Goal: Task Accomplishment & Management: Use online tool/utility

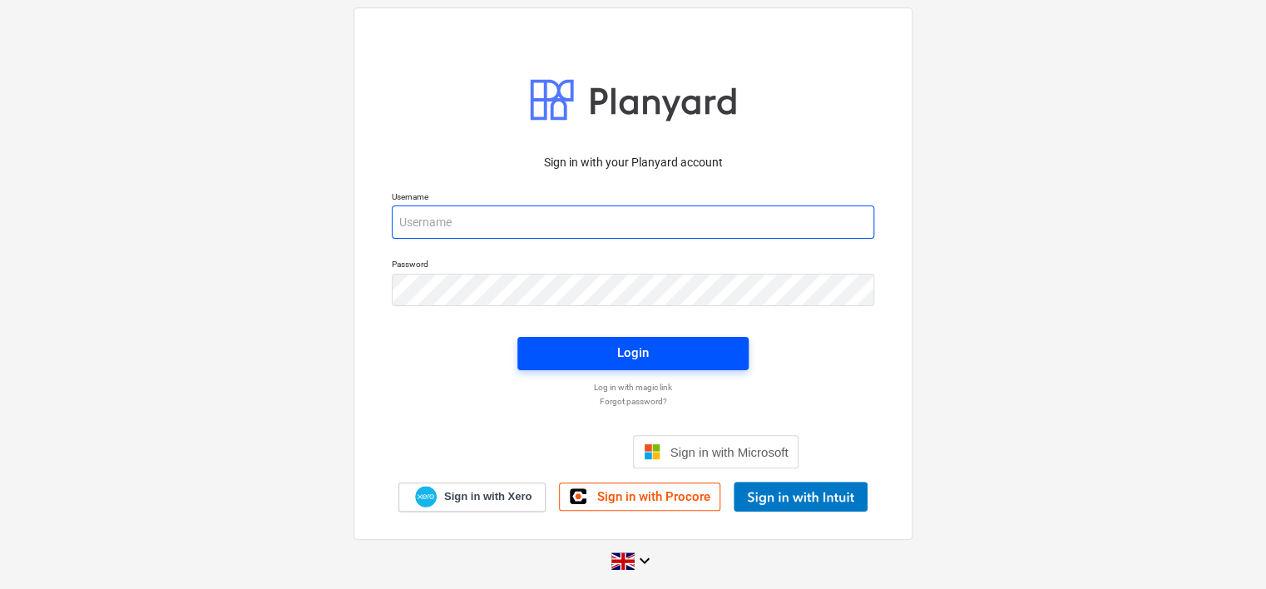
type input "[PERSON_NAME][EMAIL_ADDRESS][DOMAIN_NAME]"
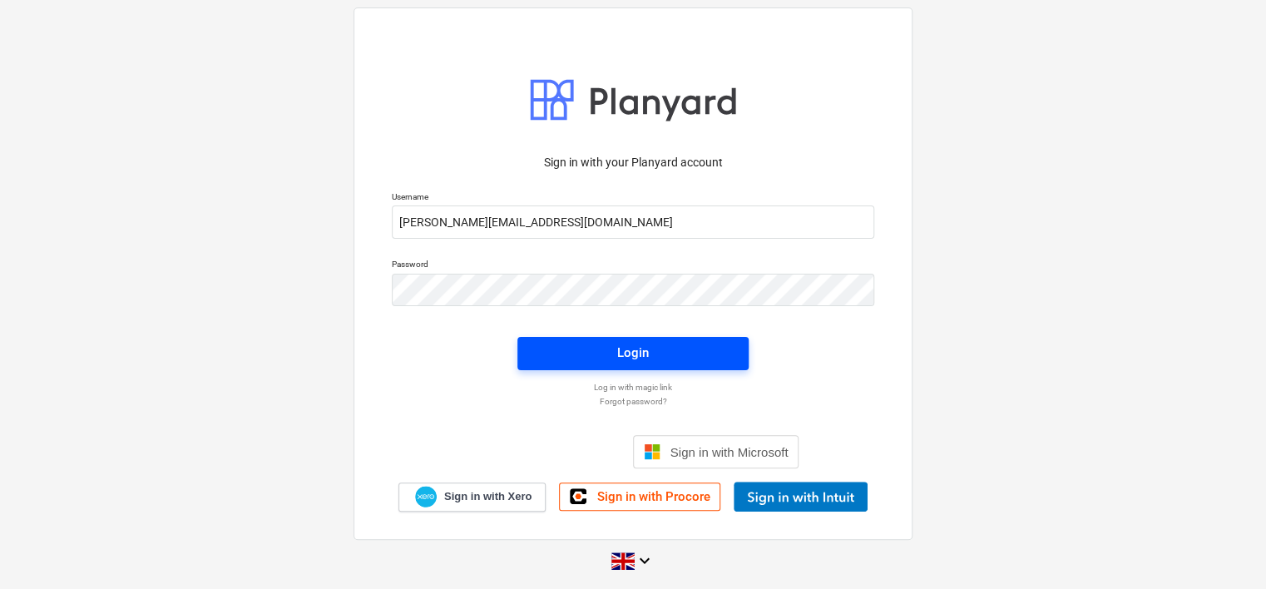
click at [640, 348] on div "Login" at bounding box center [633, 353] width 32 height 22
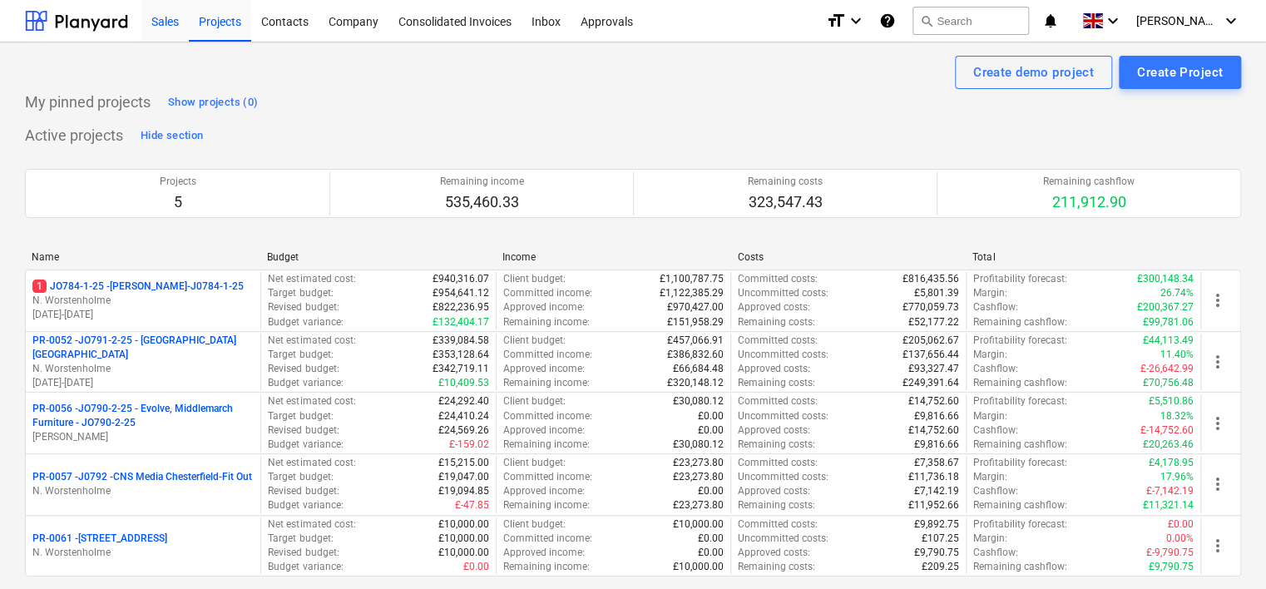
click at [170, 23] on div "Sales" at bounding box center [164, 20] width 47 height 42
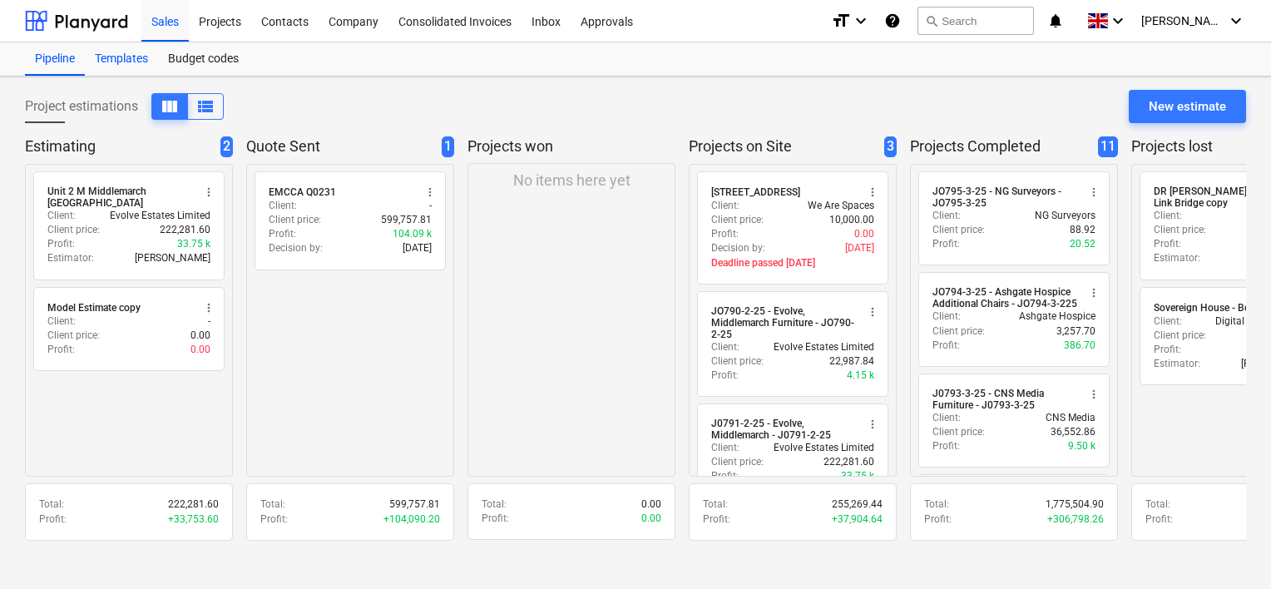
click at [126, 58] on div "Templates" at bounding box center [121, 58] width 73 height 33
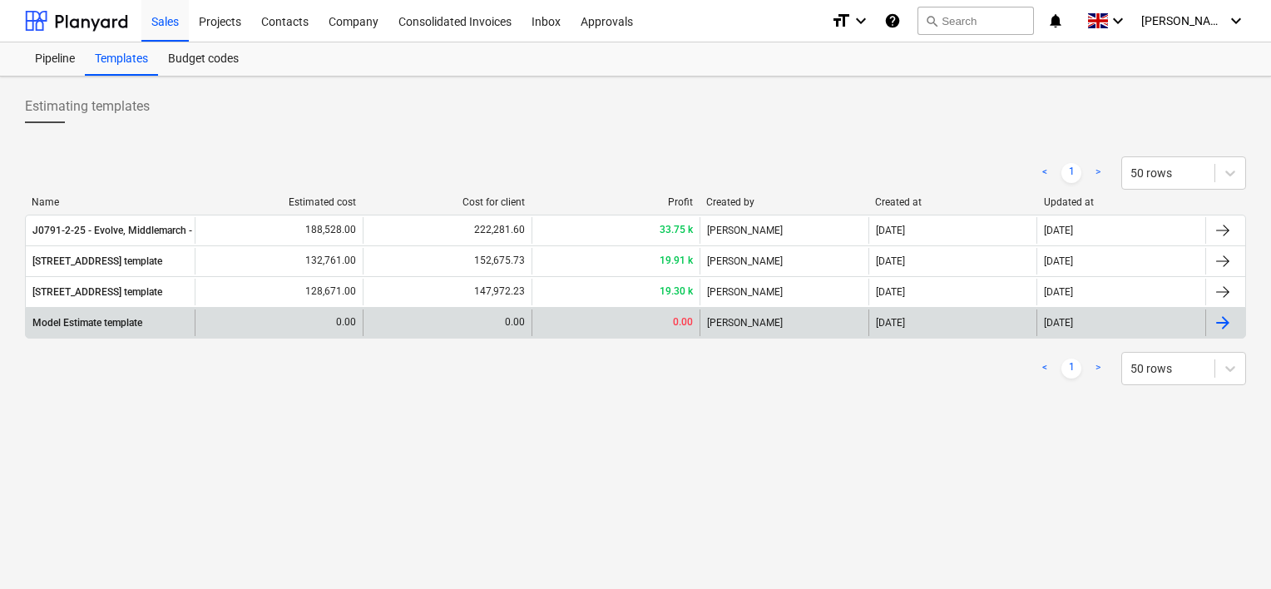
click at [98, 323] on div "Model Estimate template" at bounding box center [87, 323] width 110 height 12
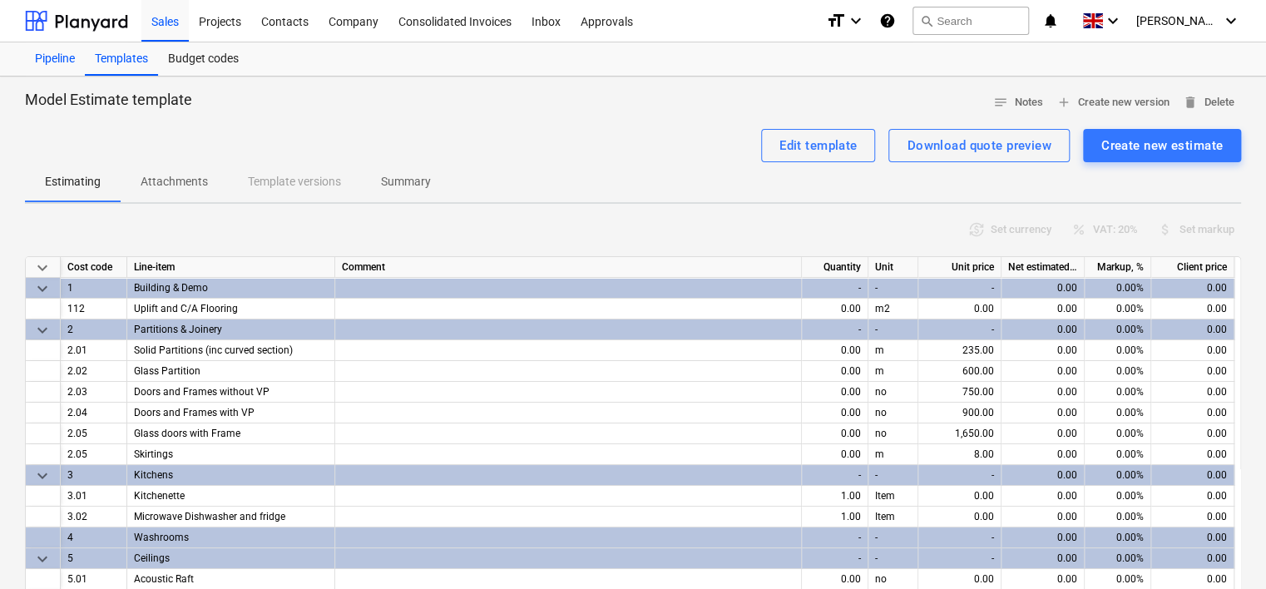
click at [57, 62] on div "Pipeline" at bounding box center [55, 58] width 60 height 33
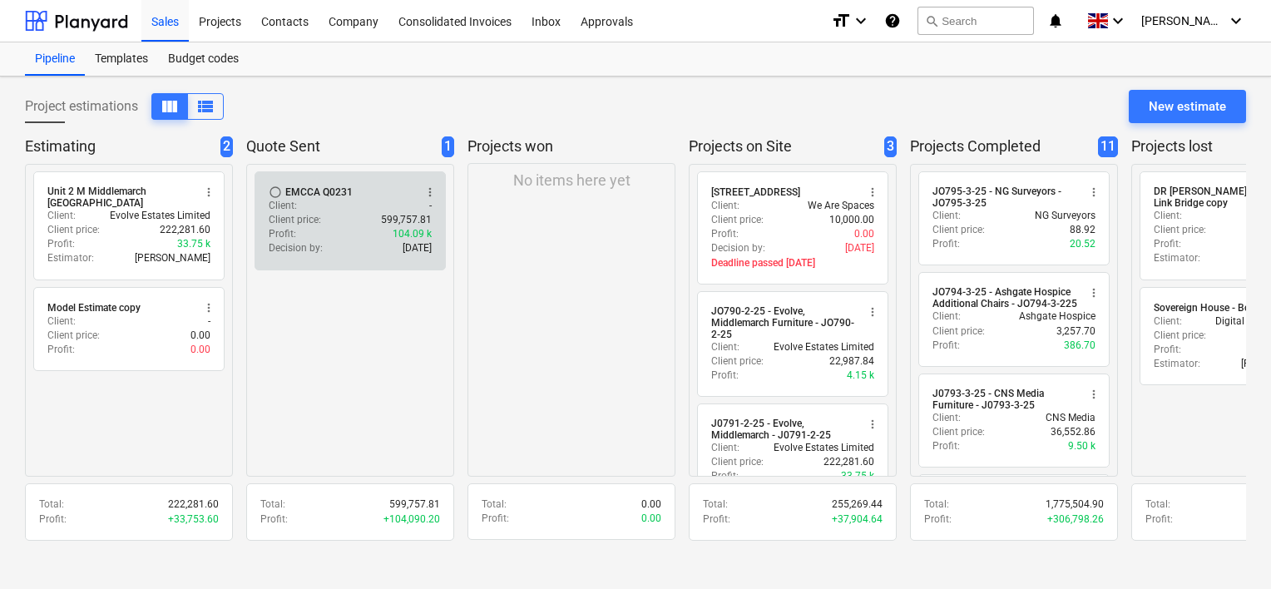
click at [314, 214] on p "Client price :" at bounding box center [295, 220] width 52 height 14
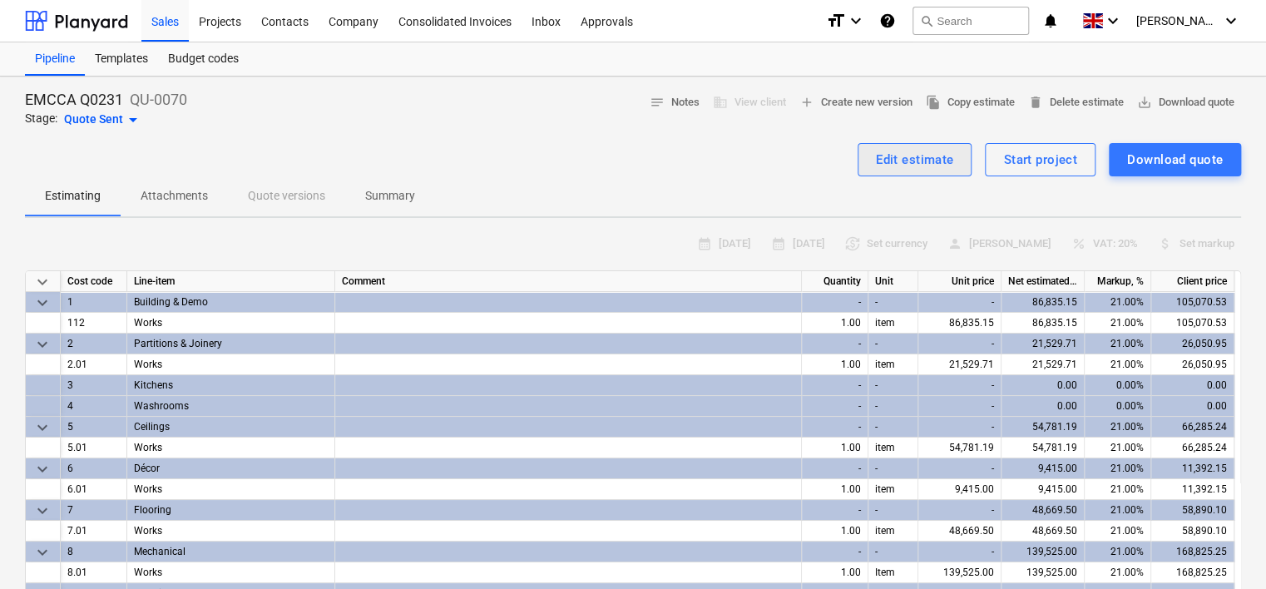
click at [902, 160] on div "Edit estimate" at bounding box center [915, 160] width 78 height 22
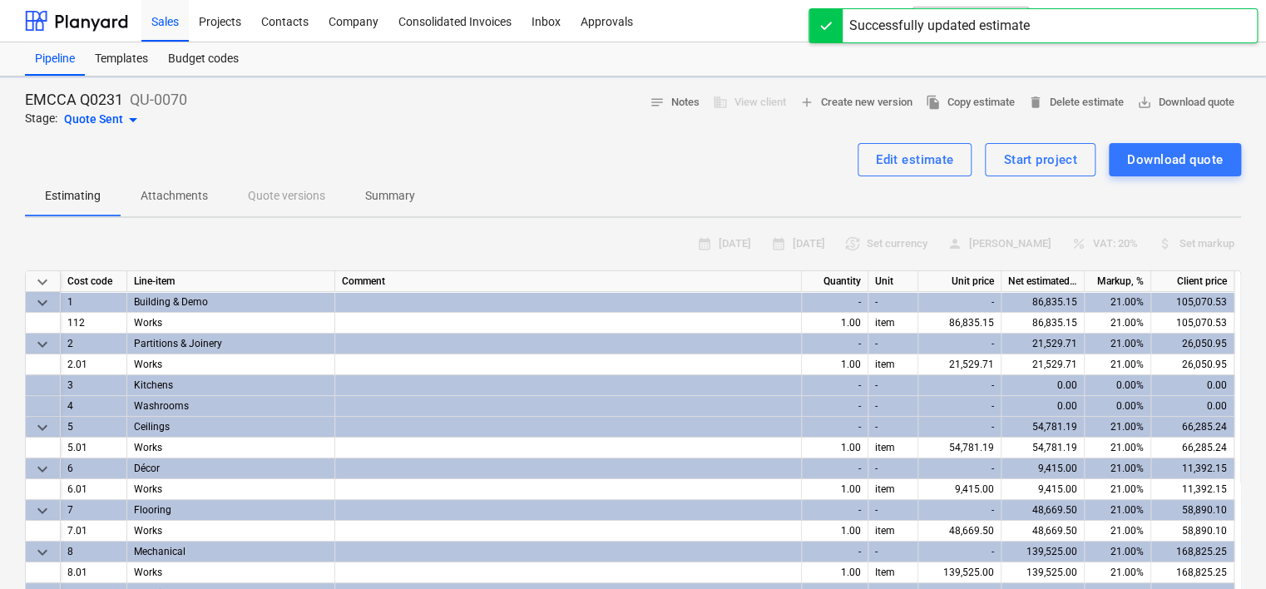
type textarea "x"
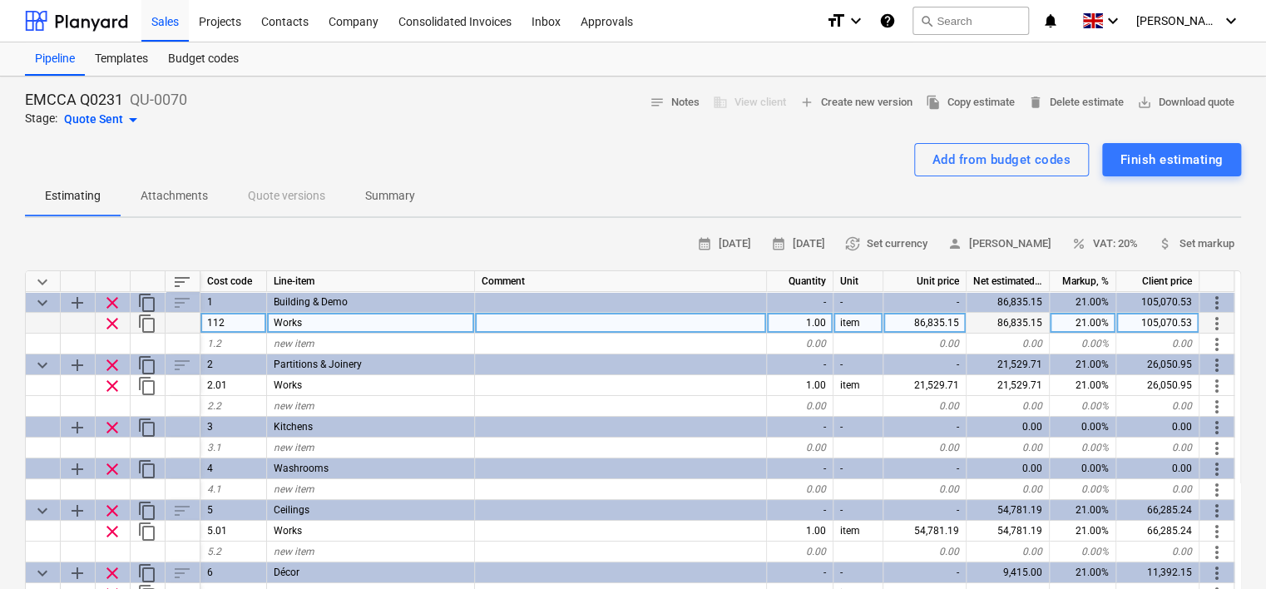
click at [325, 321] on div "Works" at bounding box center [371, 323] width 208 height 21
type input "Demolition - general"
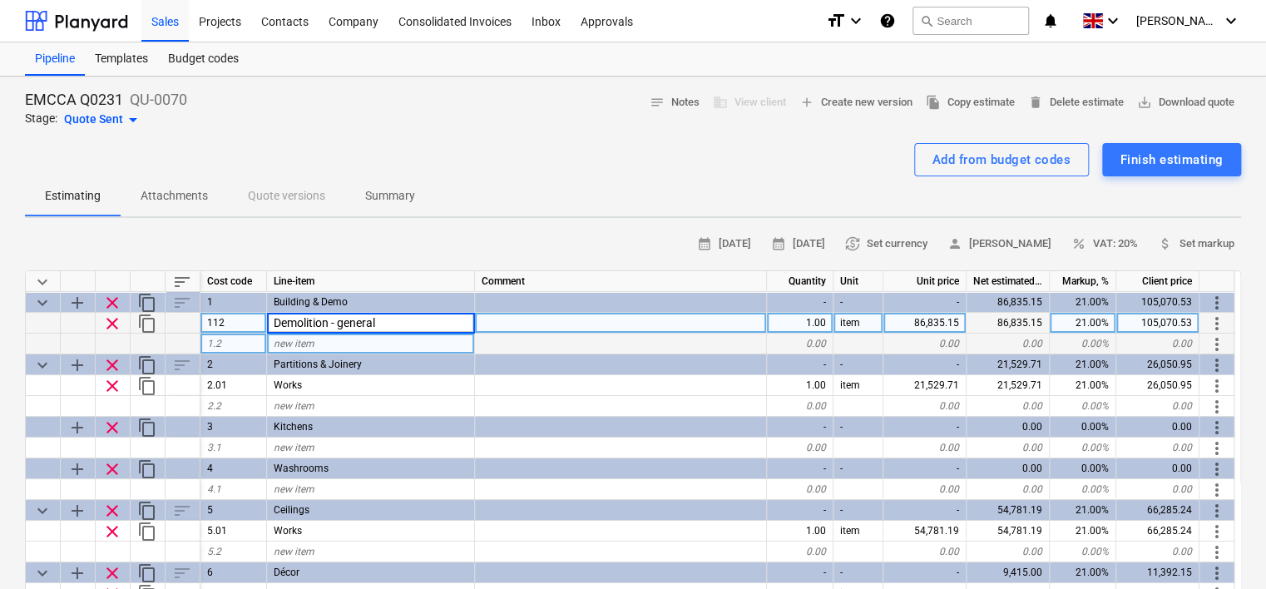
type textarea "x"
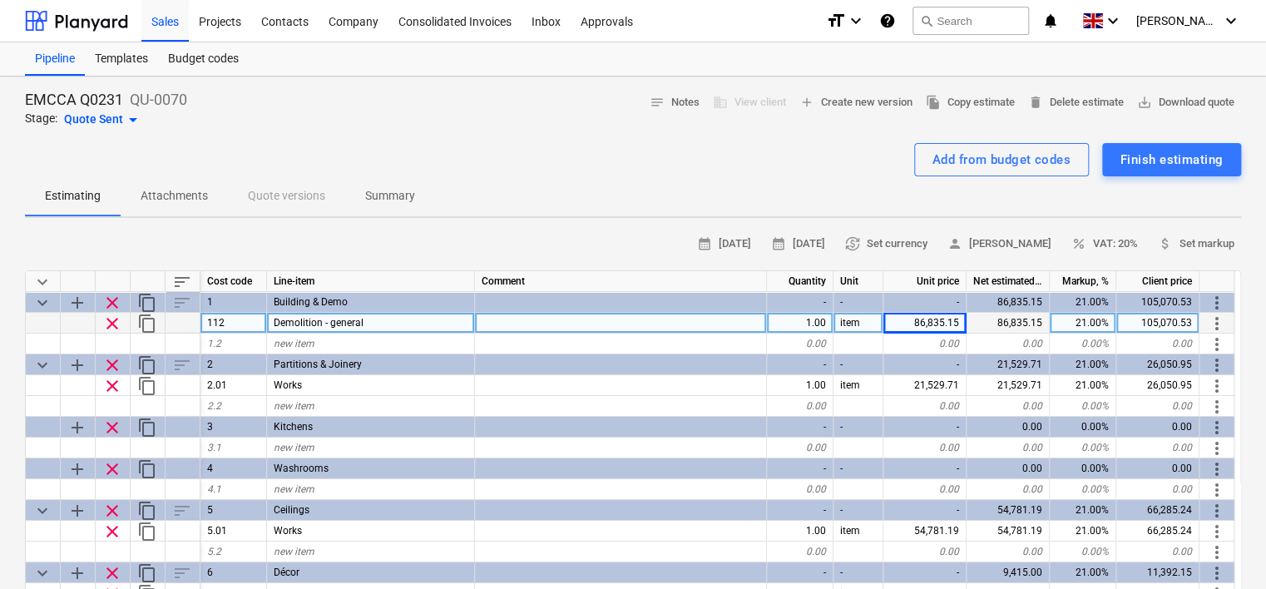
click at [949, 320] on div "86,835.15" at bounding box center [925, 323] width 83 height 21
type input "25047"
type textarea "x"
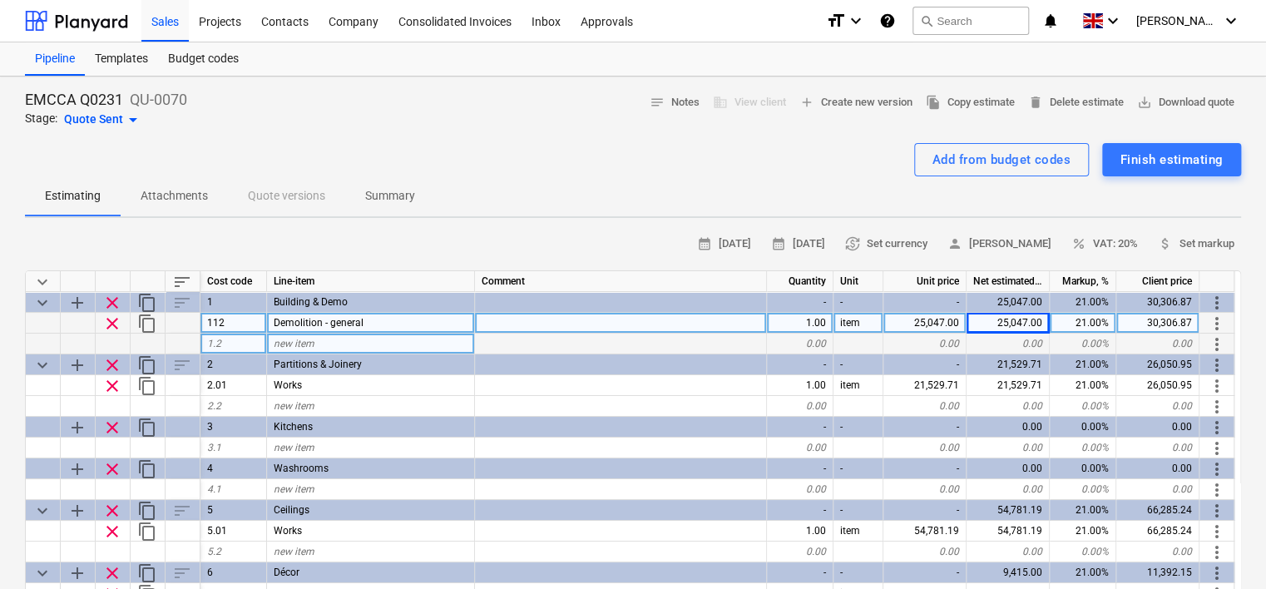
click at [302, 343] on span "new item" at bounding box center [294, 344] width 41 height 12
type input "Demolition - 1st floor carpet"
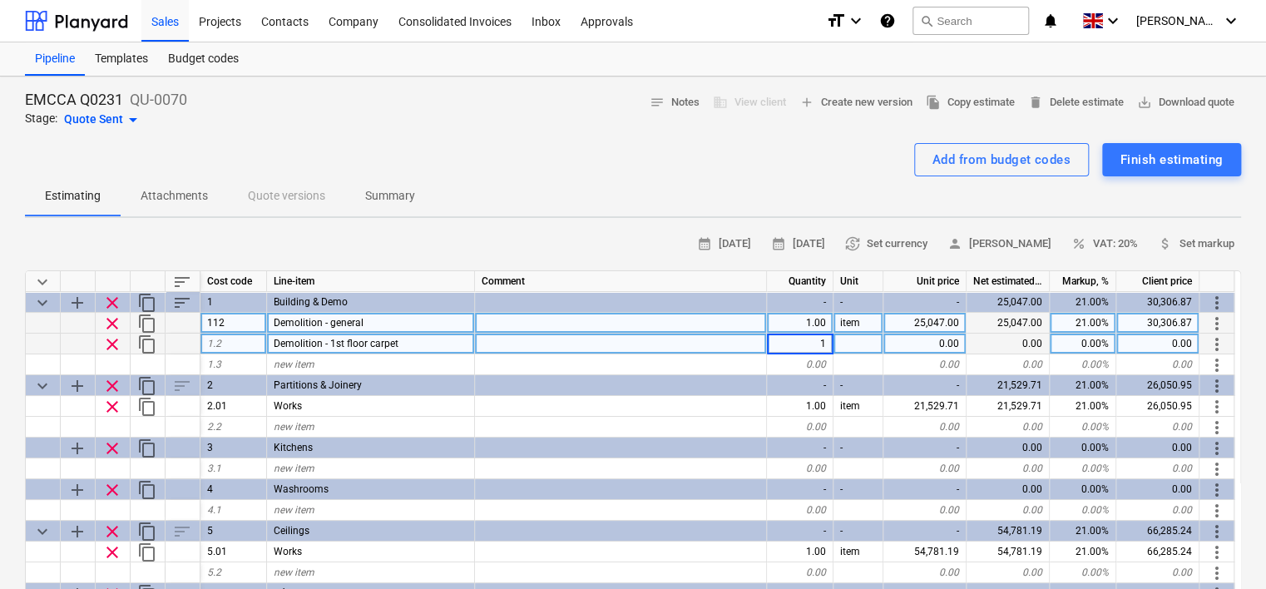
type textarea "x"
type input "item"
type textarea "x"
click at [931, 344] on div "0.00" at bounding box center [925, 344] width 83 height 21
type input "2108"
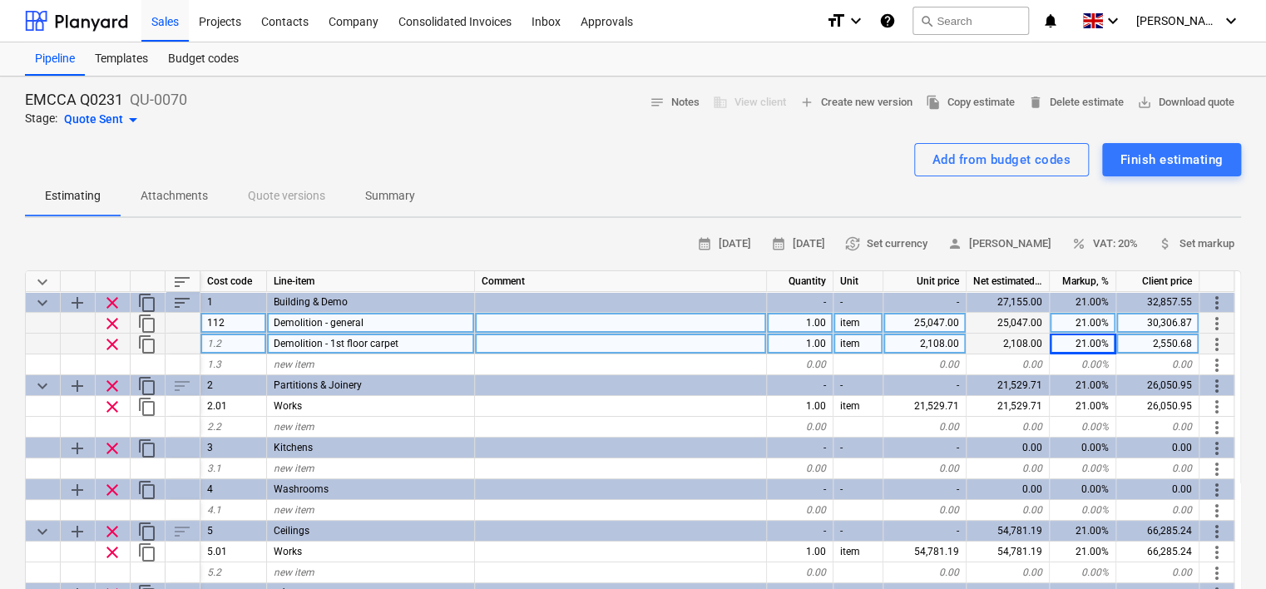
type textarea "x"
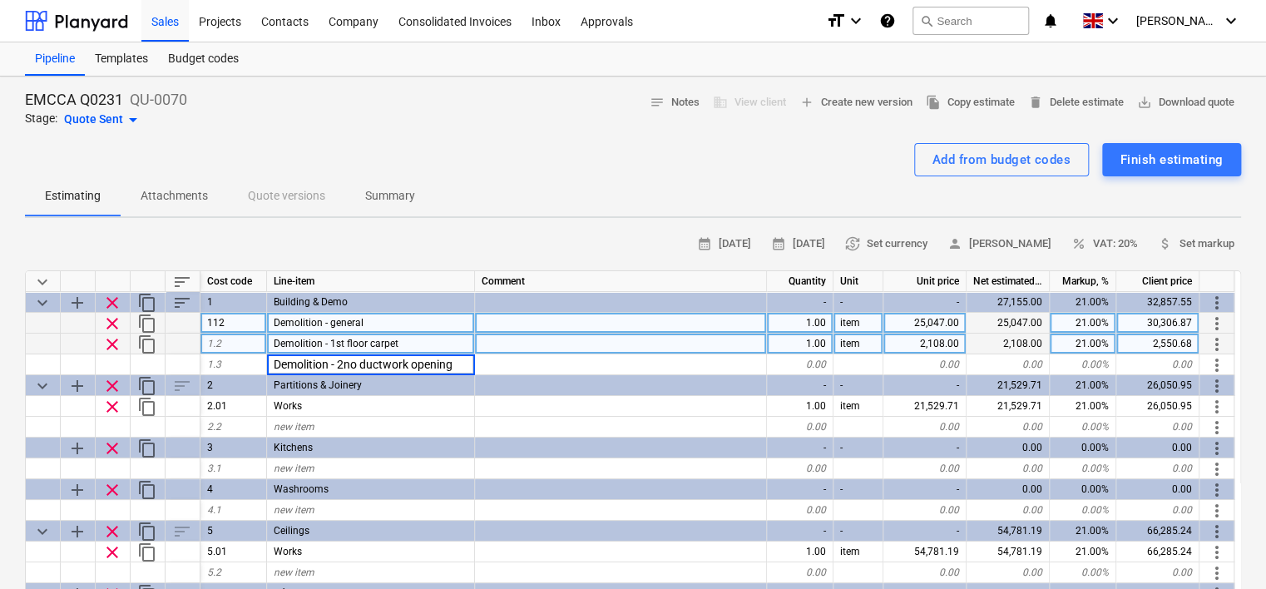
type input "Demolition - 2no ductwork openings"
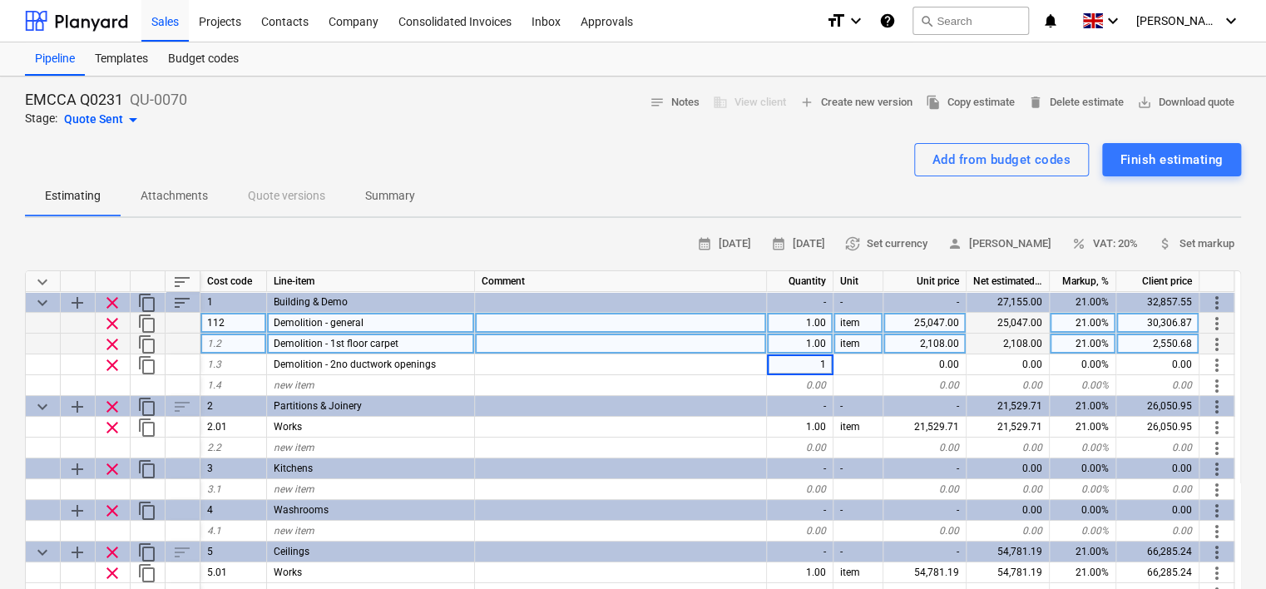
type textarea "x"
type input "item"
type textarea "x"
type input "800"
type textarea "x"
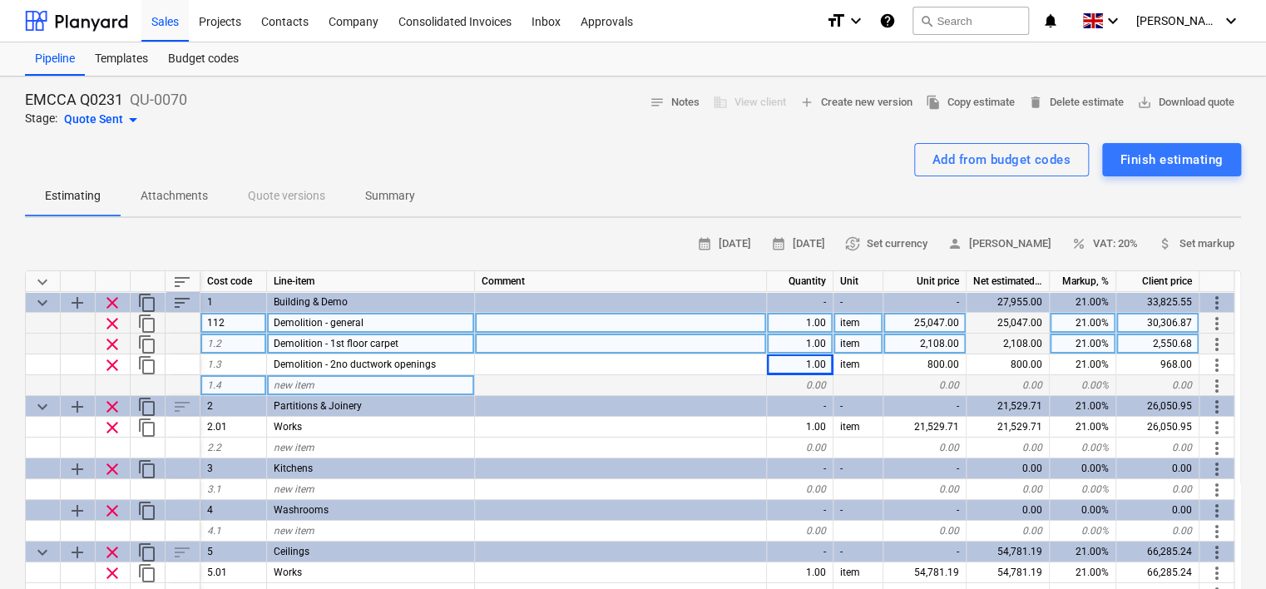
click at [317, 384] on div "new item" at bounding box center [371, 385] width 208 height 21
type input "Additional structural supports for roof lights & mechanical"
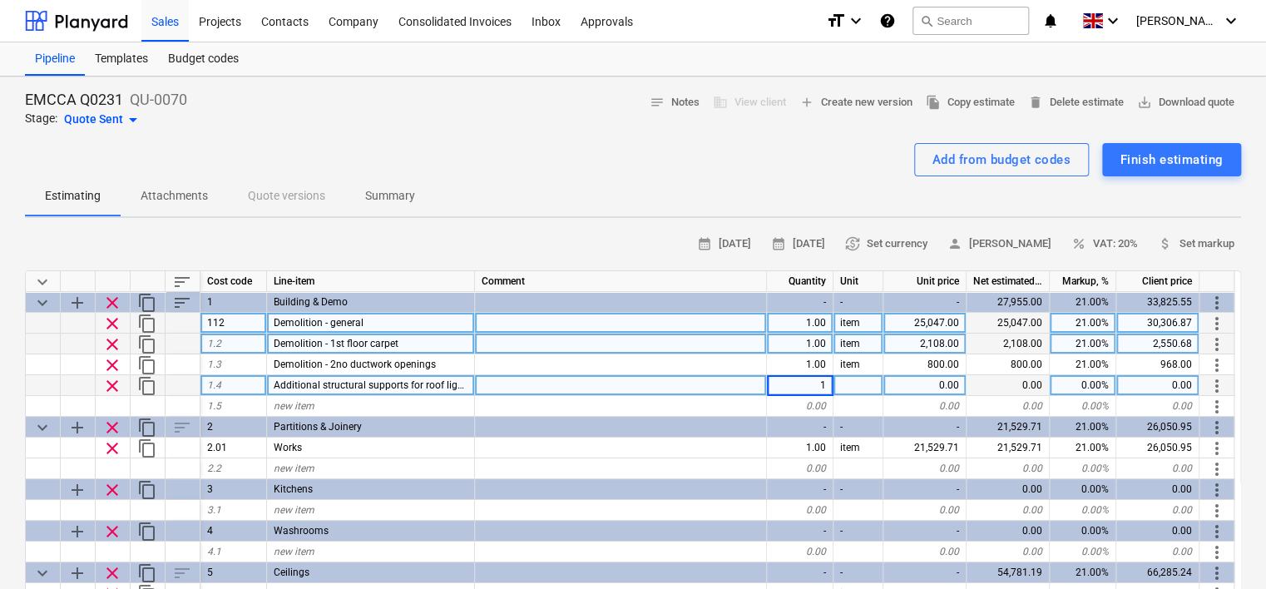
type textarea "x"
type input "item"
type textarea "x"
type input "20000"
type textarea "x"
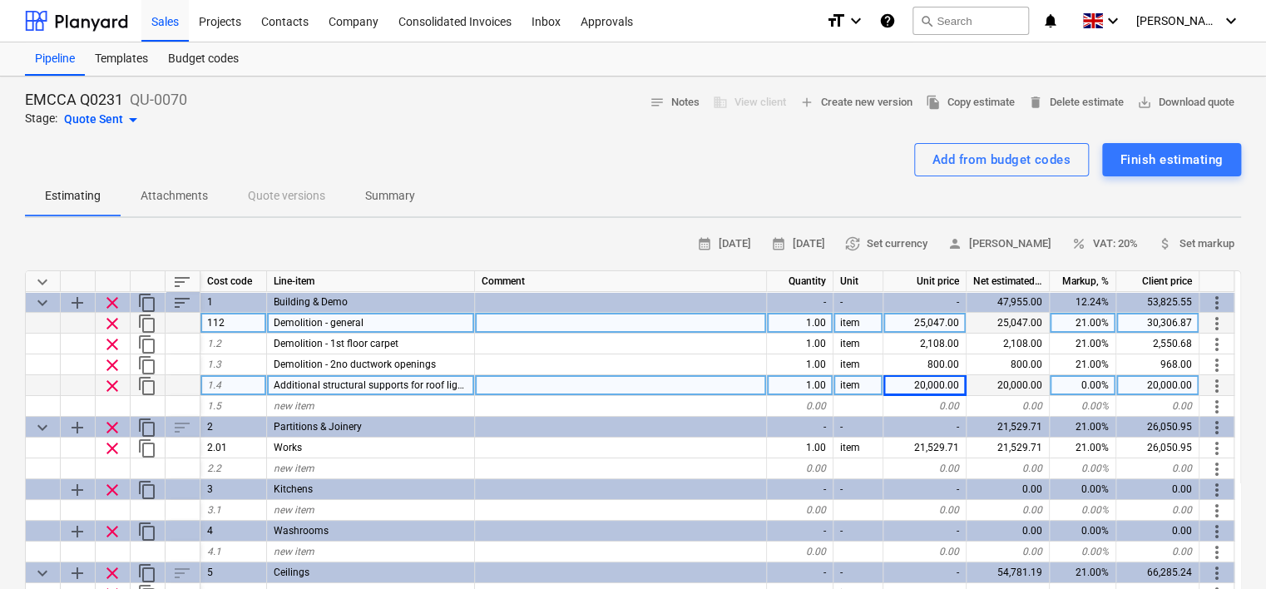
click at [1082, 381] on div "0.00%" at bounding box center [1083, 385] width 67 height 21
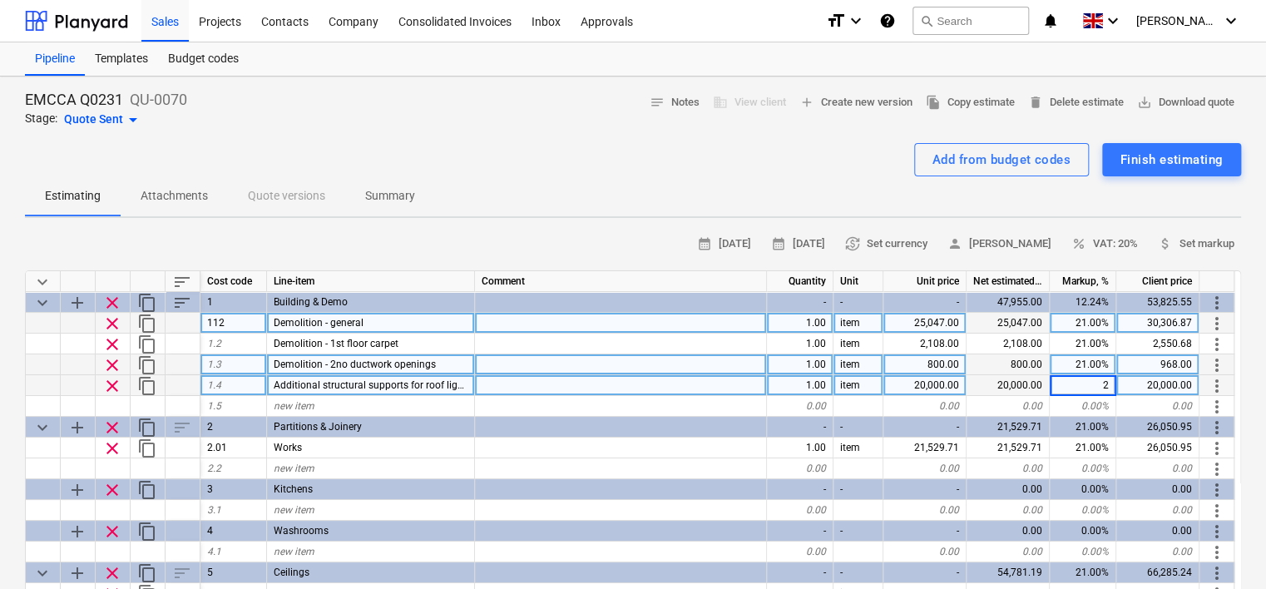
type input "21"
type textarea "x"
type input "21"
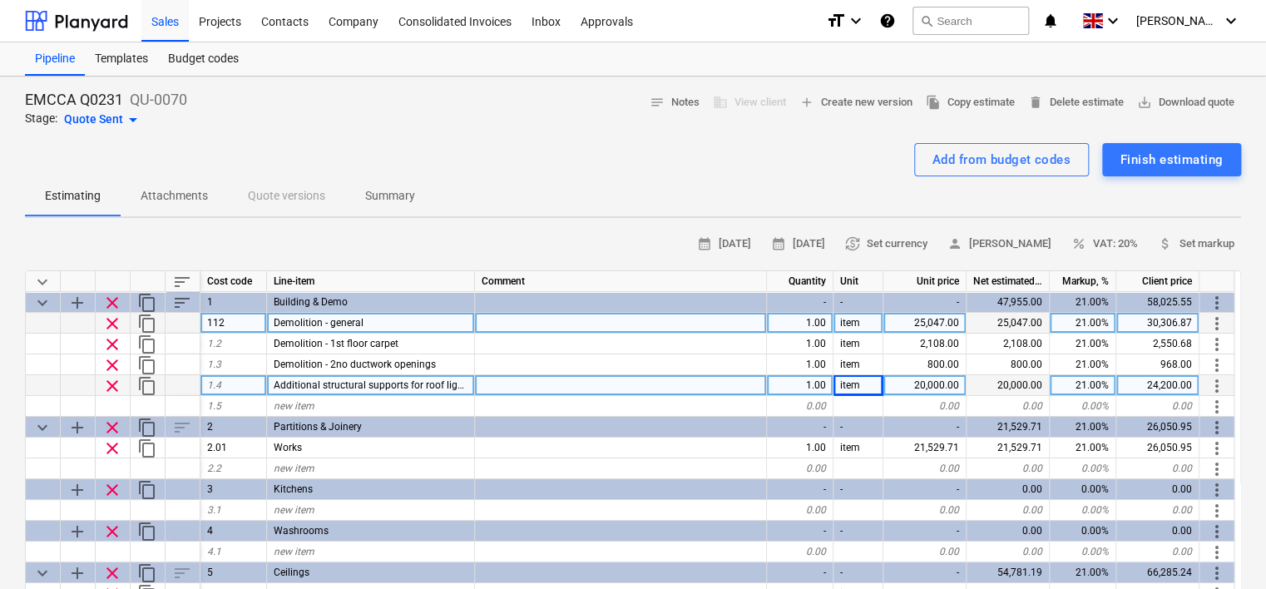
click at [69, 316] on div at bounding box center [78, 323] width 35 height 21
click at [147, 320] on span "content_copy" at bounding box center [147, 324] width 20 height 20
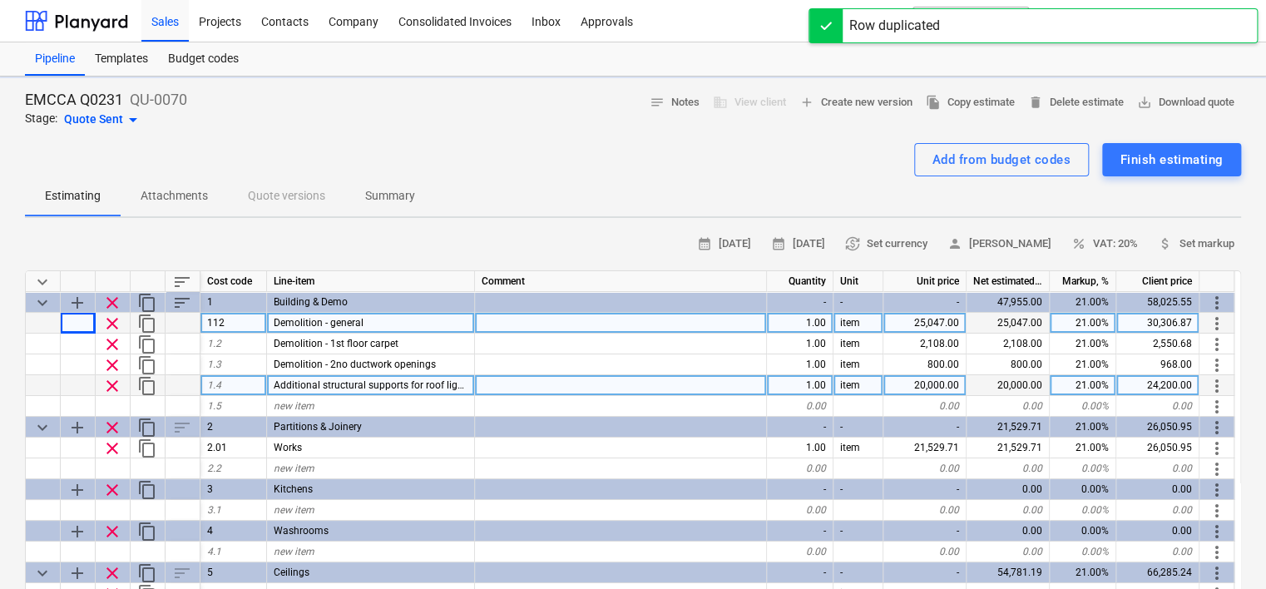
type textarea "x"
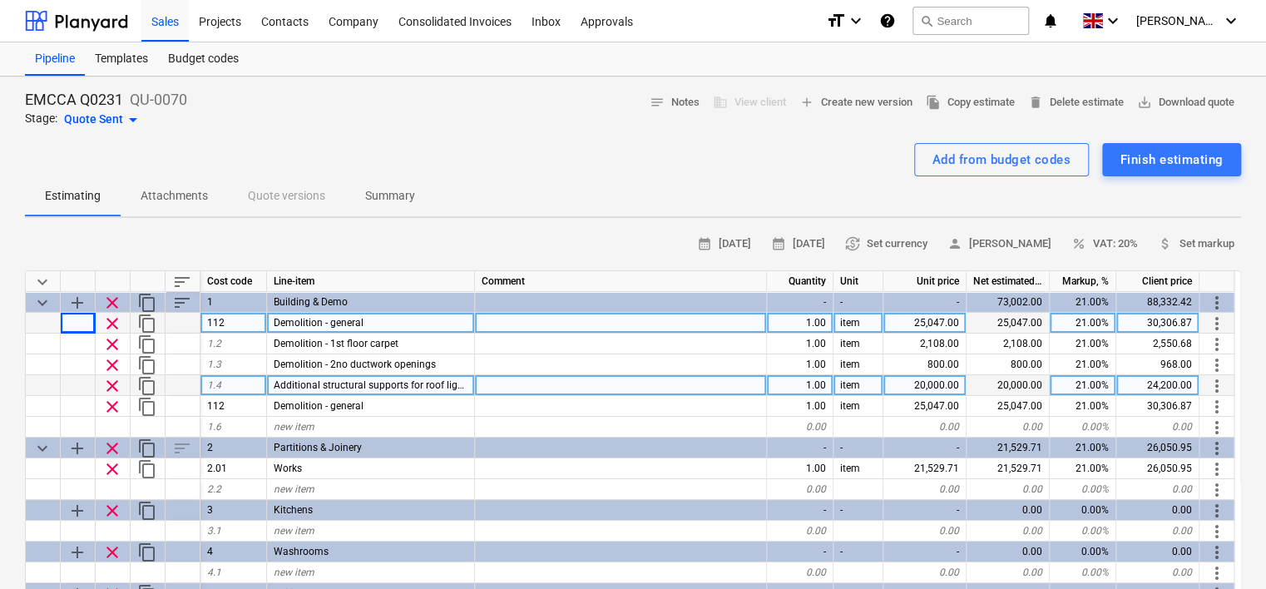
click at [364, 319] on div "Demolition - general" at bounding box center [371, 323] width 208 height 21
click at [395, 323] on input "Demolition - general" at bounding box center [370, 323] width 207 height 20
type input "D"
type input "Site set up"
type textarea "x"
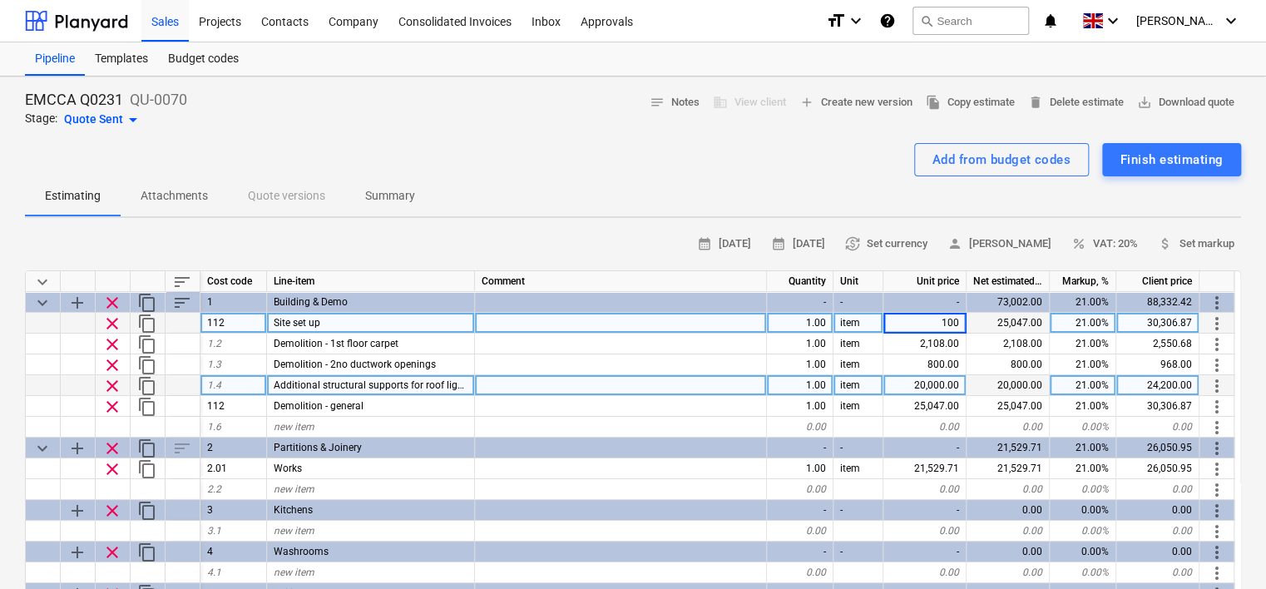
type input "1000"
type textarea "x"
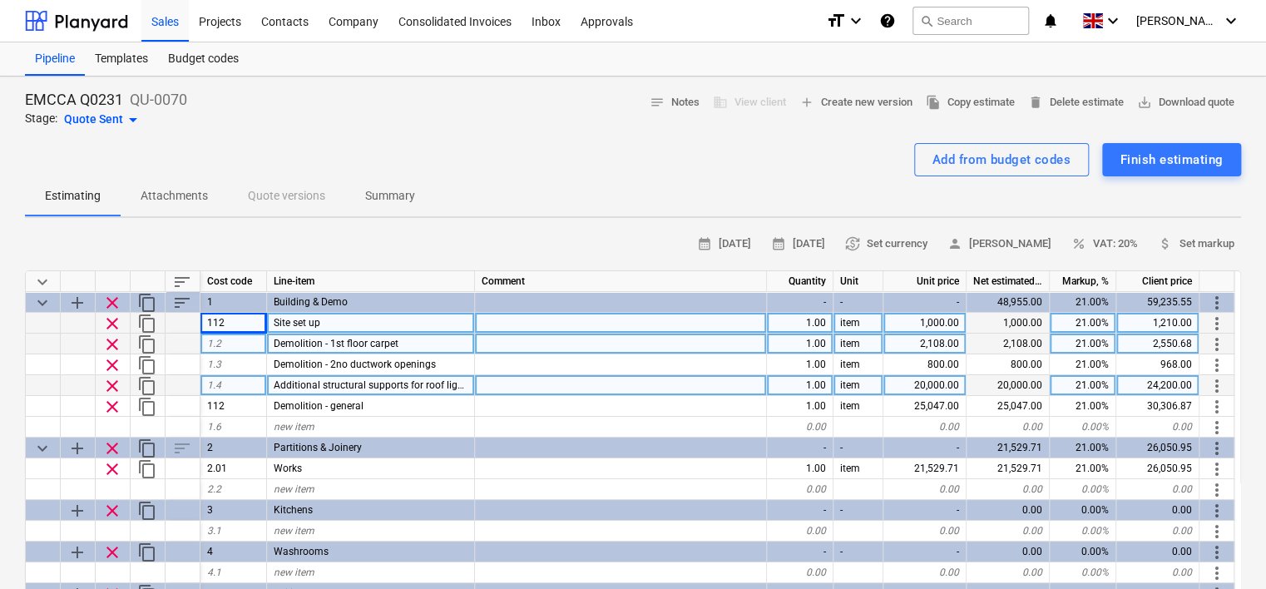
click at [46, 338] on div at bounding box center [43, 344] width 35 height 21
click at [415, 343] on div "Demolition - 1st floor carpet" at bounding box center [371, 344] width 208 height 21
click at [419, 336] on input "Demolition - 1st floor carpet" at bounding box center [370, 344] width 207 height 20
type input "Demolition - general"
type textarea "x"
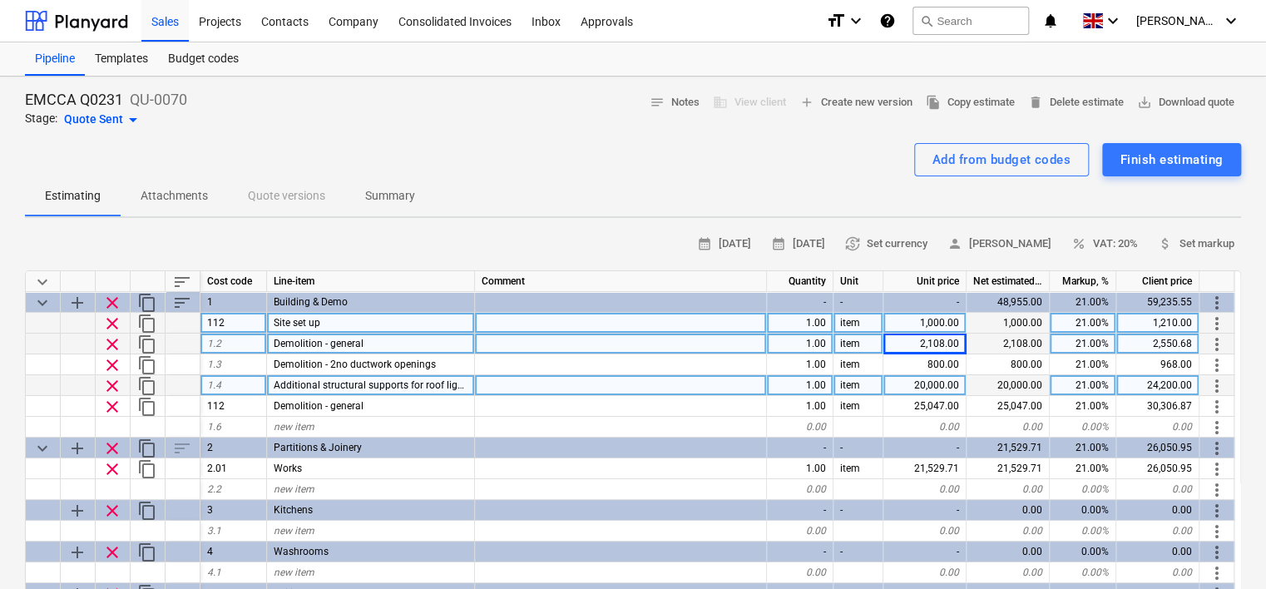
click at [940, 343] on div "2,108.00" at bounding box center [925, 344] width 83 height 21
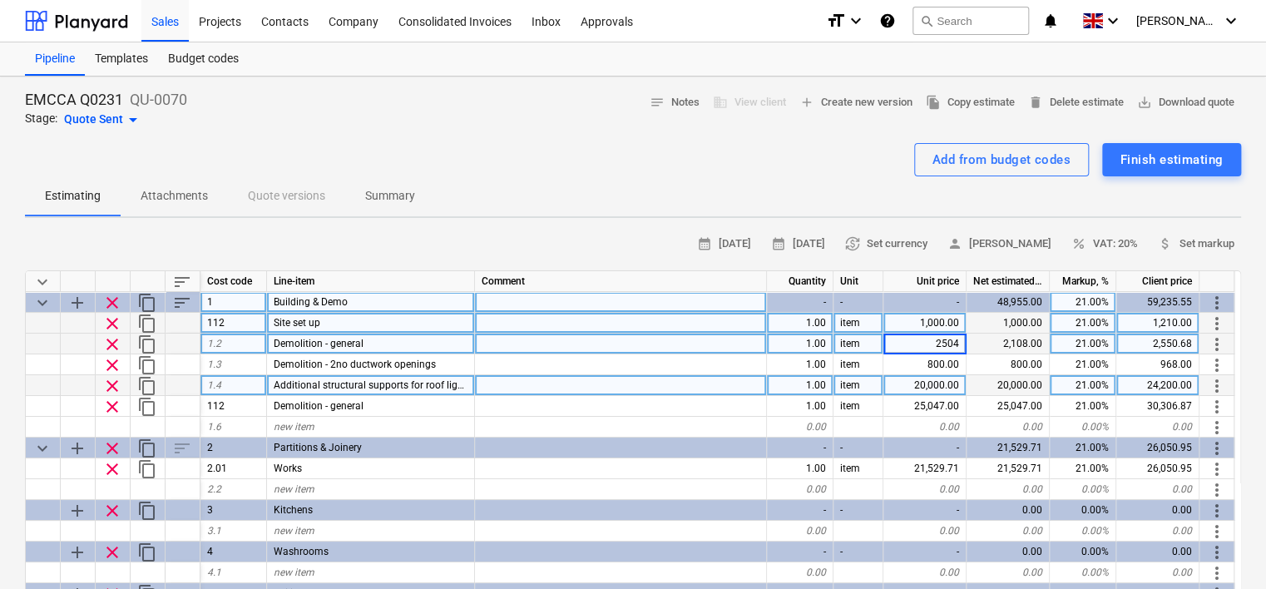
type input "25047"
type textarea "x"
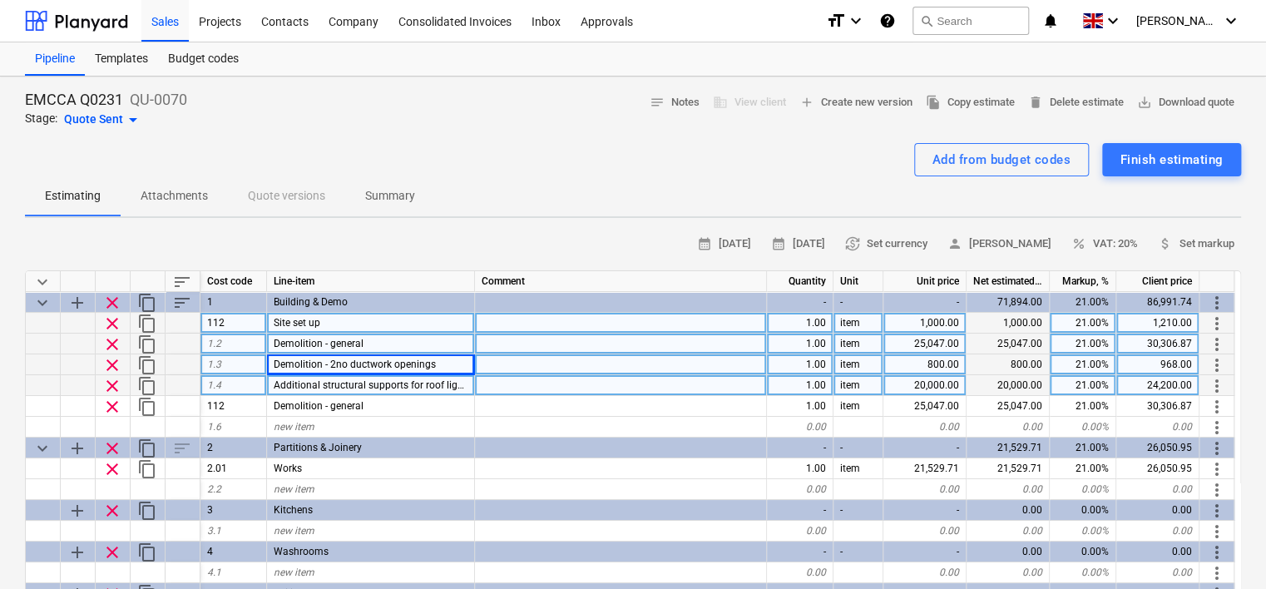
click at [450, 359] on div "Demolition - 2no ductwork openings" at bounding box center [371, 364] width 208 height 21
click at [470, 362] on input "Demolition - 2no ductwork openings" at bounding box center [370, 364] width 207 height 20
type input "Demolition - 1st floor carpet"
type textarea "x"
type input "2108"
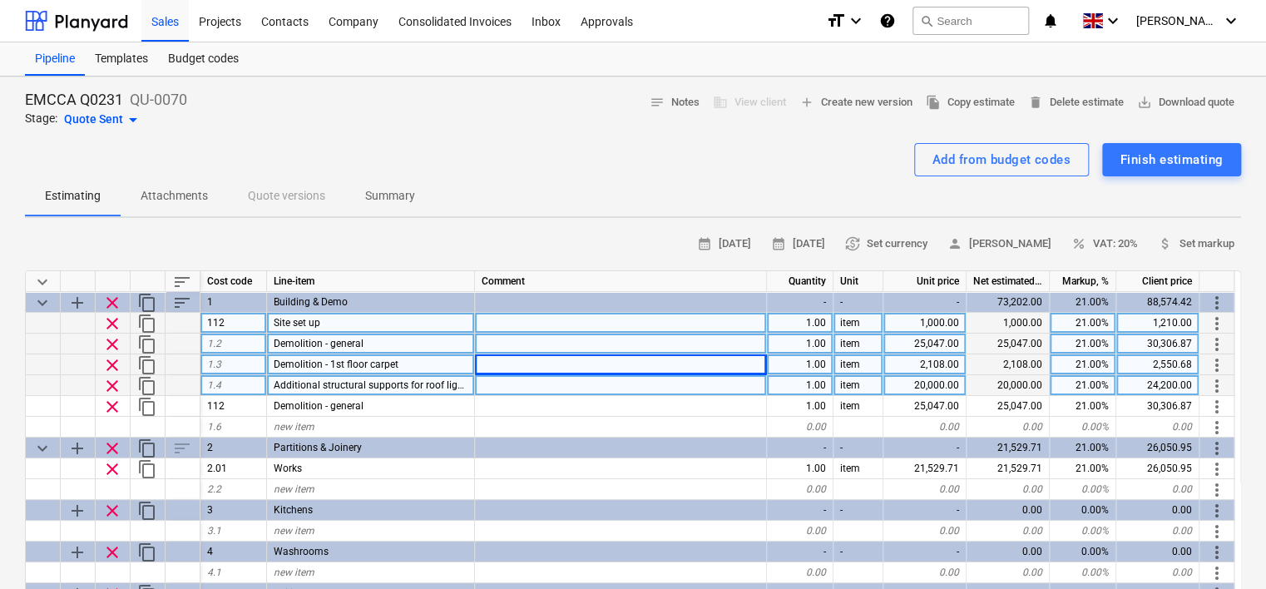
click at [113, 383] on span "clear" at bounding box center [112, 386] width 20 height 20
type textarea "x"
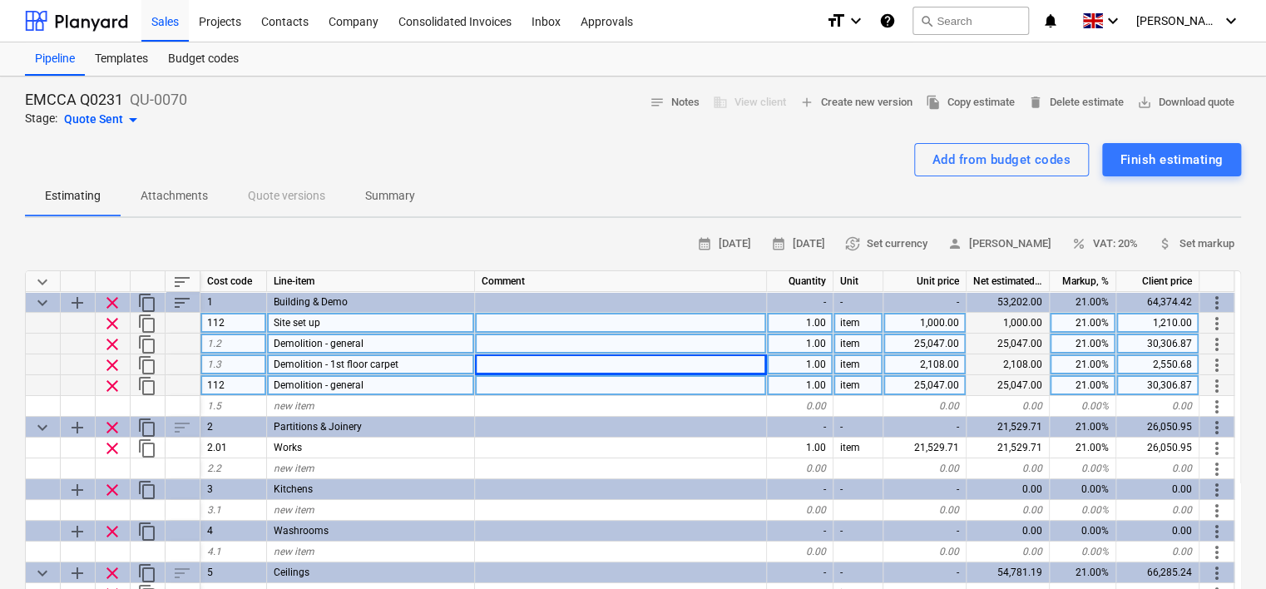
click at [285, 379] on span "Demolition - general" at bounding box center [319, 385] width 90 height 12
type input "Additional structural steel for the roof lights & mechanical"
type textarea "x"
type input "20000"
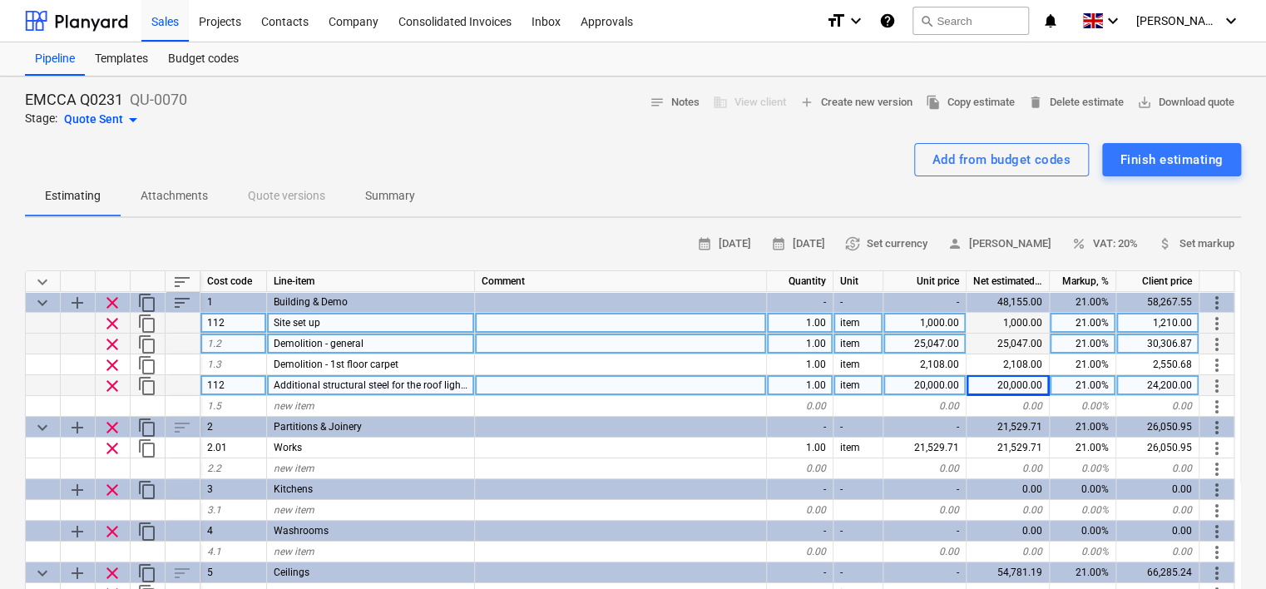
click at [146, 383] on span "content_copy" at bounding box center [147, 386] width 20 height 20
type textarea "x"
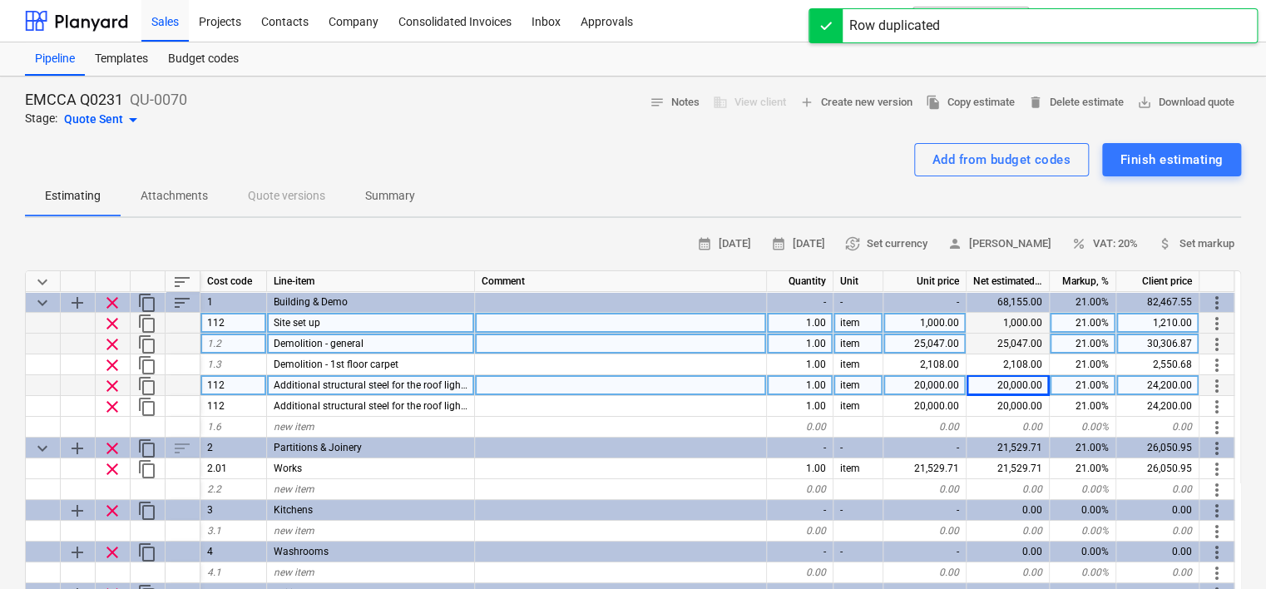
click at [375, 384] on span "Additional structural steel for the roof lights & mechanical" at bounding box center [403, 385] width 259 height 12
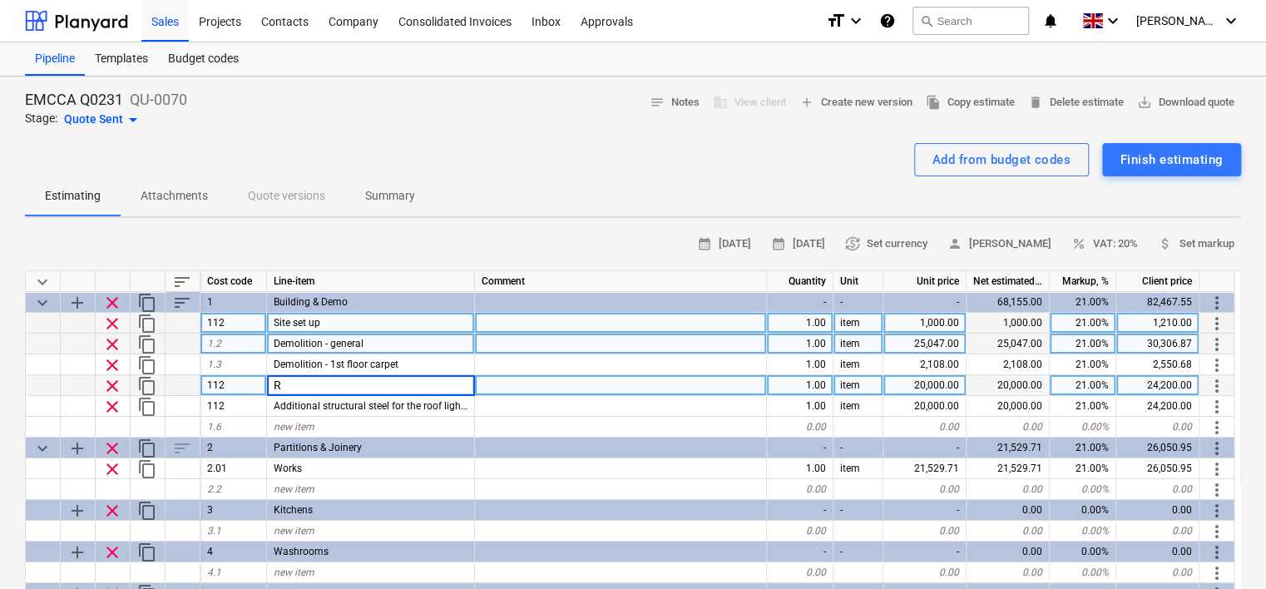
scroll to position [0, 0]
type input "Roof cut outs for mechanical"
type textarea "x"
type input "800"
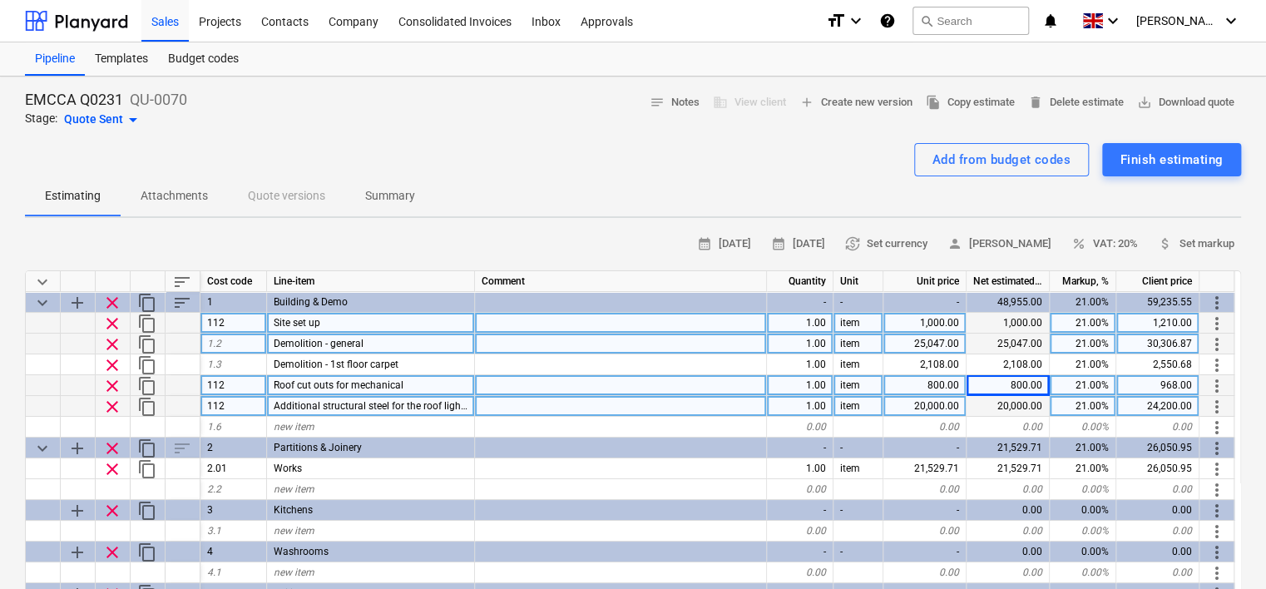
click at [146, 403] on span "content_copy" at bounding box center [147, 407] width 20 height 20
type textarea "x"
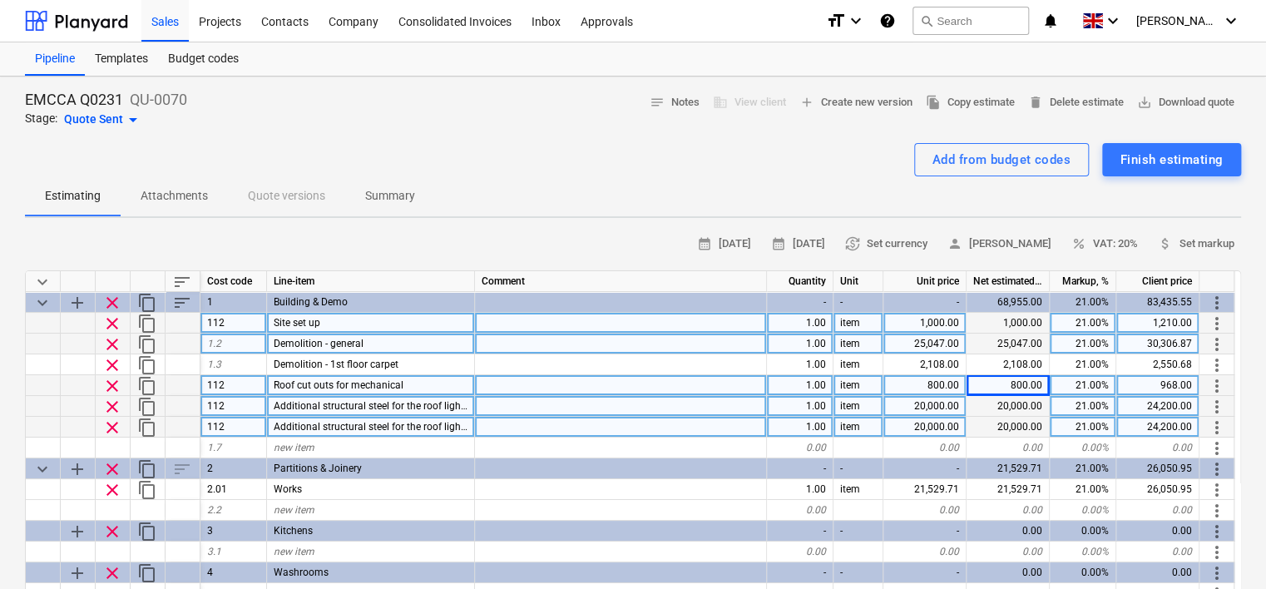
click at [305, 425] on span "Additional structural steel for the roof lights & mechanical" at bounding box center [403, 427] width 259 height 12
type input "Upstands for mechanical"
type textarea "x"
type input "75"
type textarea "x"
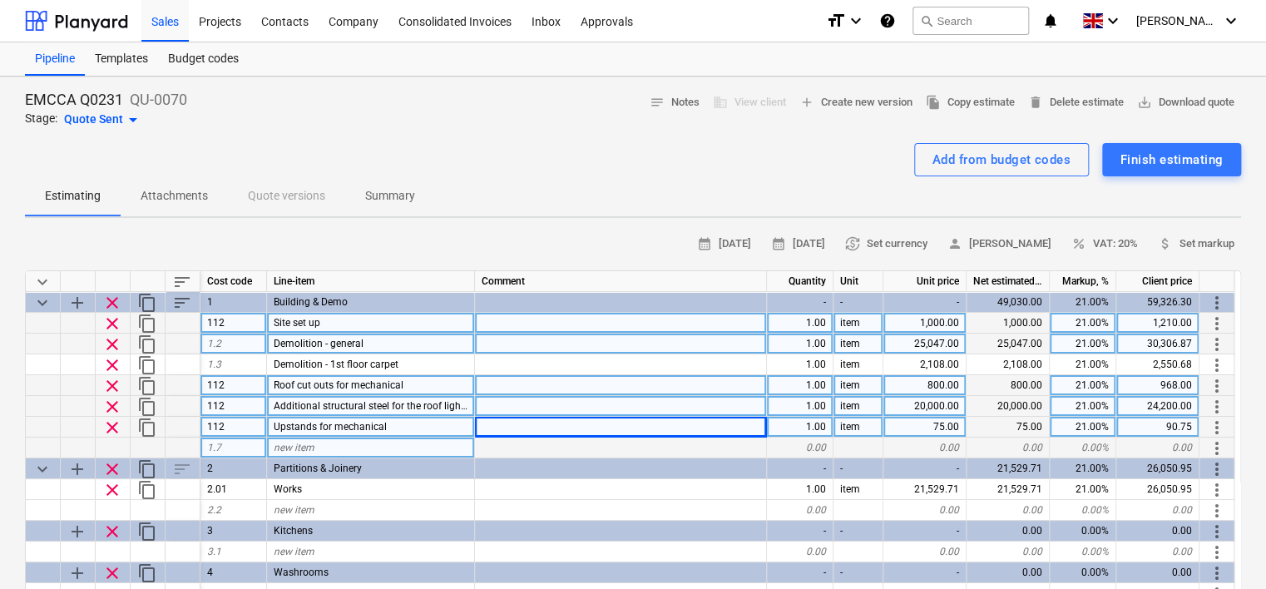
click at [280, 449] on span "new item" at bounding box center [294, 448] width 41 height 12
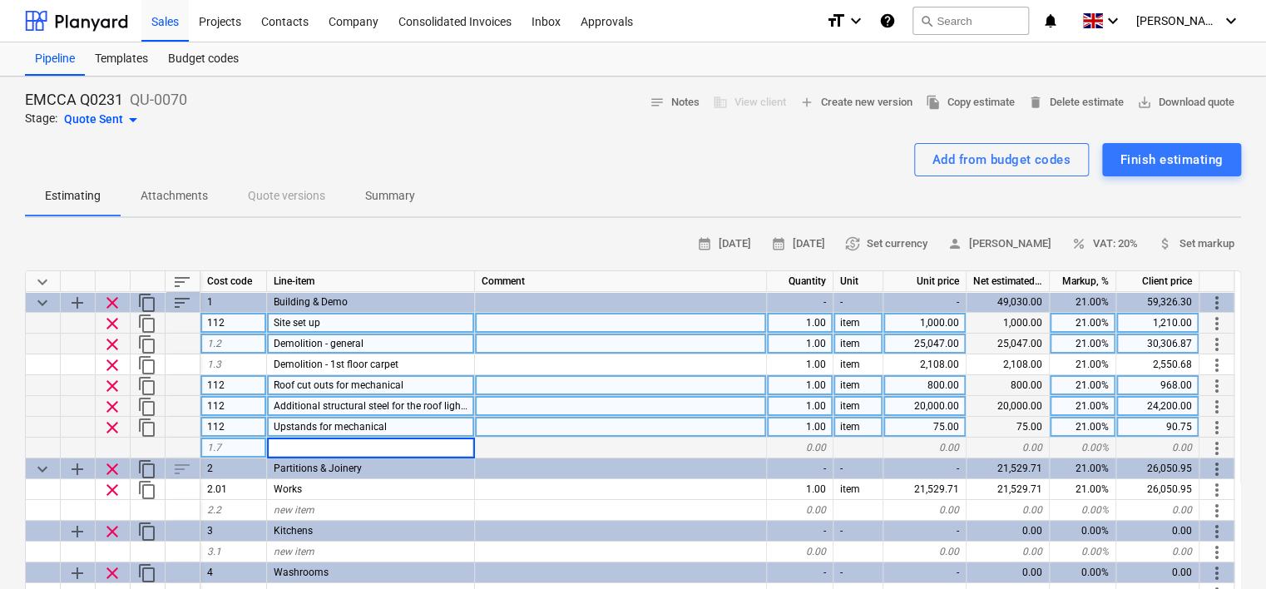
click at [942, 426] on div "75.00" at bounding box center [925, 427] width 83 height 21
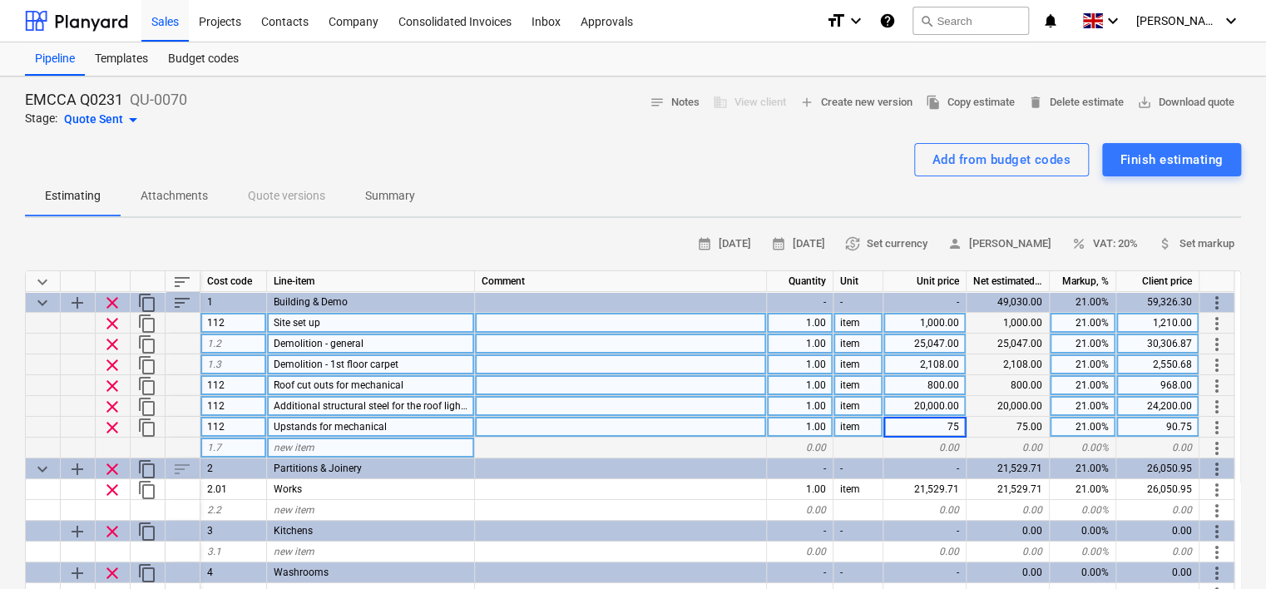
type input "750"
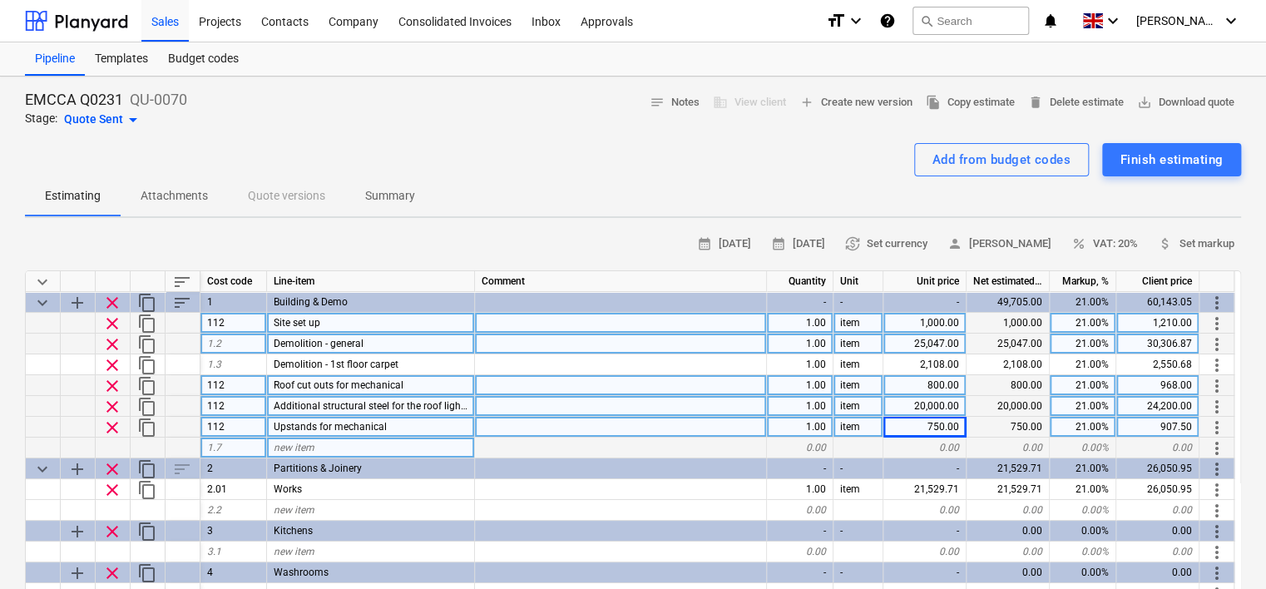
click at [730, 428] on div at bounding box center [621, 427] width 292 height 21
click at [714, 443] on div at bounding box center [621, 448] width 292 height 21
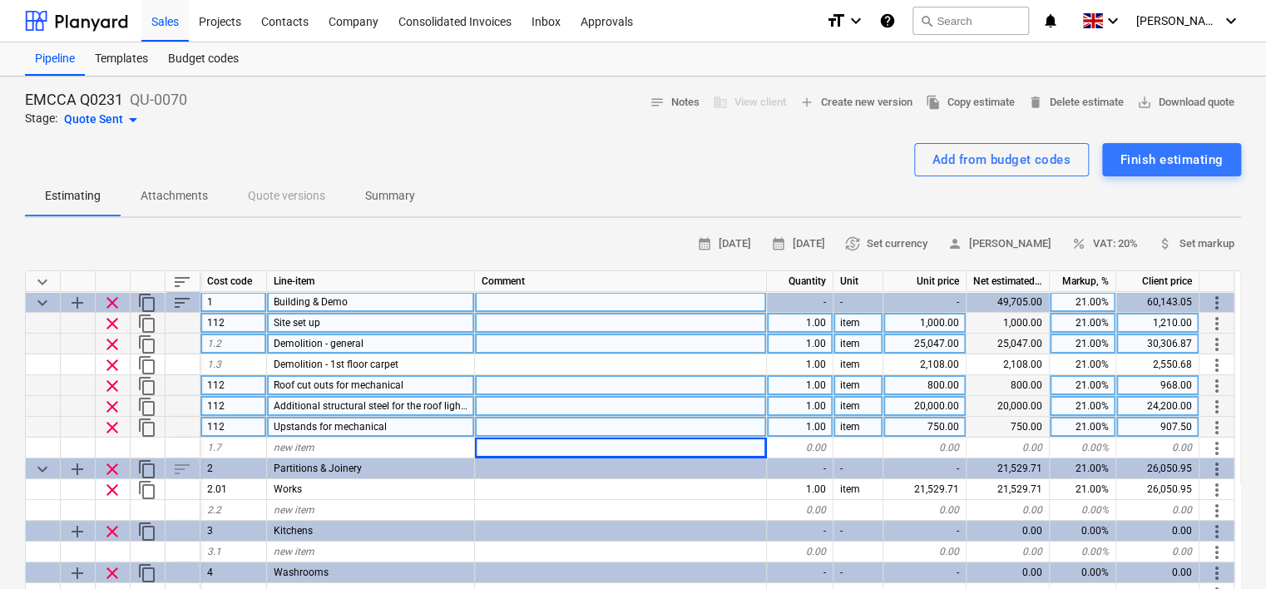
click at [1015, 299] on div "49,705.00" at bounding box center [1008, 302] width 83 height 21
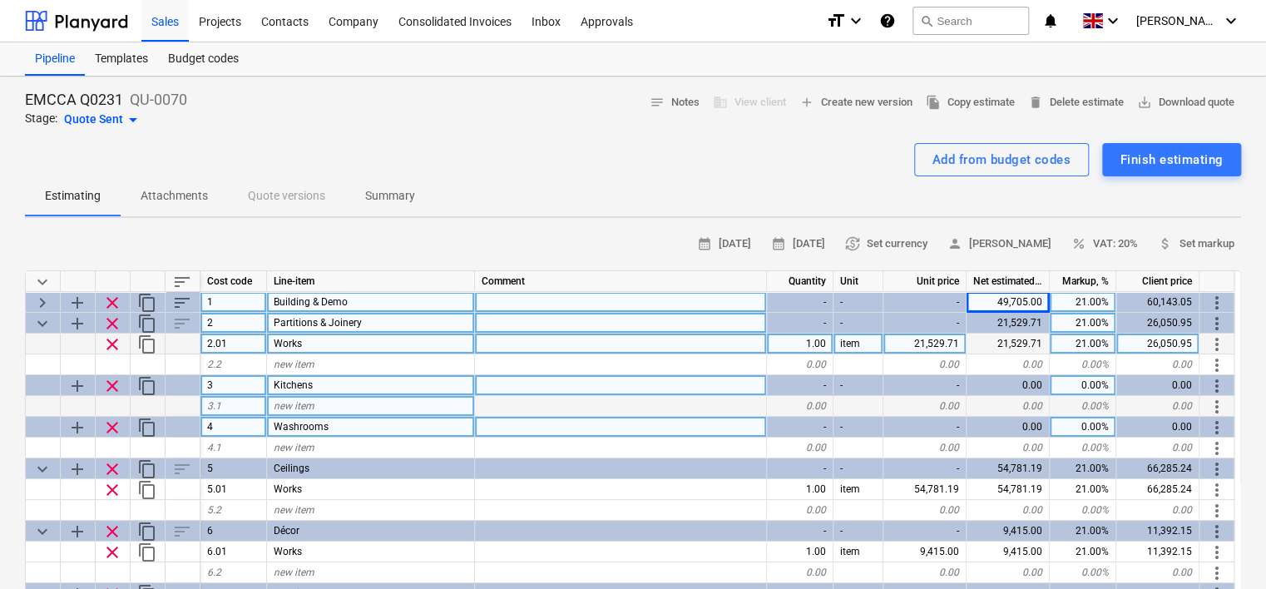
click at [42, 298] on span "keyboard_arrow_right" at bounding box center [42, 303] width 20 height 20
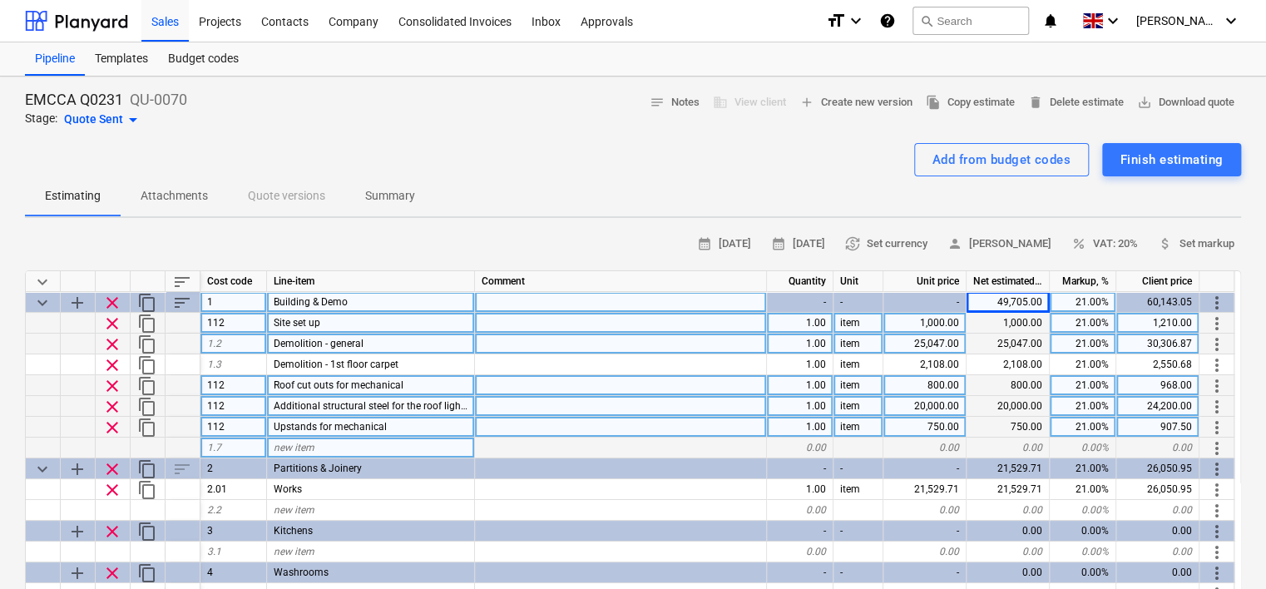
click at [326, 445] on div "new item" at bounding box center [371, 448] width 208 height 21
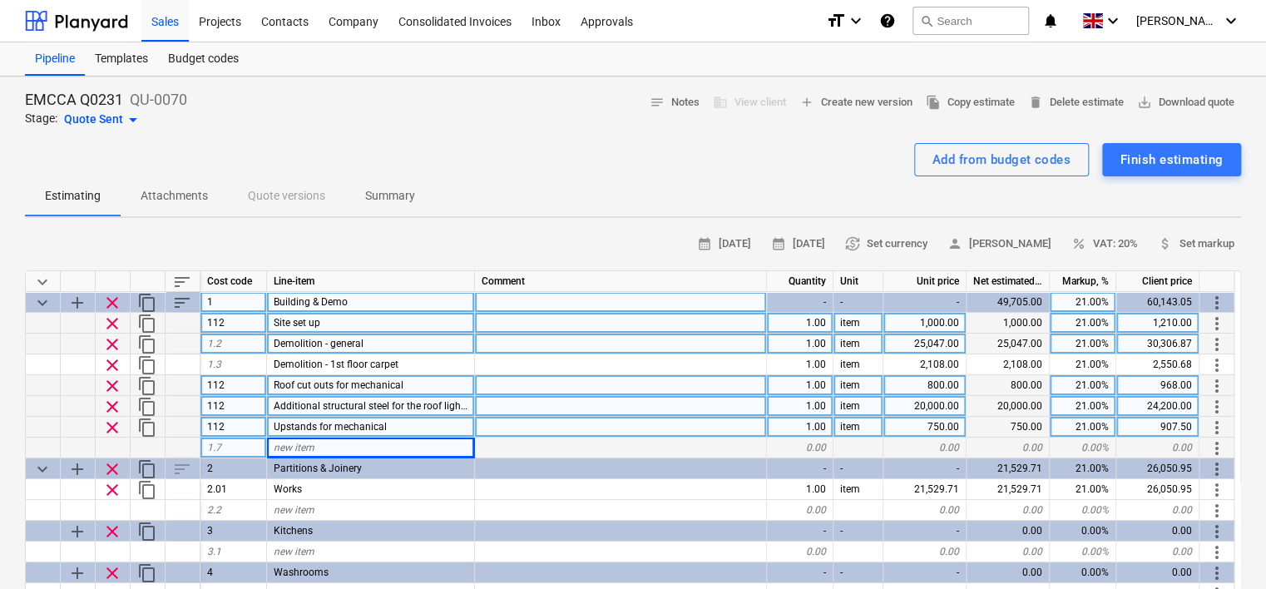
click at [1025, 300] on div "49,705.00" at bounding box center [1008, 302] width 83 height 21
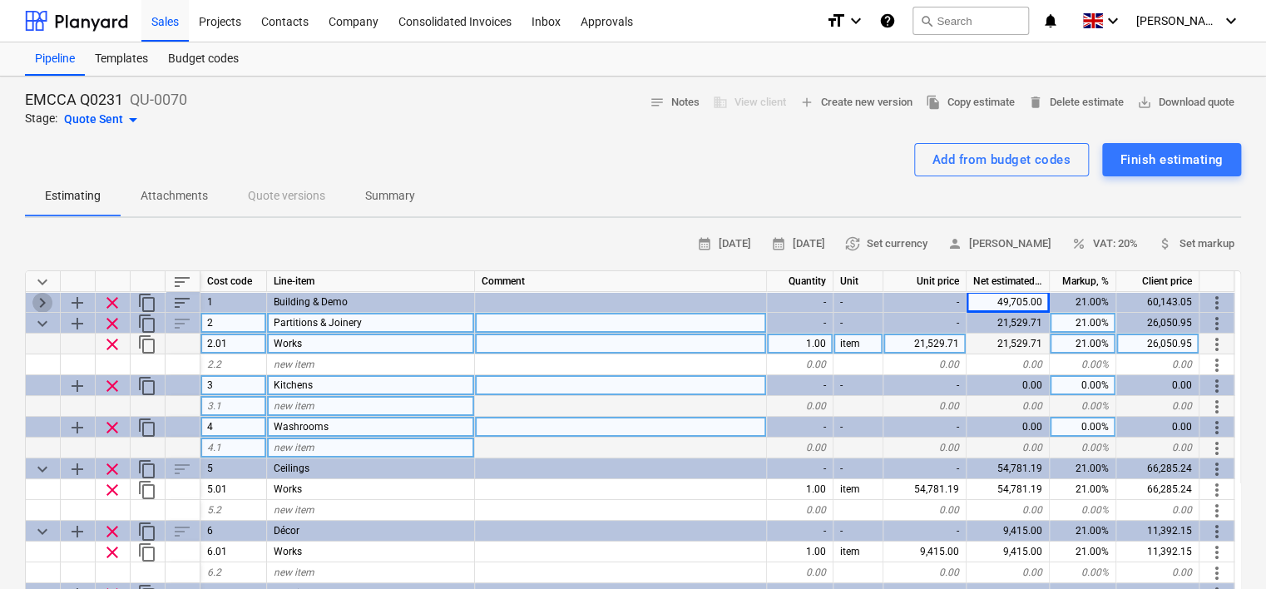
click at [43, 298] on span "keyboard_arrow_right" at bounding box center [42, 303] width 20 height 20
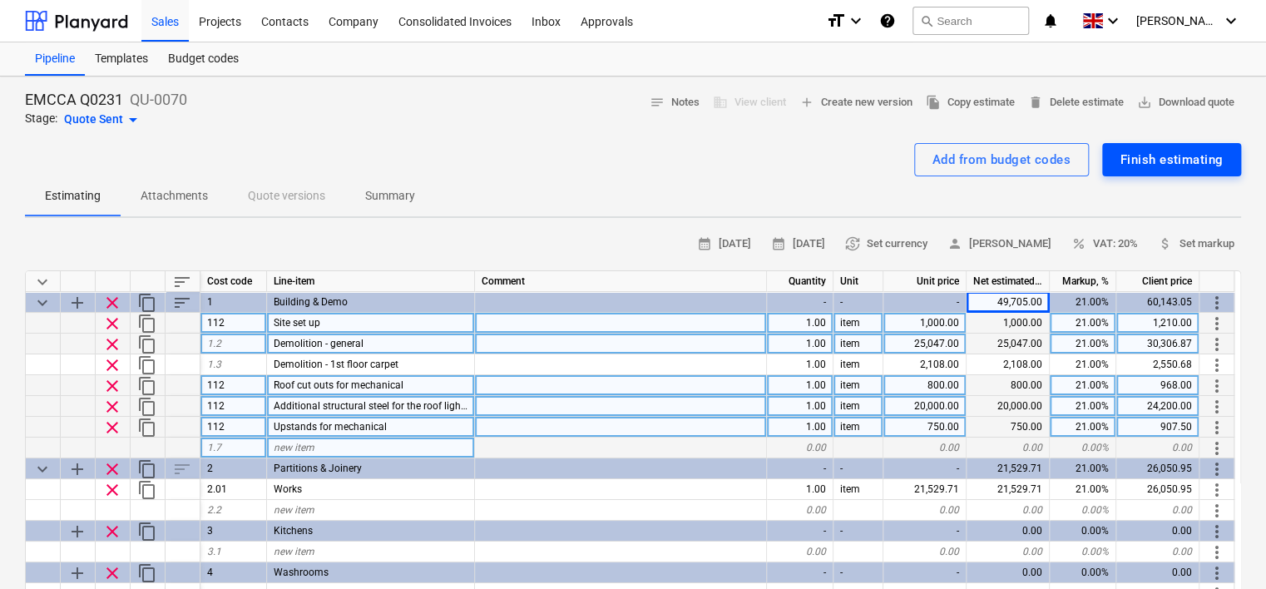
click at [1167, 161] on div "Finish estimating" at bounding box center [1172, 160] width 102 height 22
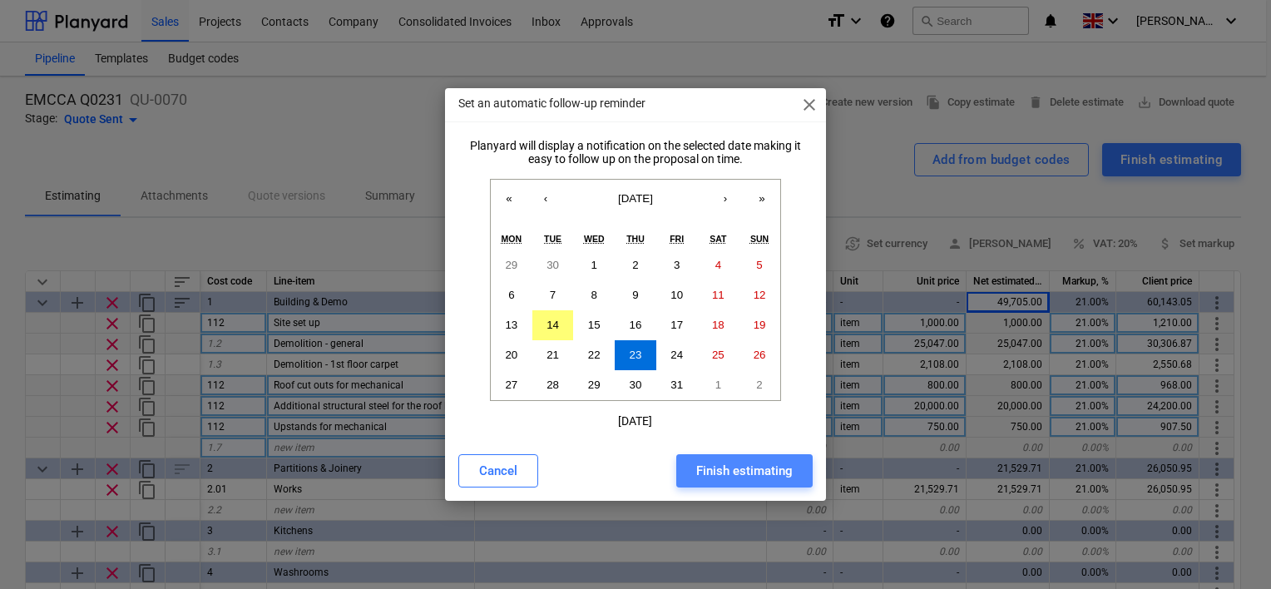
click at [746, 473] on div "Finish estimating" at bounding box center [744, 471] width 97 height 22
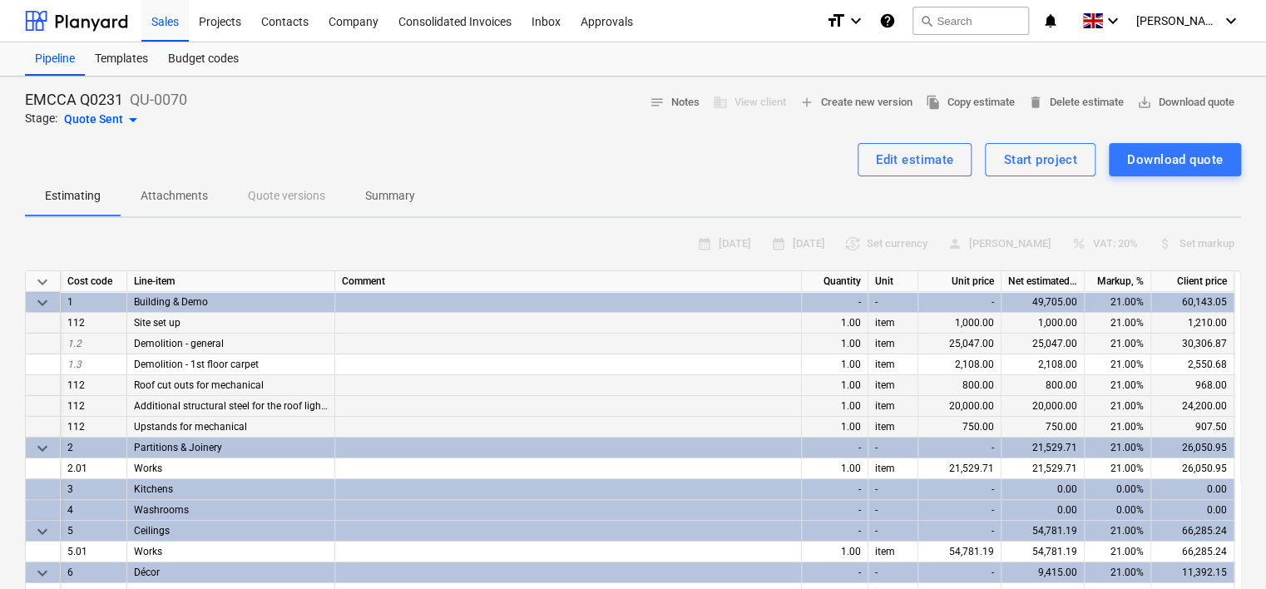
click at [1060, 301] on div "49,705.00" at bounding box center [1043, 302] width 83 height 21
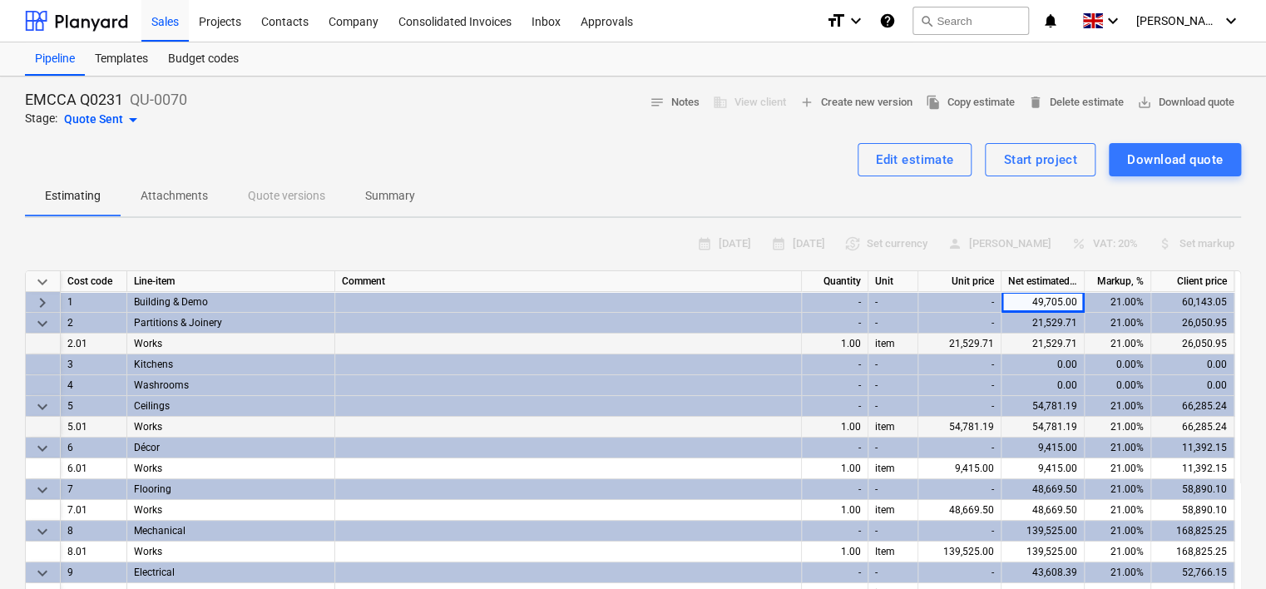
click at [45, 299] on span "keyboard_arrow_right" at bounding box center [42, 303] width 20 height 20
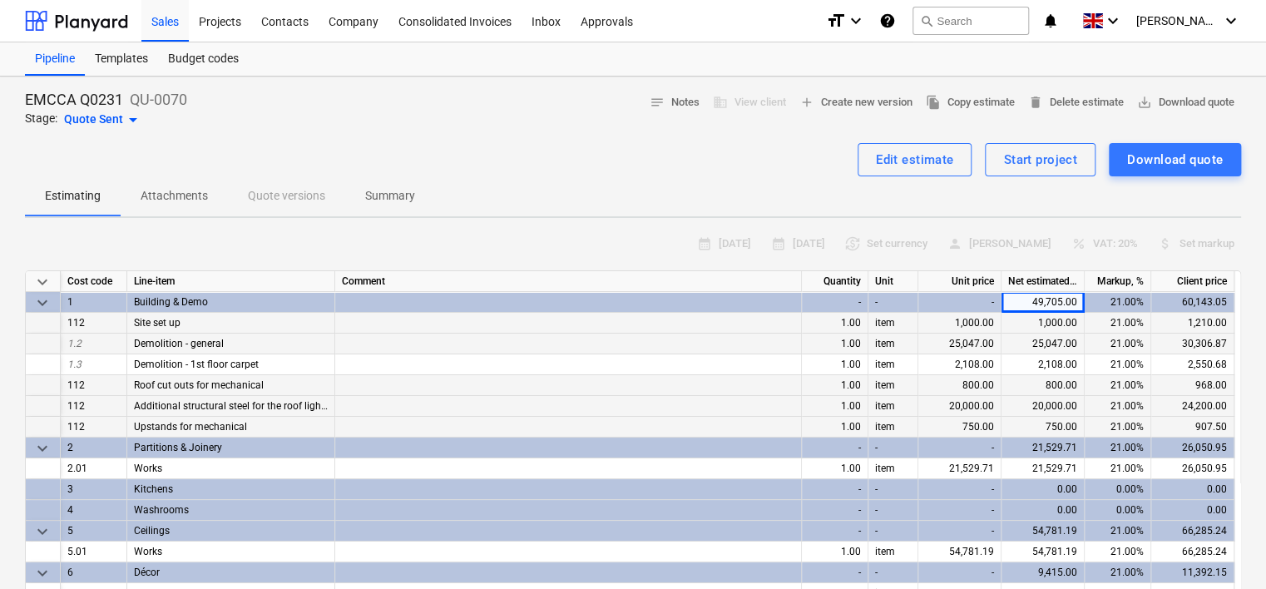
click at [1201, 298] on div "60,143.05" at bounding box center [1193, 302] width 83 height 21
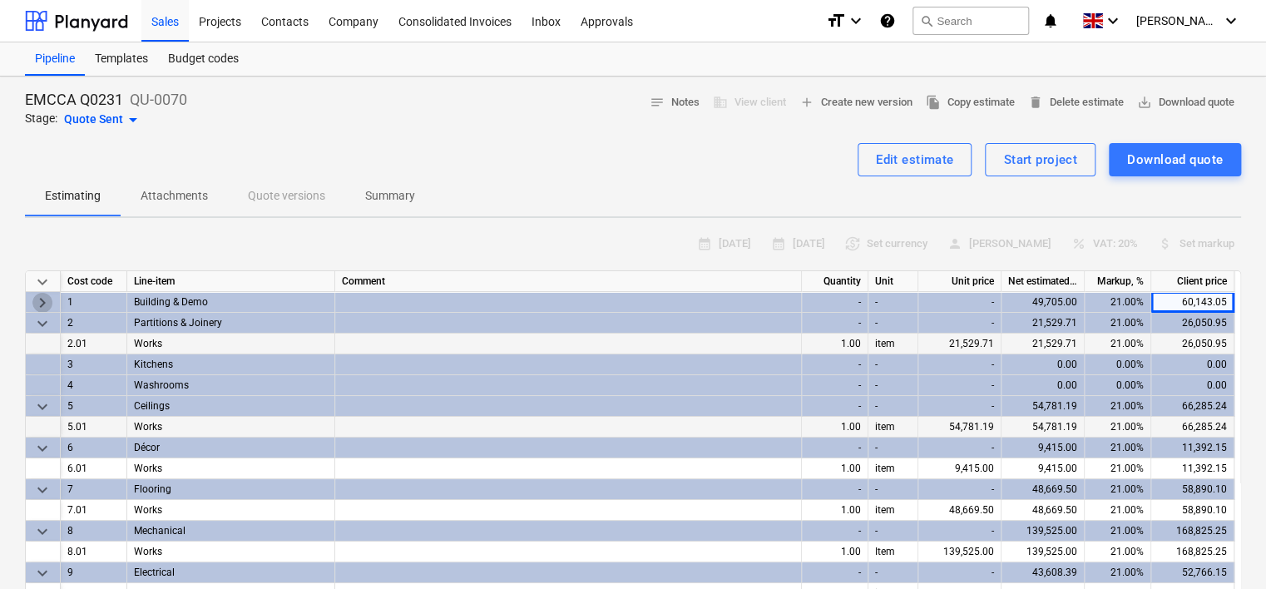
click at [32, 296] on span "keyboard_arrow_right" at bounding box center [42, 303] width 20 height 20
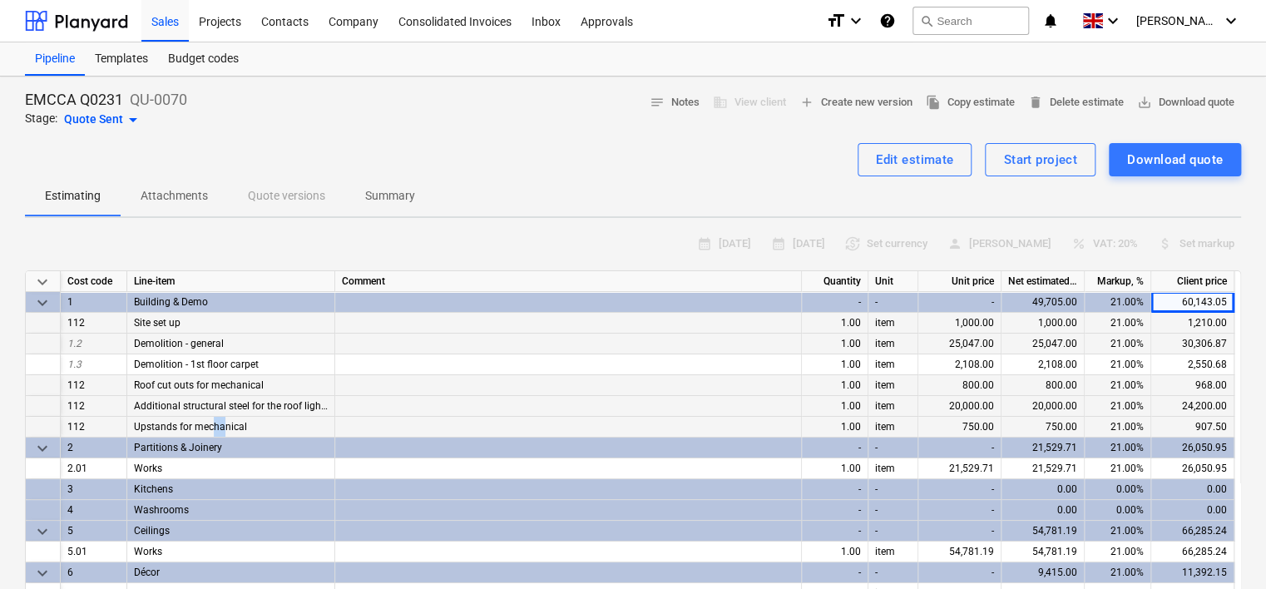
drag, startPoint x: 214, startPoint y: 424, endPoint x: 223, endPoint y: 424, distance: 9.2
click at [223, 424] on span "Upstands for mechanical" at bounding box center [190, 427] width 113 height 12
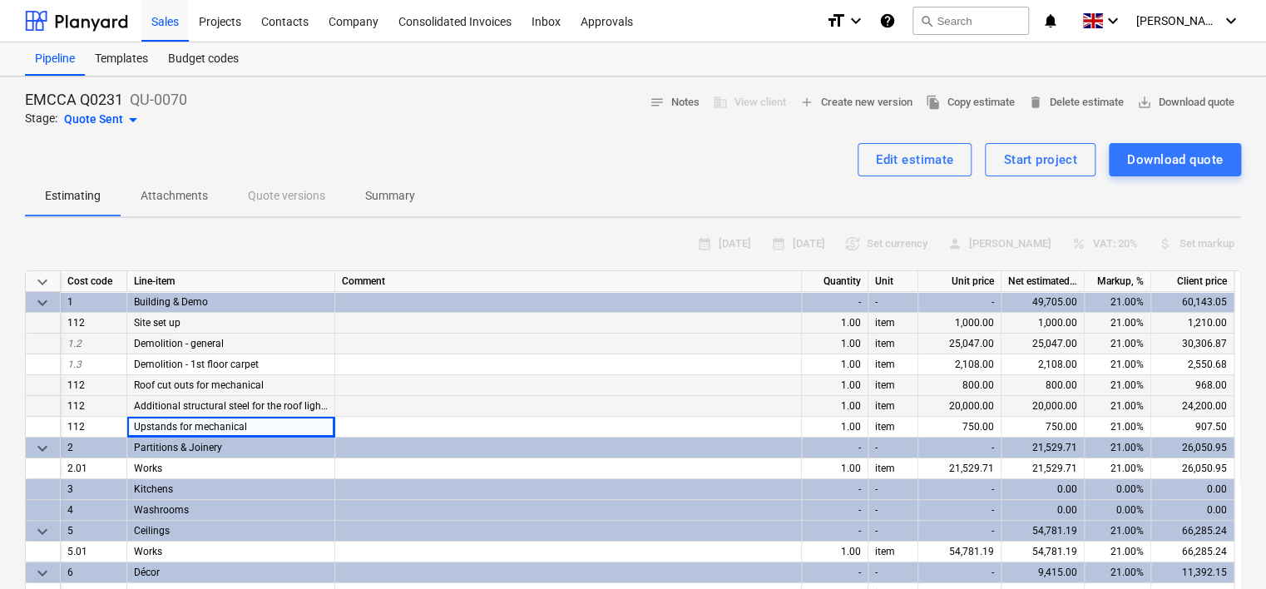
drag, startPoint x: 681, startPoint y: 409, endPoint x: 690, endPoint y: 409, distance: 9.2
click at [681, 409] on div at bounding box center [568, 406] width 467 height 21
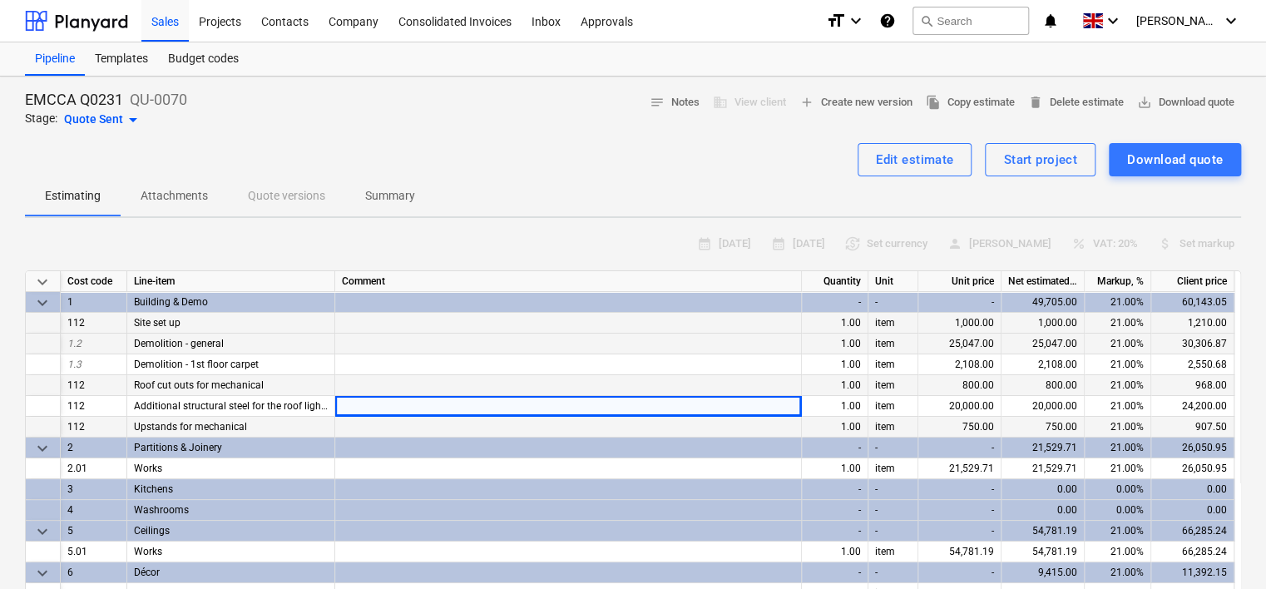
click at [859, 419] on div "1.00" at bounding box center [835, 427] width 67 height 21
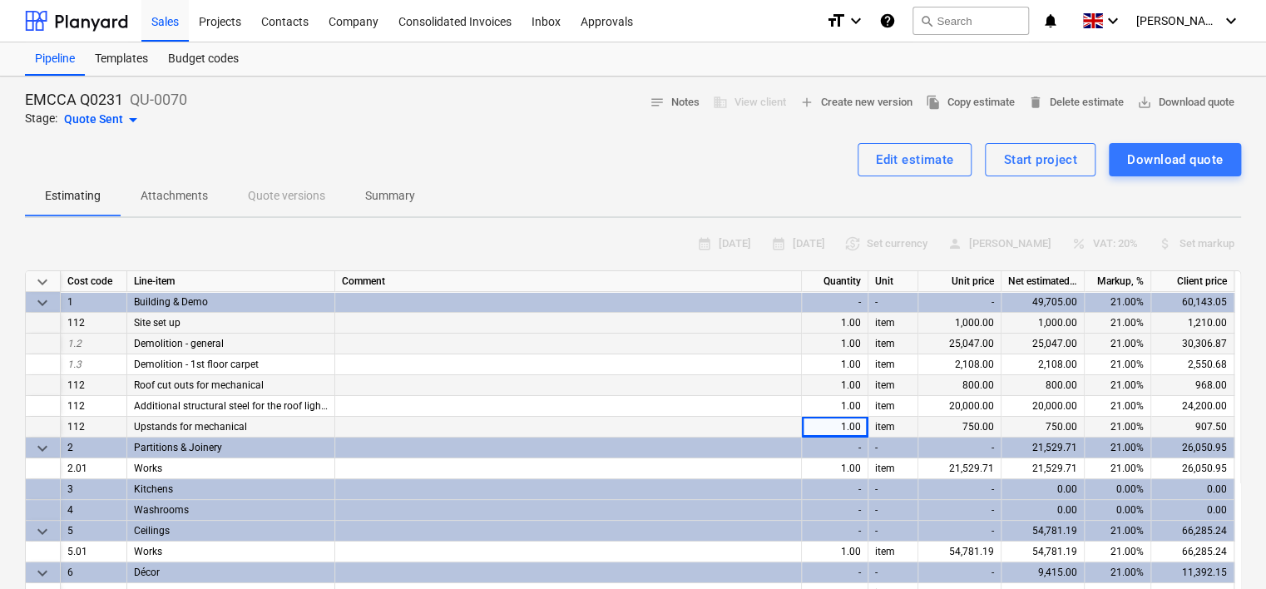
click at [855, 422] on div "1.00" at bounding box center [835, 427] width 67 height 21
click at [865, 424] on div "1.00" at bounding box center [835, 427] width 67 height 21
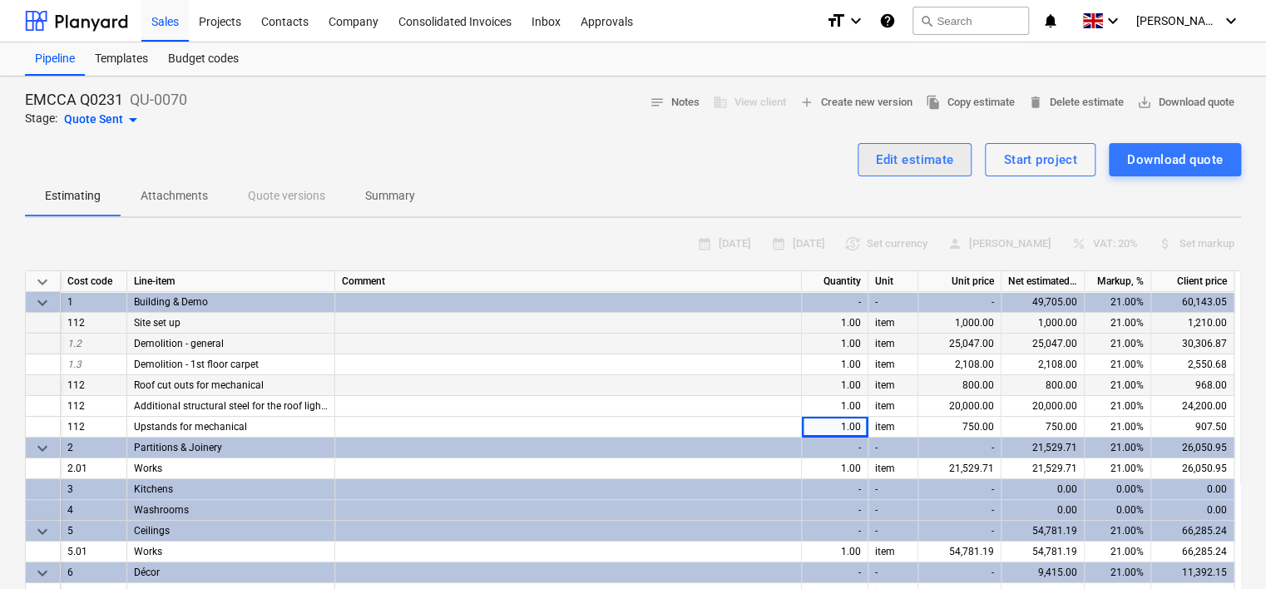
click at [923, 159] on div "Edit estimate" at bounding box center [915, 160] width 78 height 22
type textarea "x"
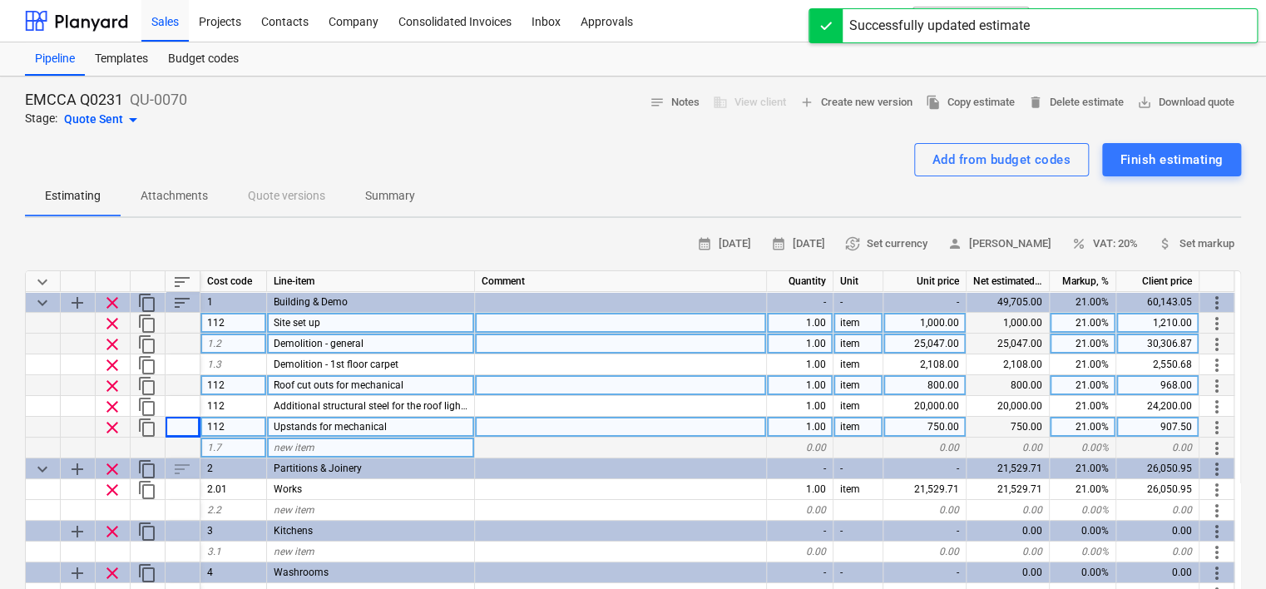
click at [822, 424] on div "1.00" at bounding box center [800, 427] width 67 height 21
type input "2"
type textarea "x"
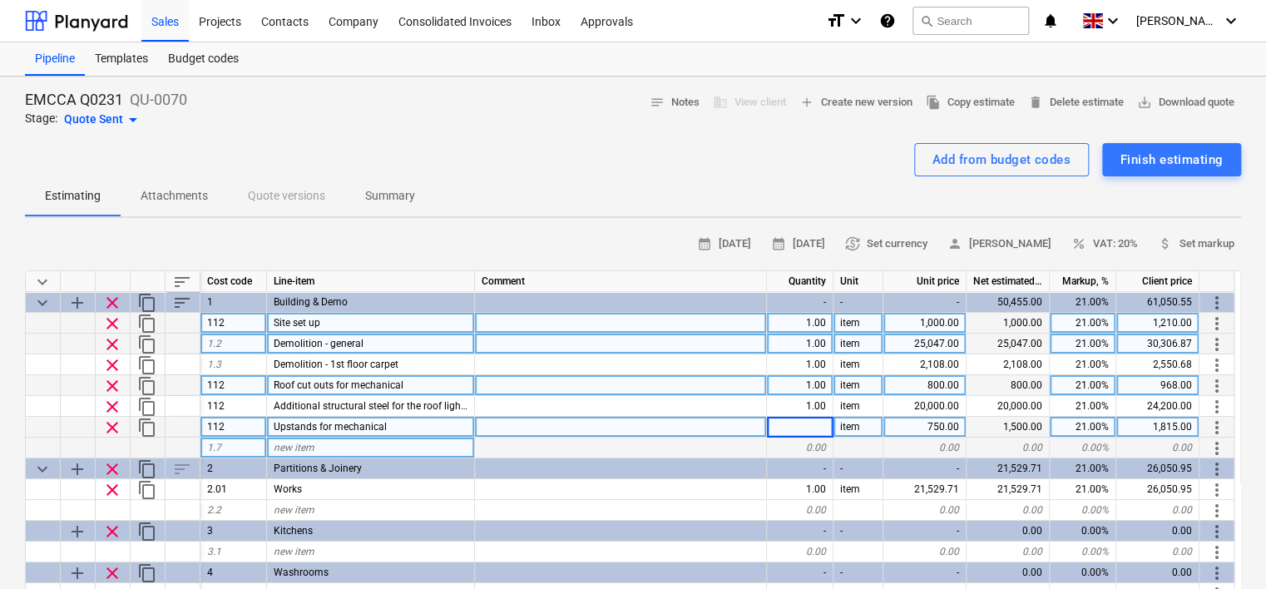
type input "2"
click at [749, 451] on div at bounding box center [621, 448] width 292 height 21
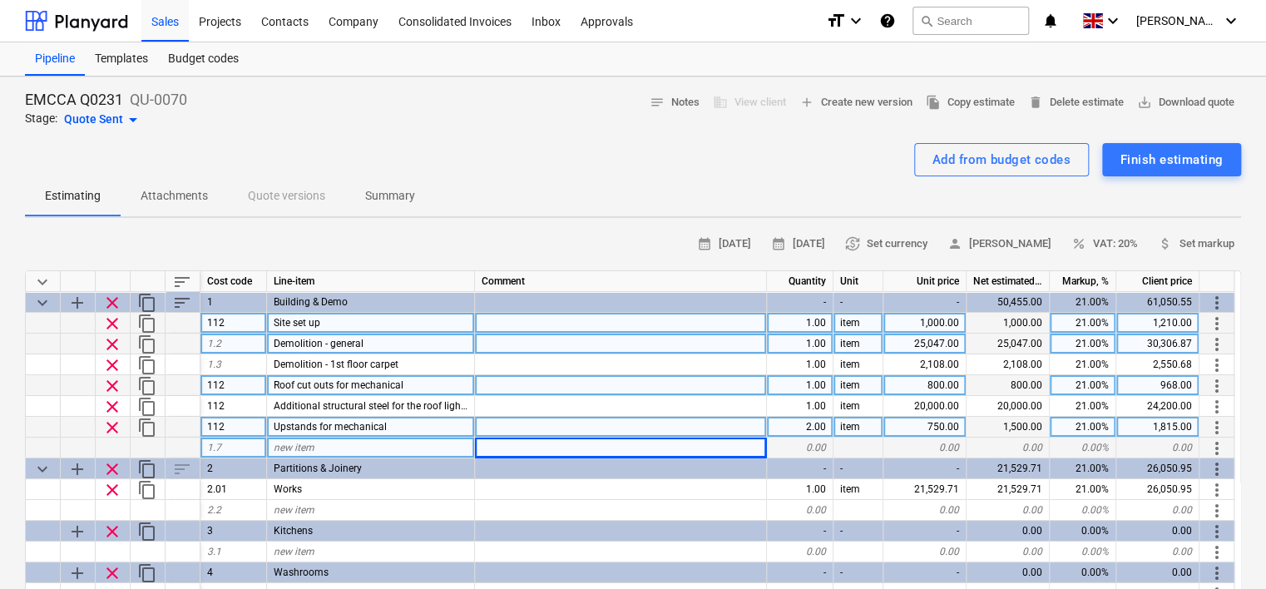
click at [348, 448] on div "new item" at bounding box center [371, 448] width 208 height 21
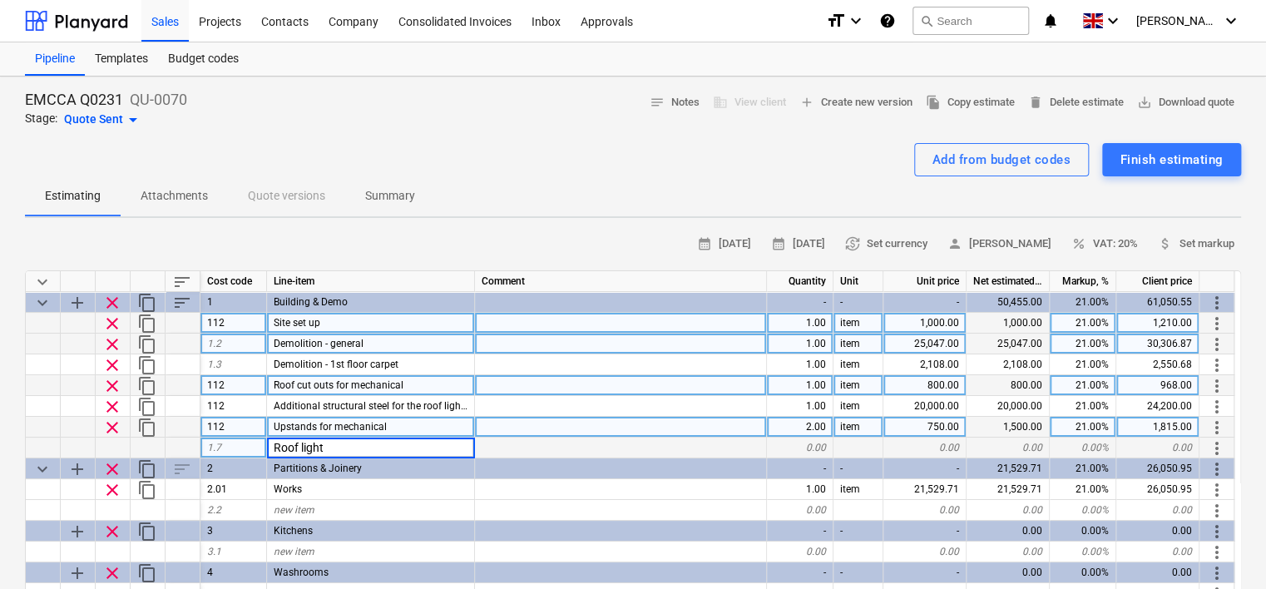
type input "Roof lights"
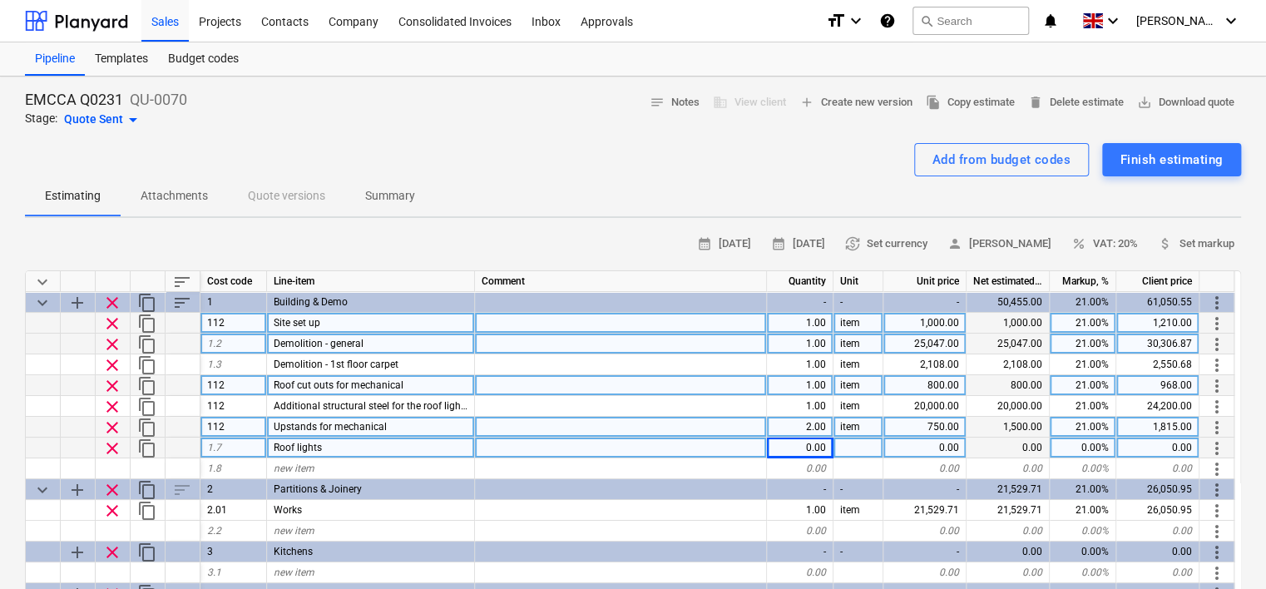
type textarea "x"
type input "item"
type textarea "x"
type input "19380.15"
type textarea "x"
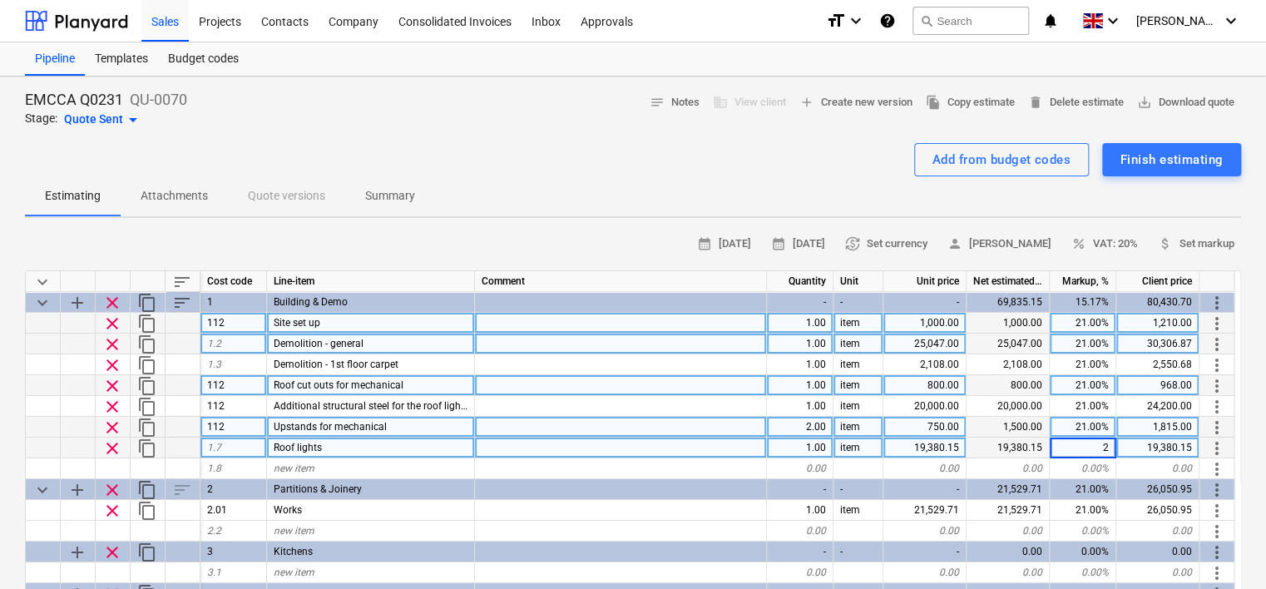
type input "21"
type textarea "x"
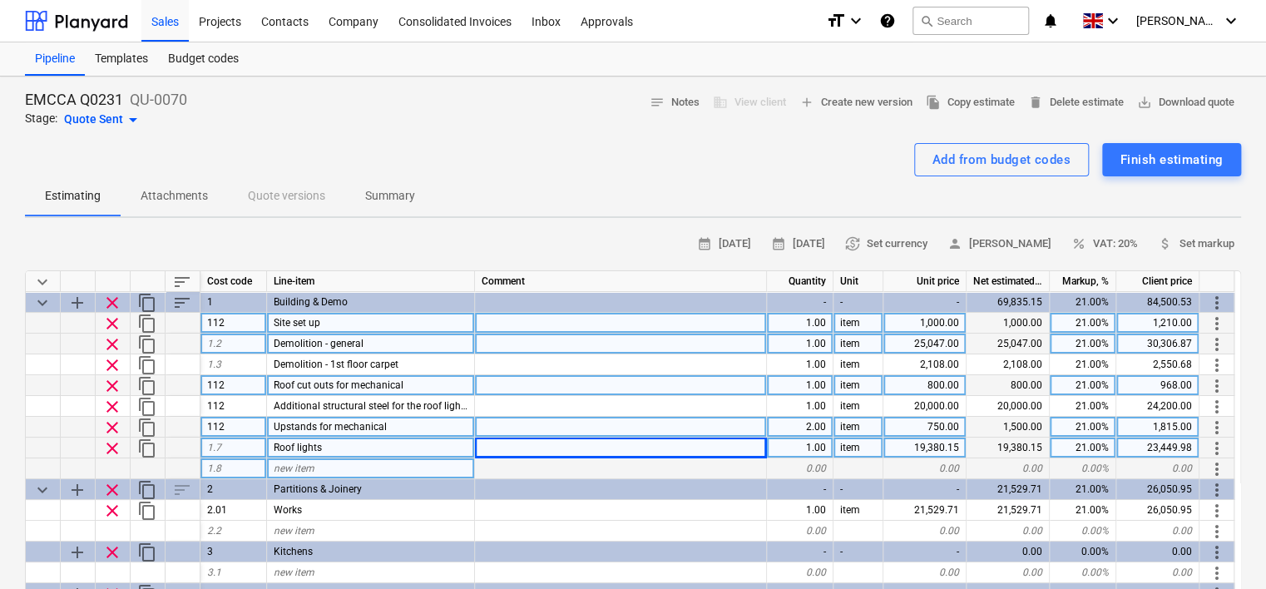
click at [336, 463] on div "new item" at bounding box center [371, 468] width 208 height 21
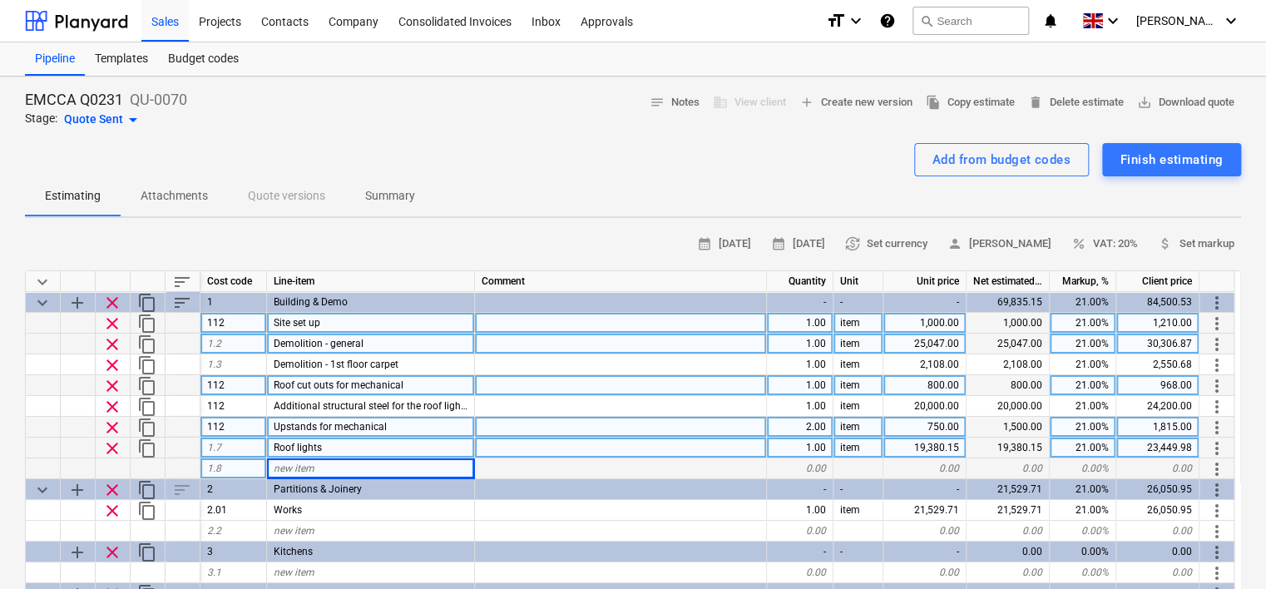
click at [340, 466] on div "new item" at bounding box center [371, 468] width 208 height 21
type input "Loler inspection"
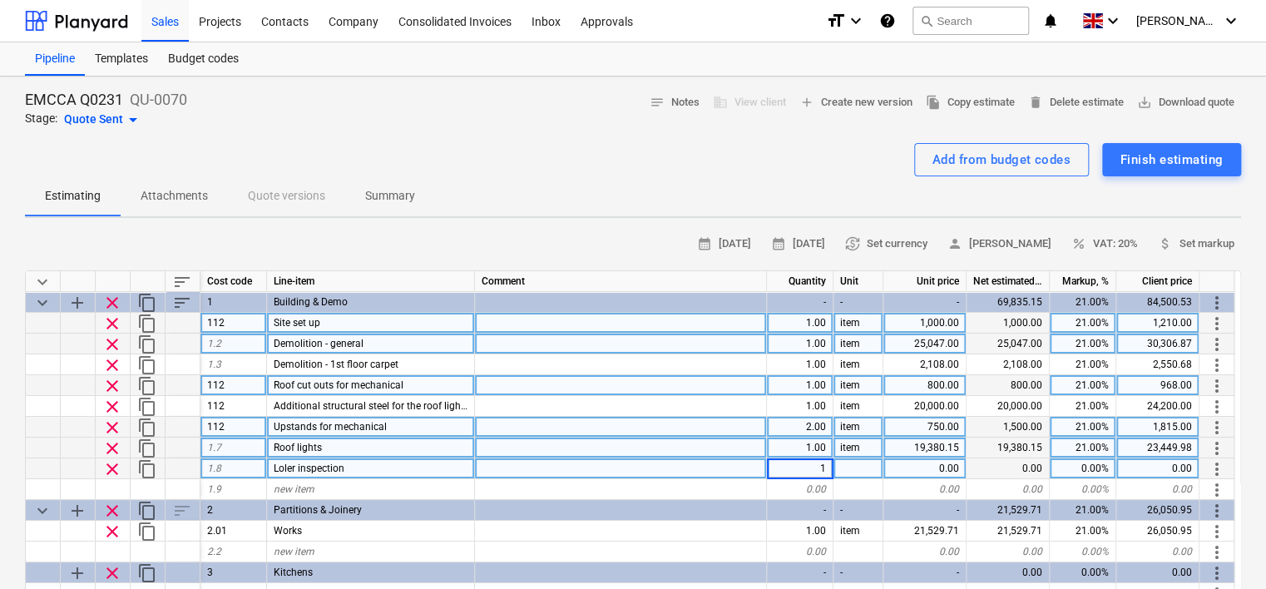
type textarea "x"
type input "item"
type textarea "x"
type input "500"
type textarea "x"
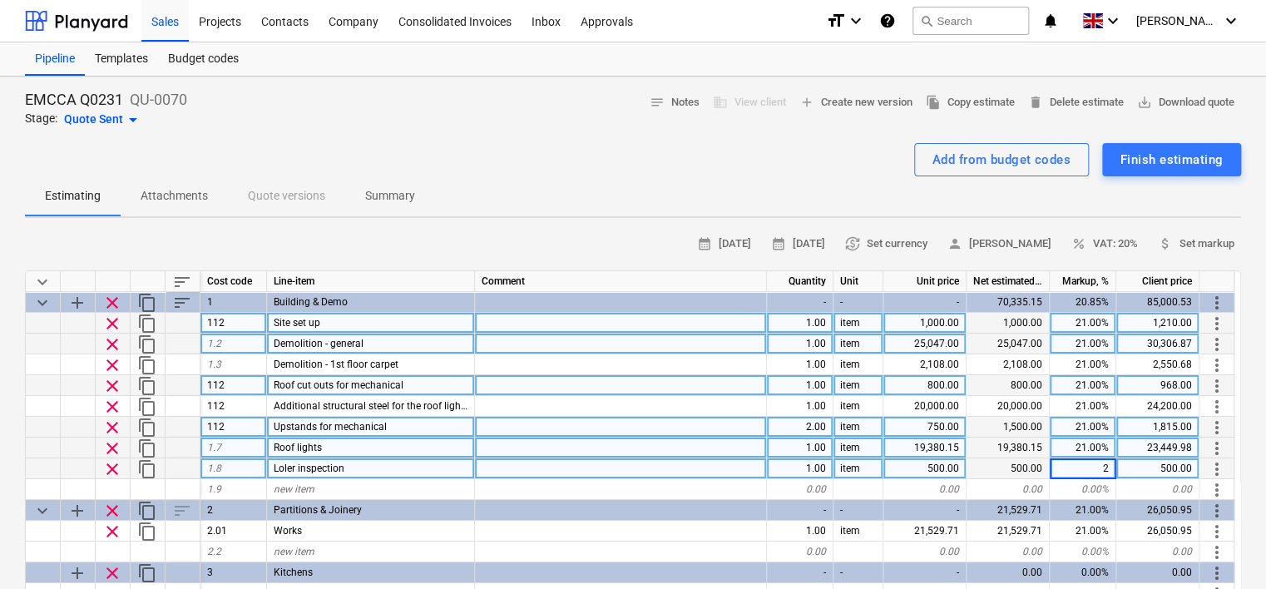
type input "21"
type textarea "x"
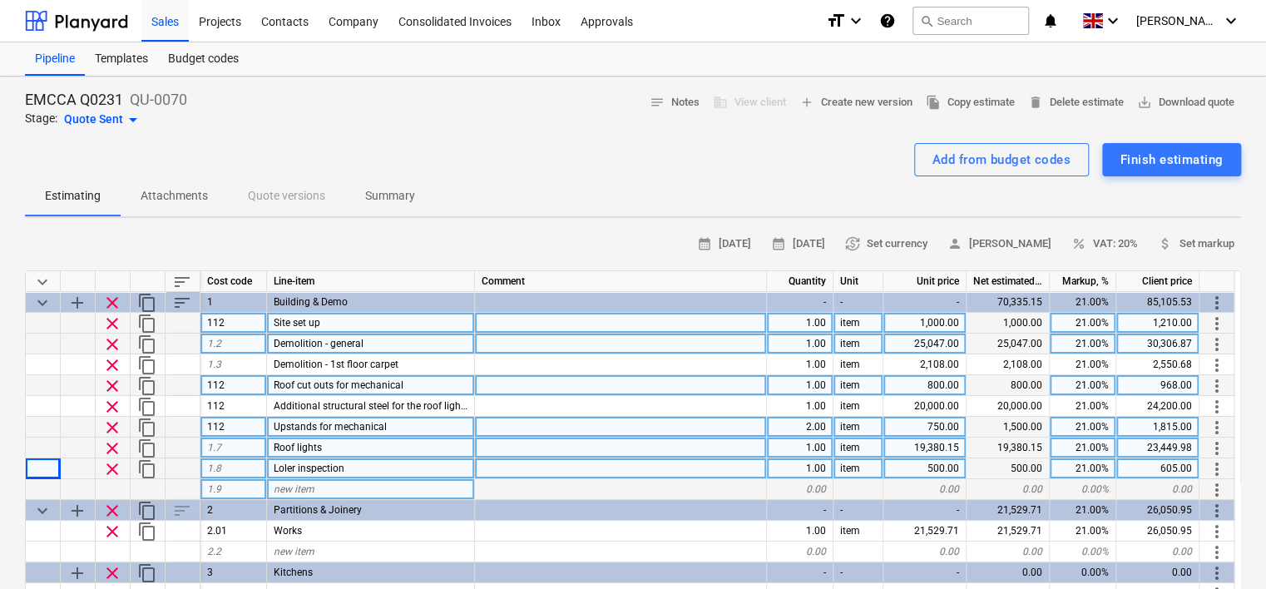
click at [333, 489] on div "new item" at bounding box center [371, 489] width 208 height 21
type input "Replace double entrance doors"
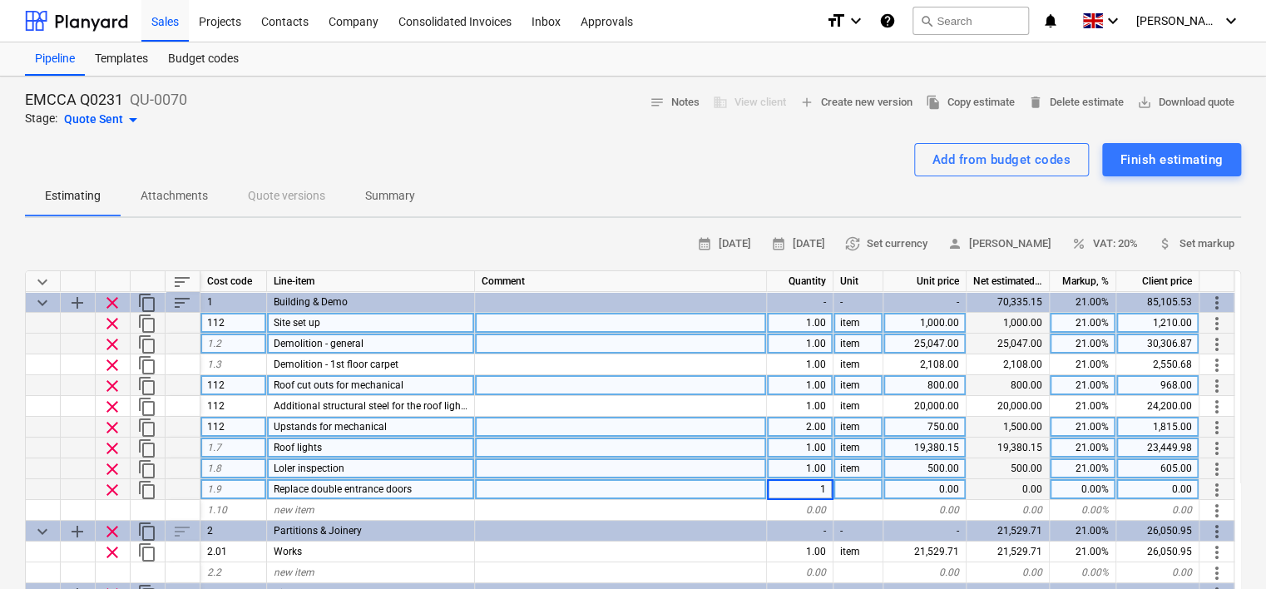
type textarea "x"
type input "item"
type textarea "x"
type input "6000"
type textarea "x"
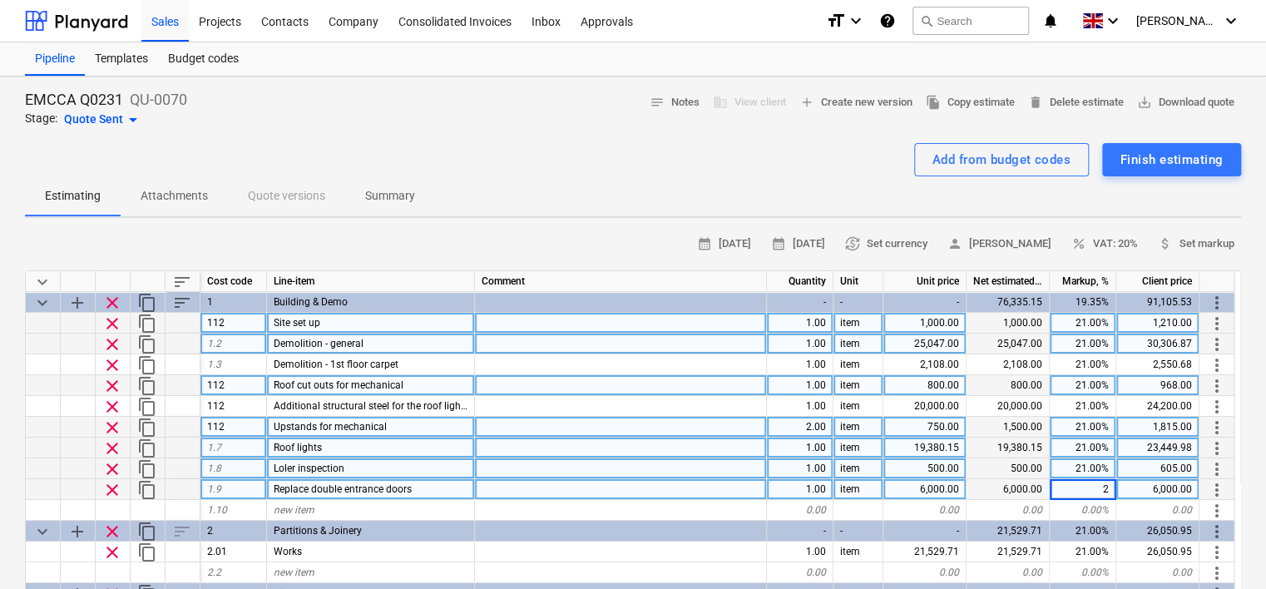
type input "21"
type textarea "x"
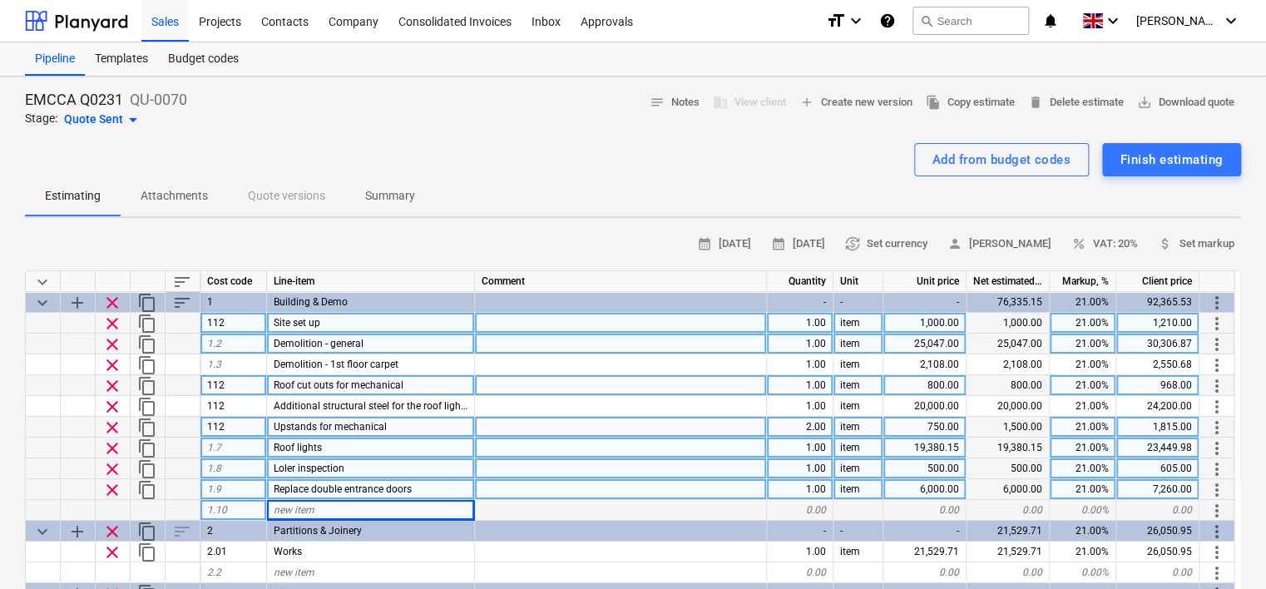
click at [404, 505] on div "new item" at bounding box center [371, 510] width 208 height 21
type input "Manifestation to glazed top light"
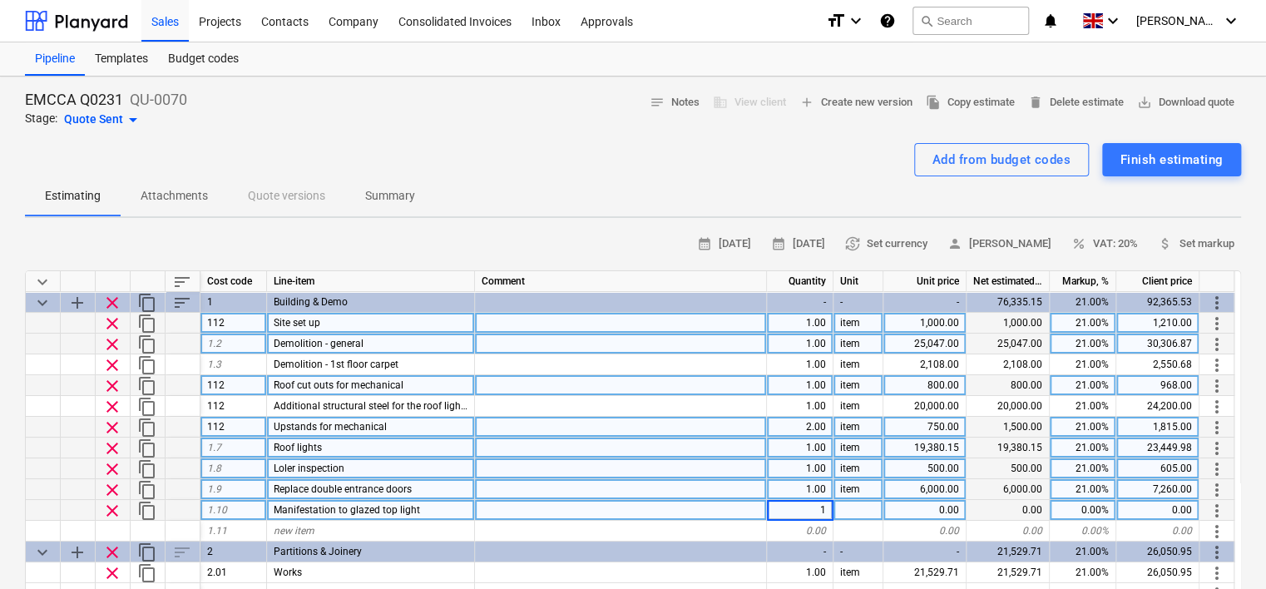
type textarea "x"
type input "item"
type textarea "x"
click at [943, 508] on div "0.00" at bounding box center [925, 510] width 83 height 21
type input "500"
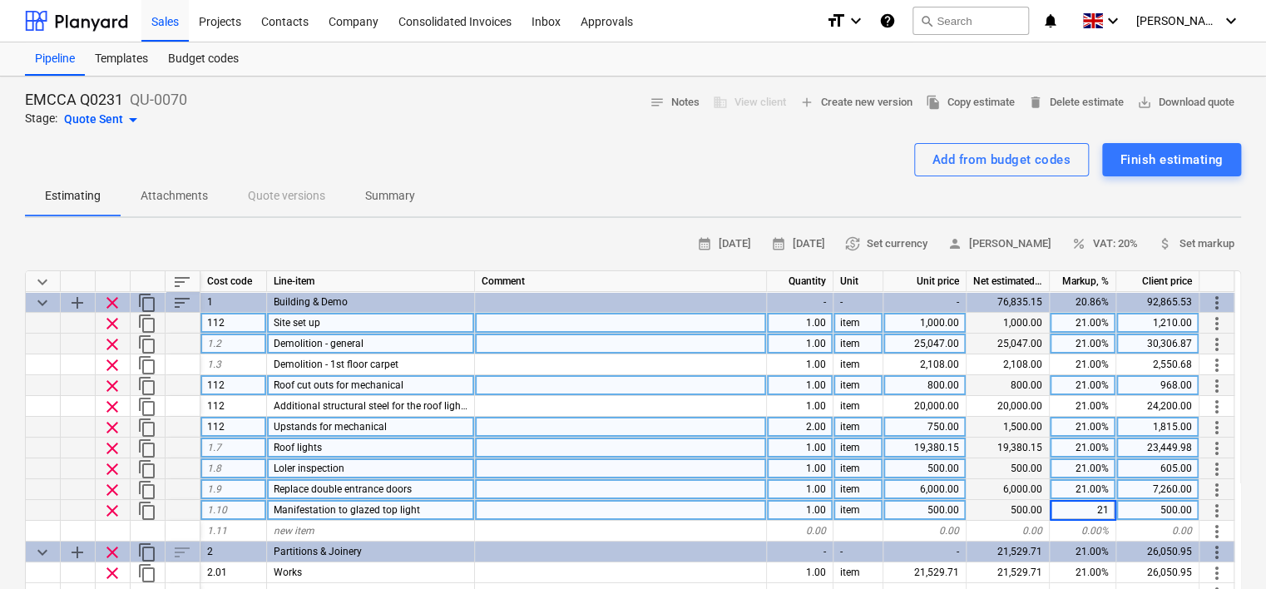
type textarea "x"
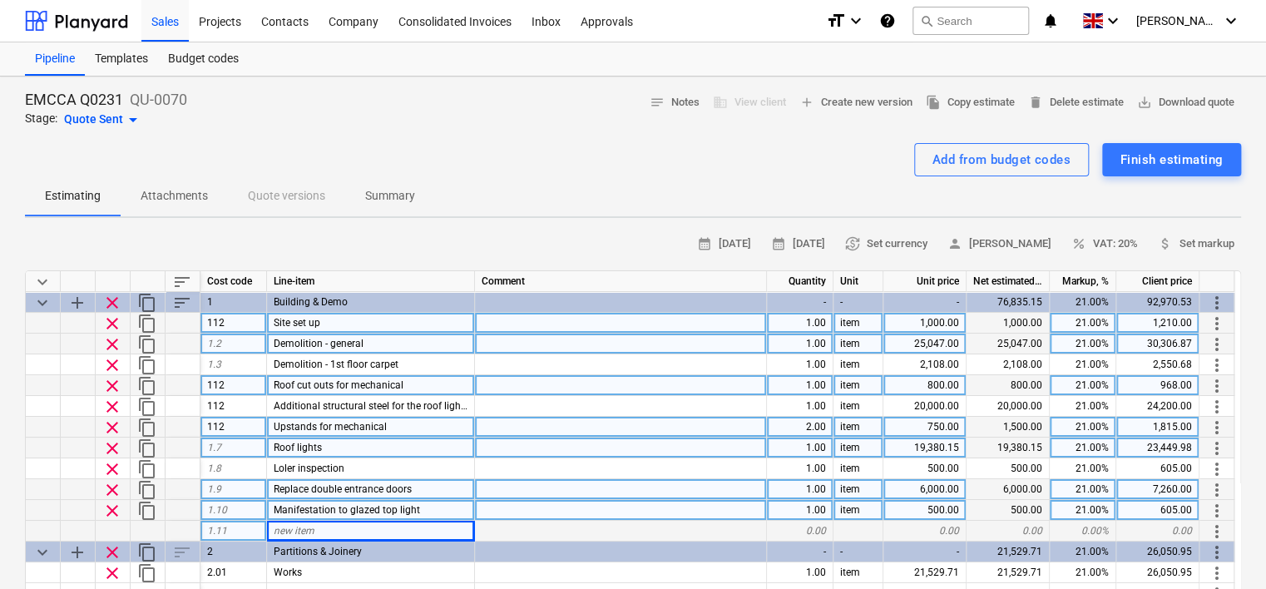
click at [424, 527] on div "new item" at bounding box center [371, 531] width 208 height 21
type input "Decoration to rear corridor"
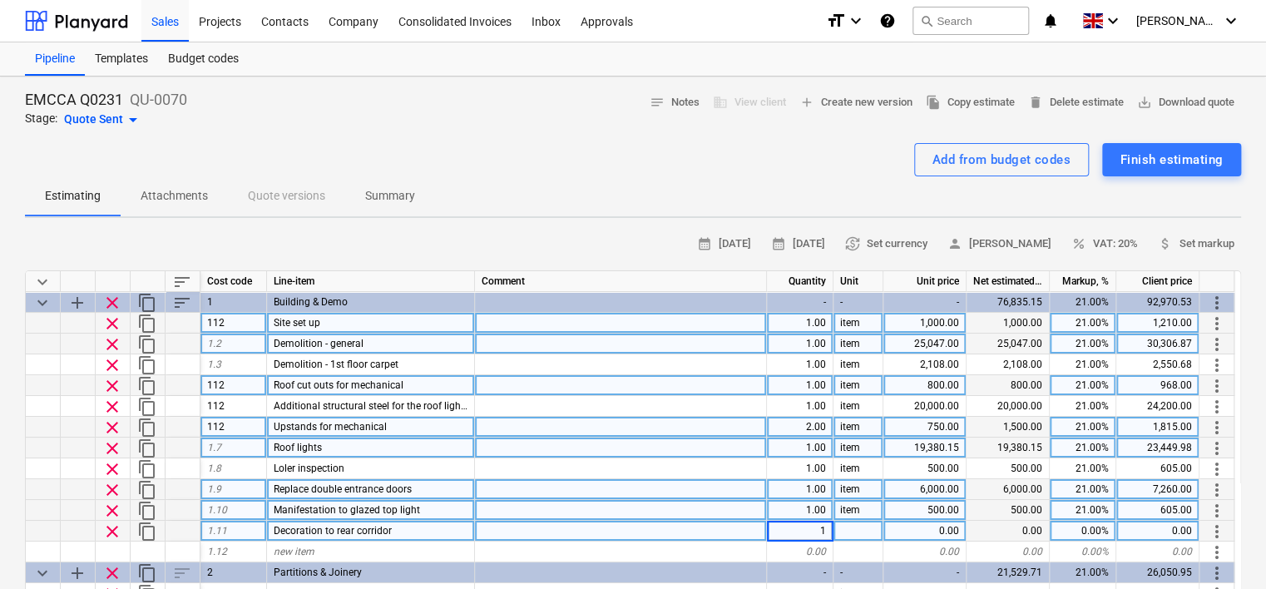
type textarea "x"
type input "item"
type textarea "x"
type input "2000"
type textarea "x"
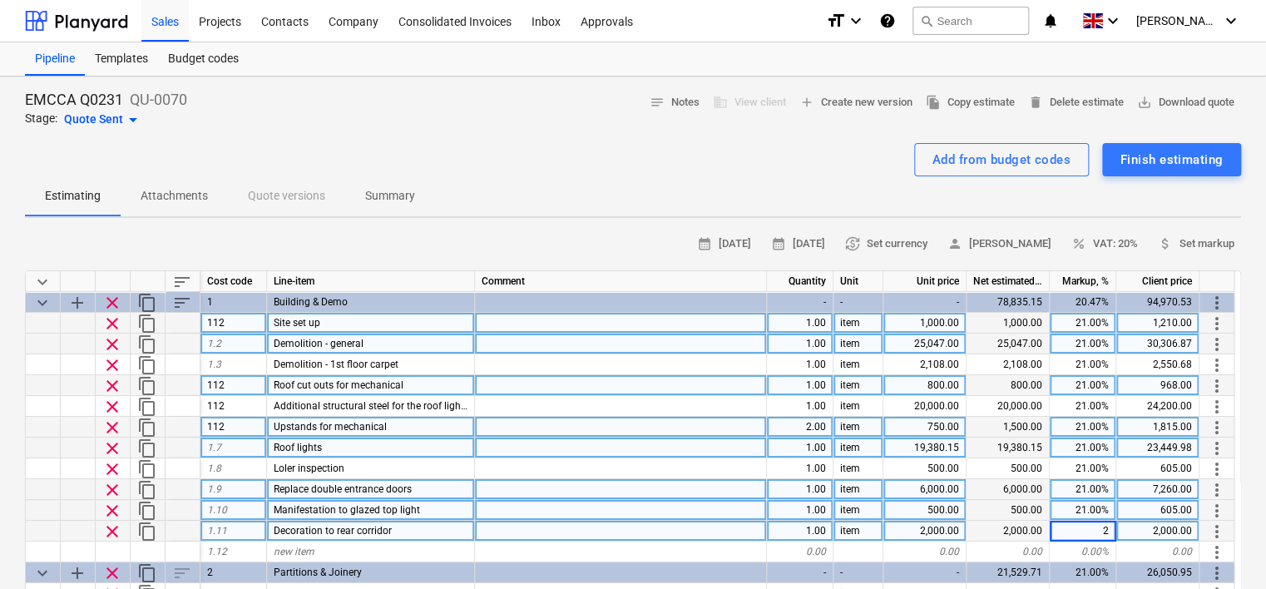
type input "21"
type textarea "x"
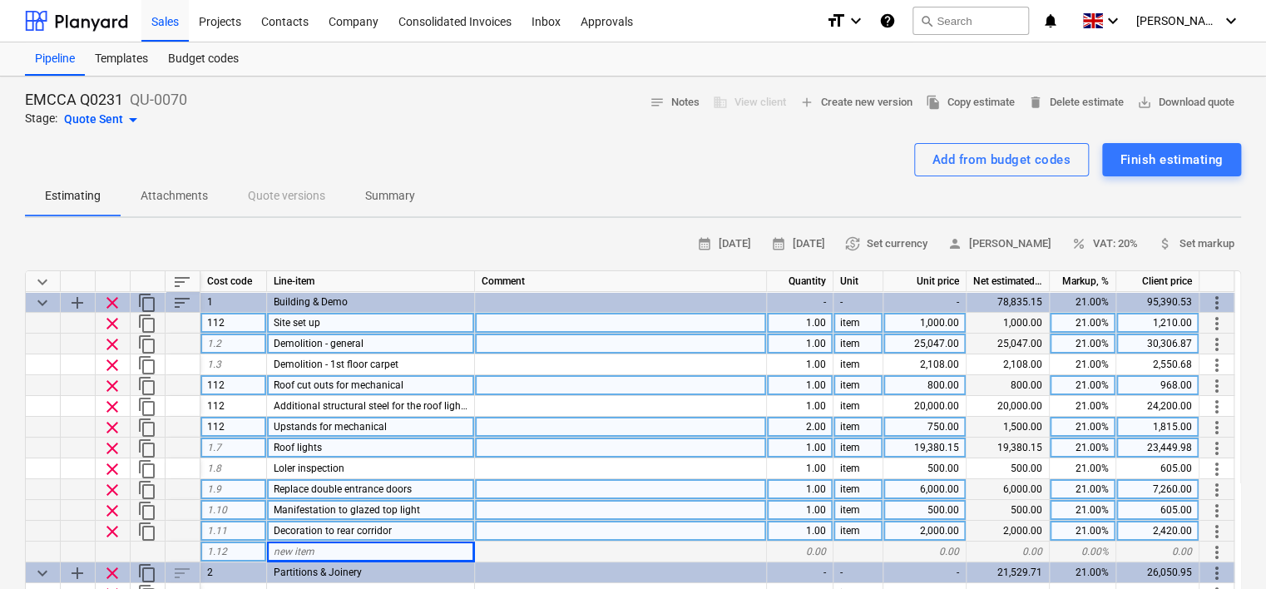
click at [338, 549] on div "new item" at bounding box center [371, 552] width 208 height 21
type input "Re-spray the lift doors"
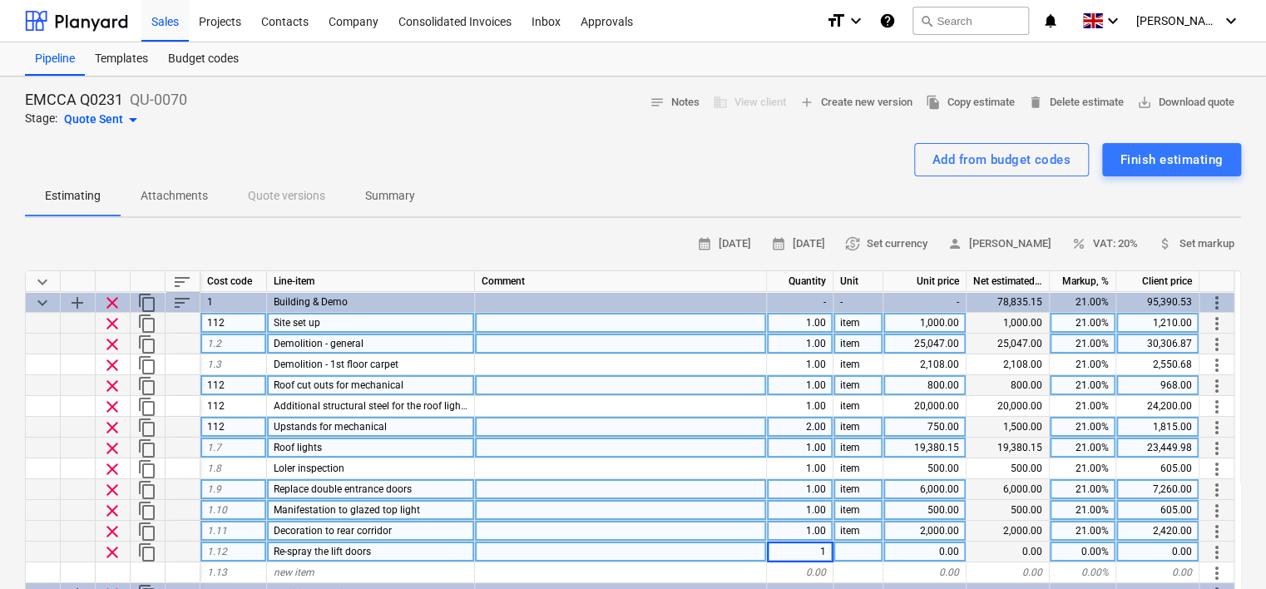
type textarea "x"
type input "item"
type textarea "x"
type input "1500"
type textarea "x"
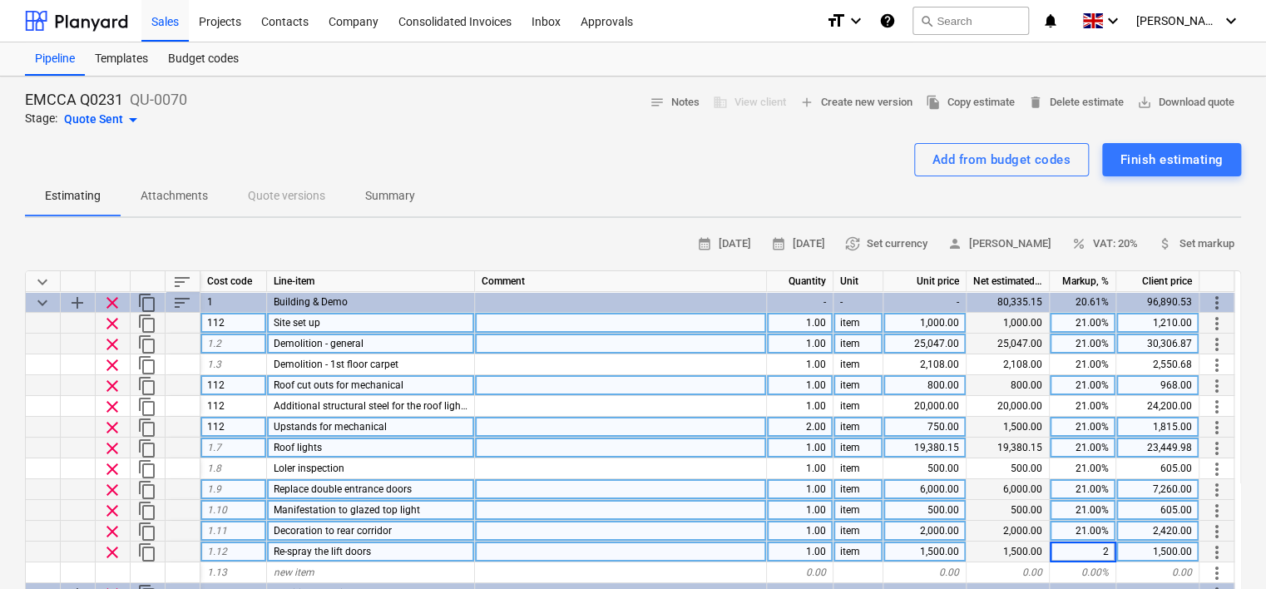
type input "21"
type textarea "x"
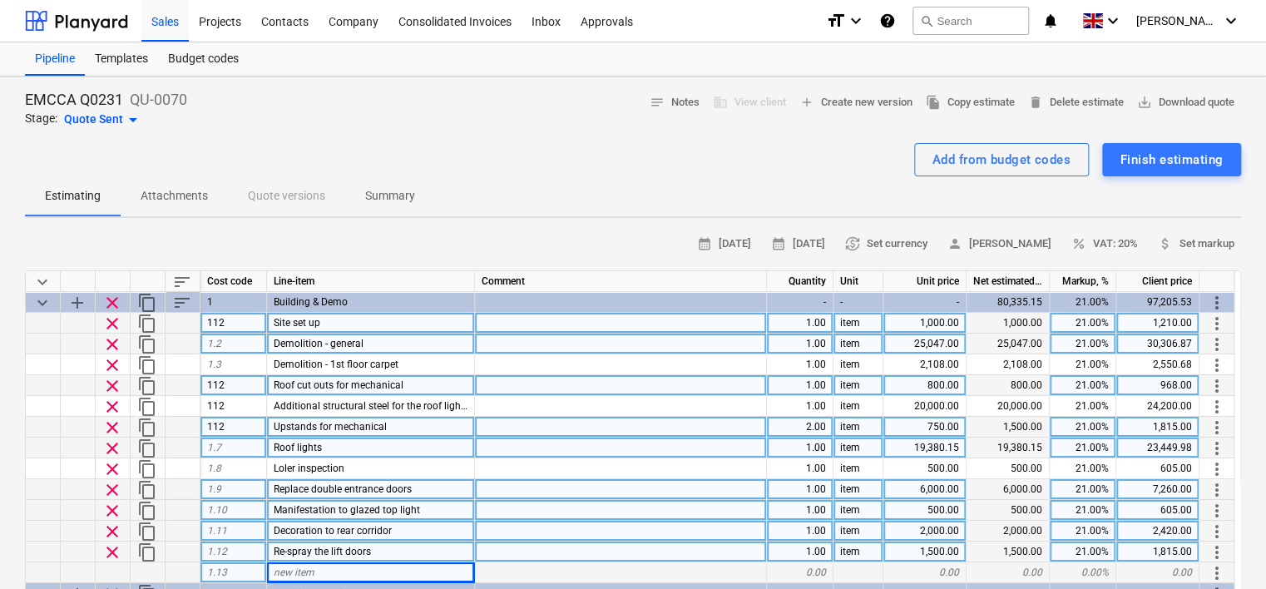
click at [300, 572] on span "new item" at bounding box center [294, 573] width 41 height 12
type input "Replace vinyl flooring to the lift"
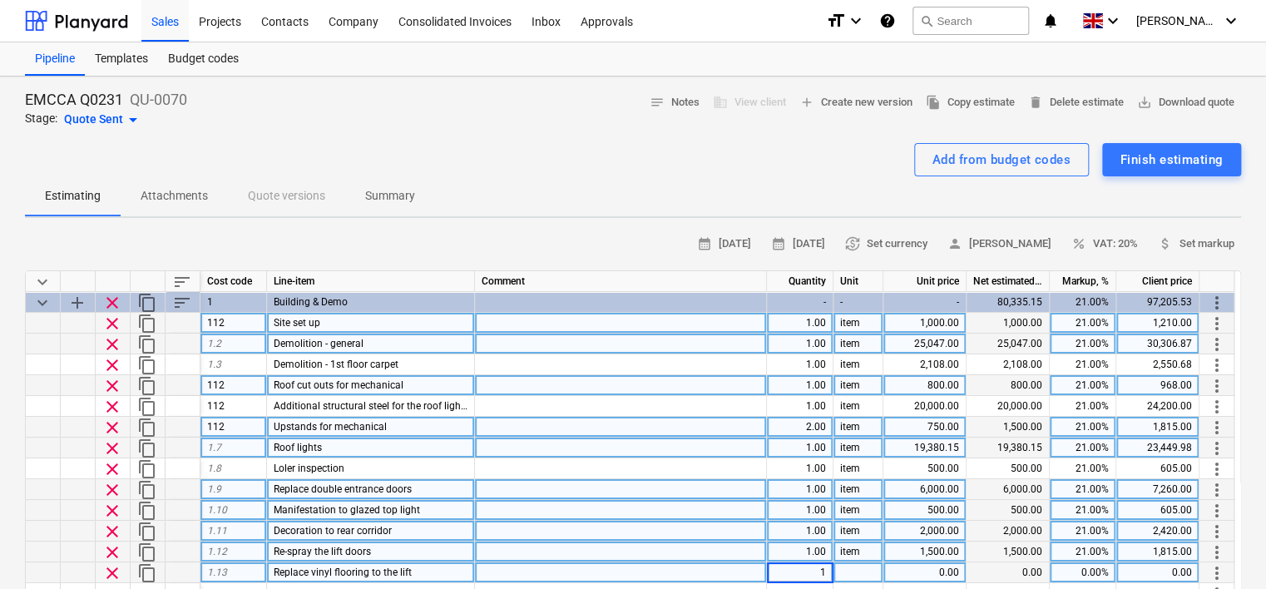
type textarea "x"
type input "item"
type textarea "x"
type input "750"
type textarea "x"
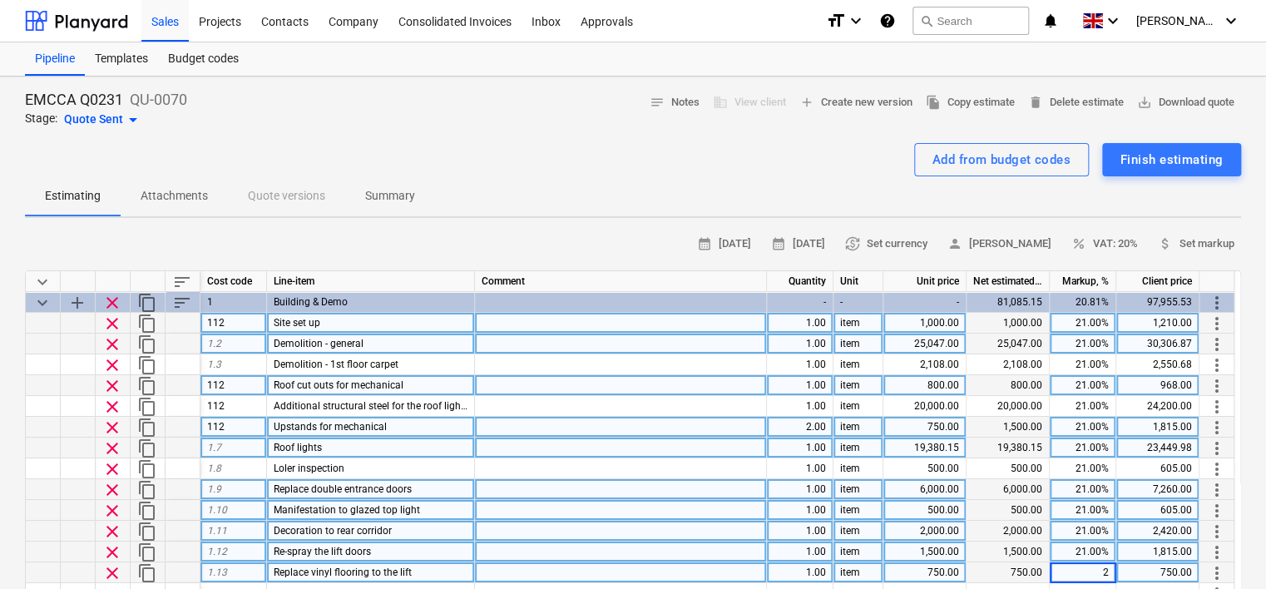
type input "21"
type textarea "x"
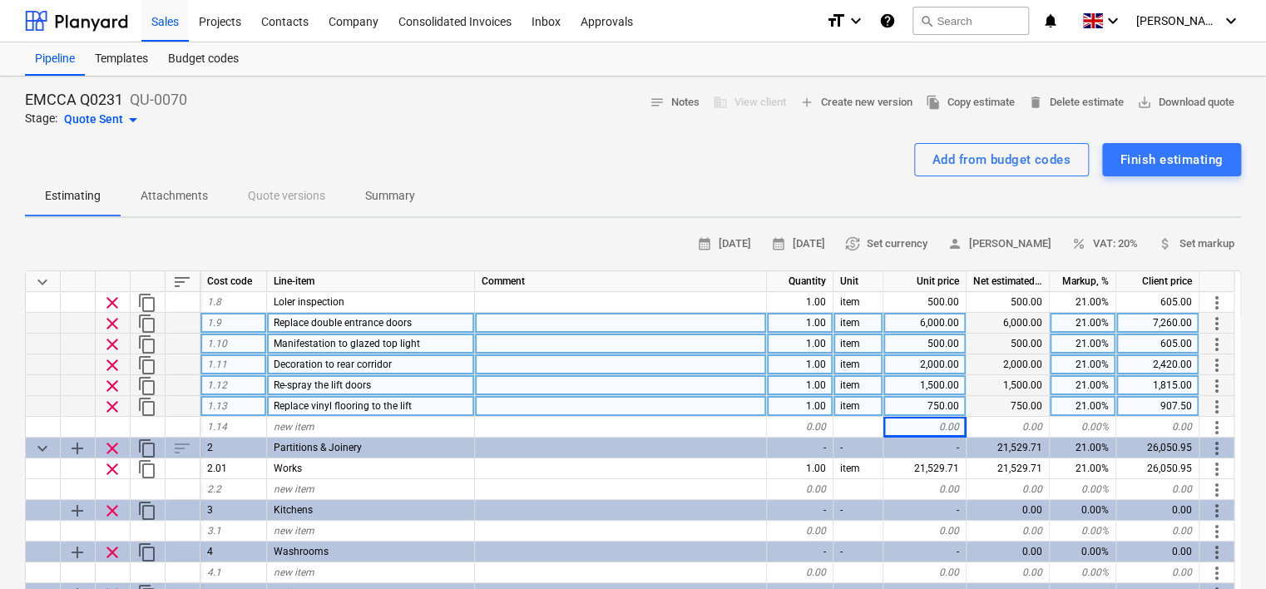
scroll to position [83, 0]
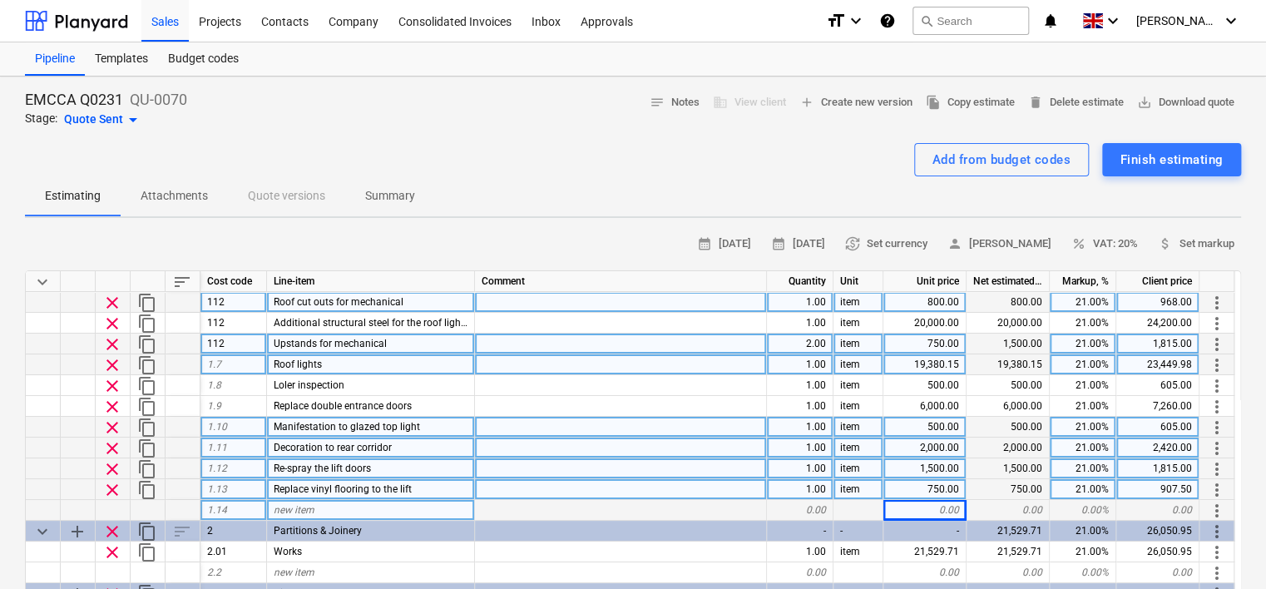
click at [328, 507] on div "new item" at bounding box center [371, 510] width 208 height 21
click at [360, 503] on div "new item" at bounding box center [371, 510] width 208 height 21
type input "Decoration to secondary exit doors from the stairs"
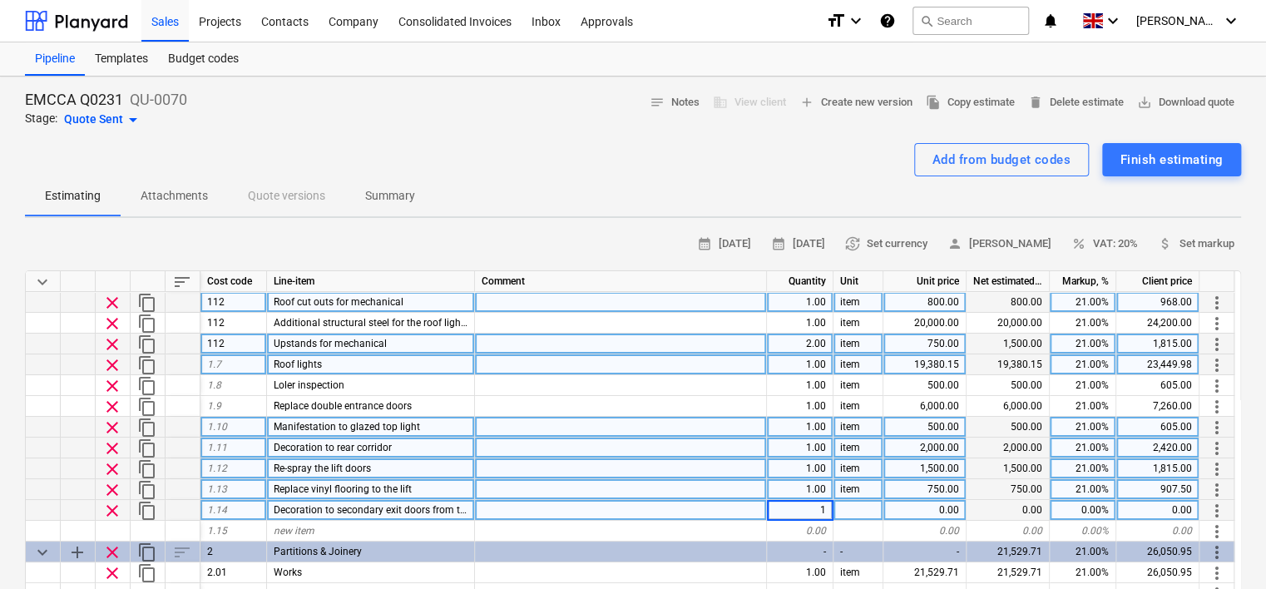
type textarea "x"
type input "item"
type textarea "x"
type input "400"
type textarea "x"
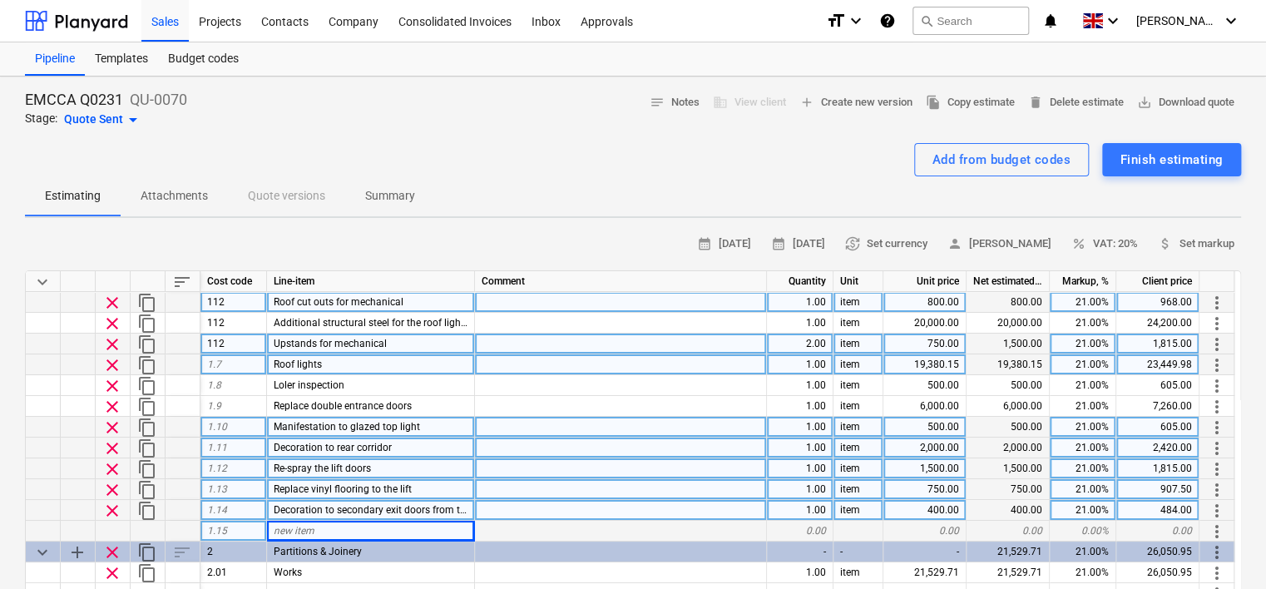
click at [336, 529] on div "new item" at bounding box center [371, 531] width 208 height 21
type input "Decoration to the external face of the Plant Room doors"
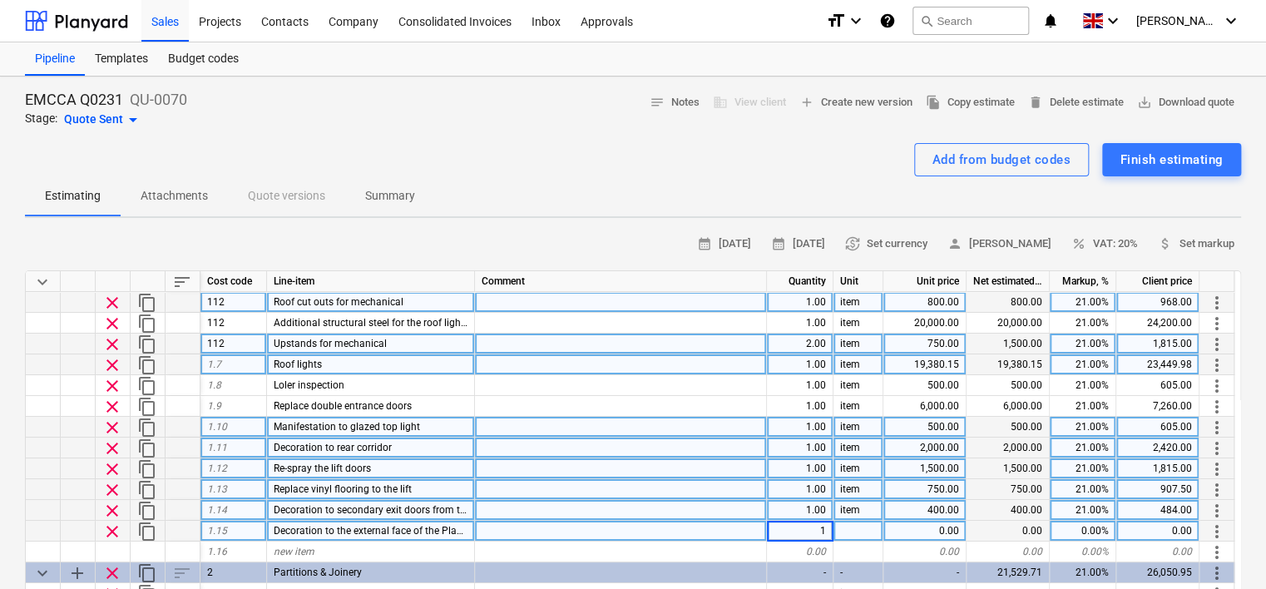
type textarea "x"
type input "item"
type textarea "x"
type input "no"
type textarea "x"
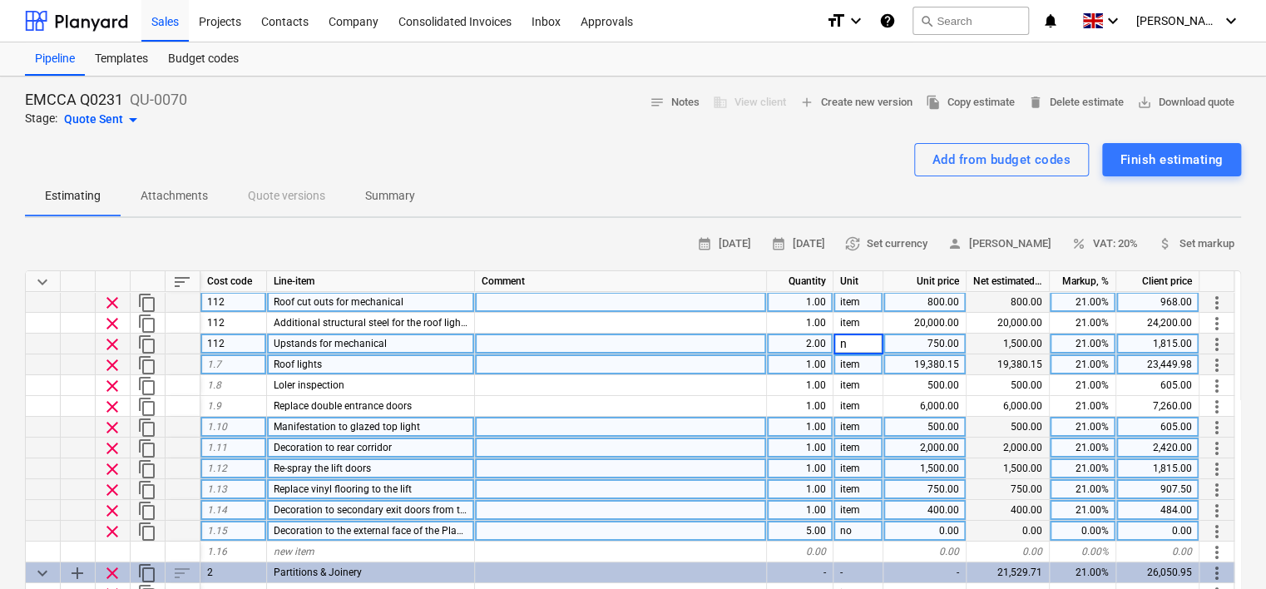
type input "no"
type textarea "x"
type input "250"
type textarea "x"
type input "21"
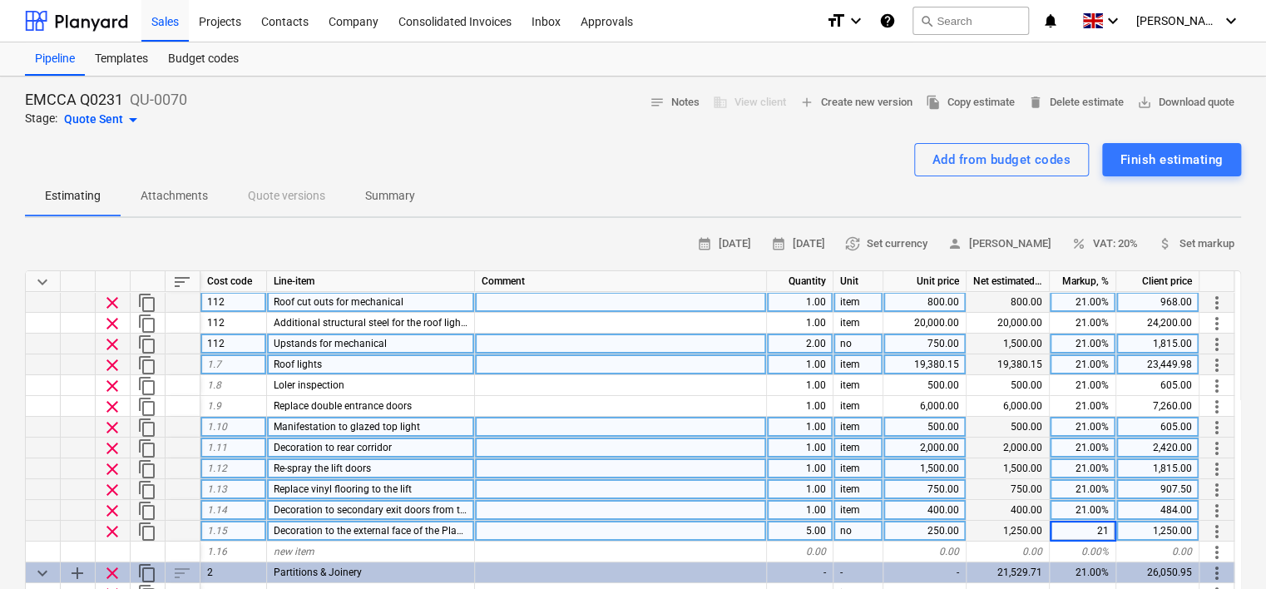
type textarea "x"
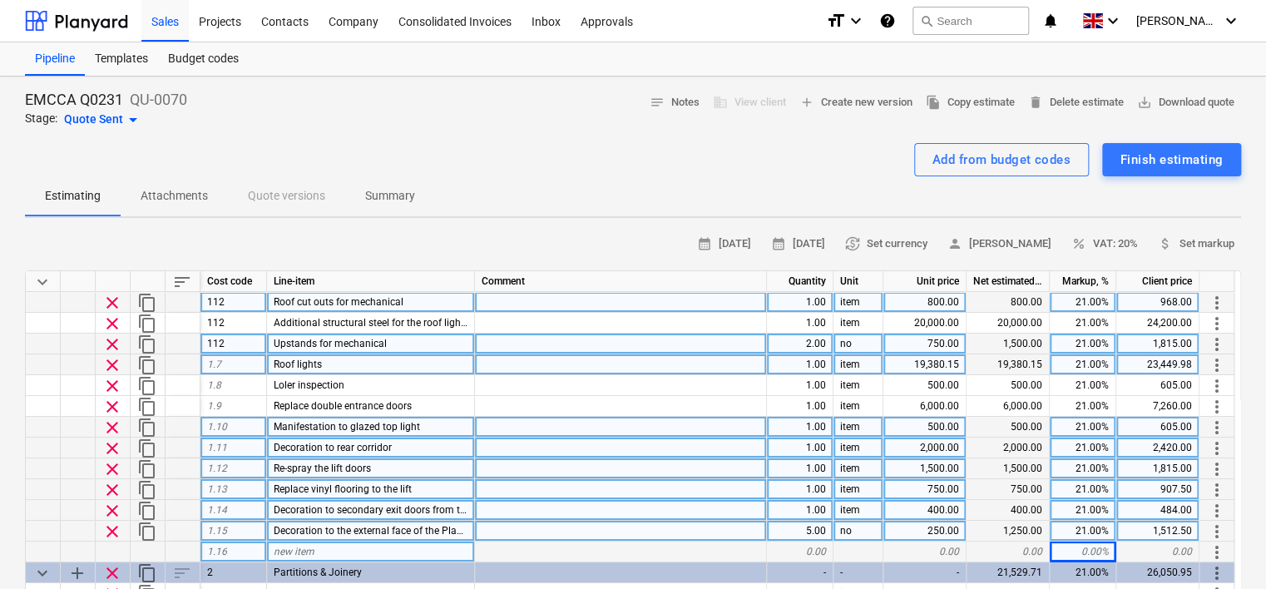
click at [482, 549] on div at bounding box center [621, 552] width 292 height 21
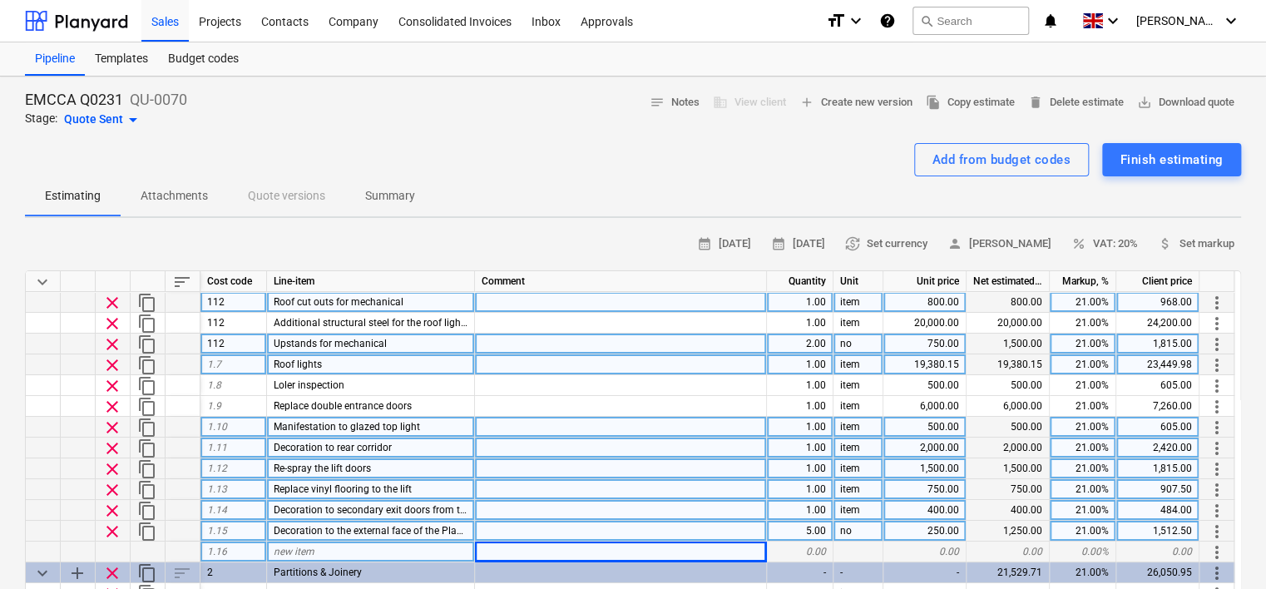
click at [430, 547] on div "new item" at bounding box center [371, 552] width 208 height 21
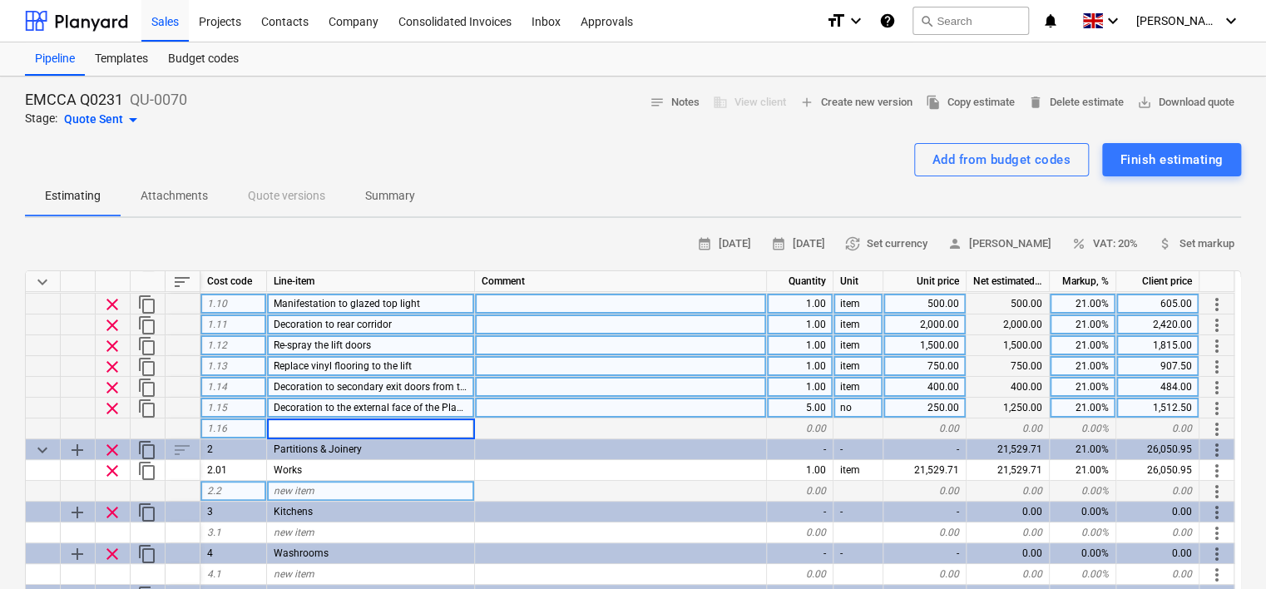
scroll to position [166, 0]
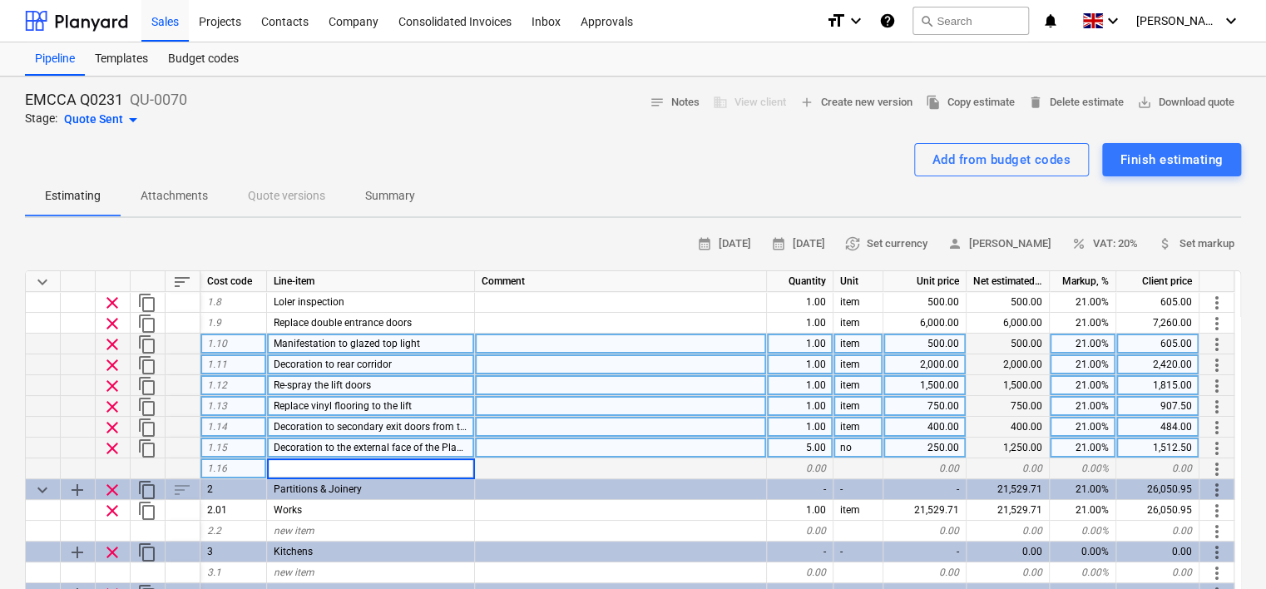
click at [347, 464] on input at bounding box center [370, 468] width 207 height 20
type input "White lining to rear entrance"
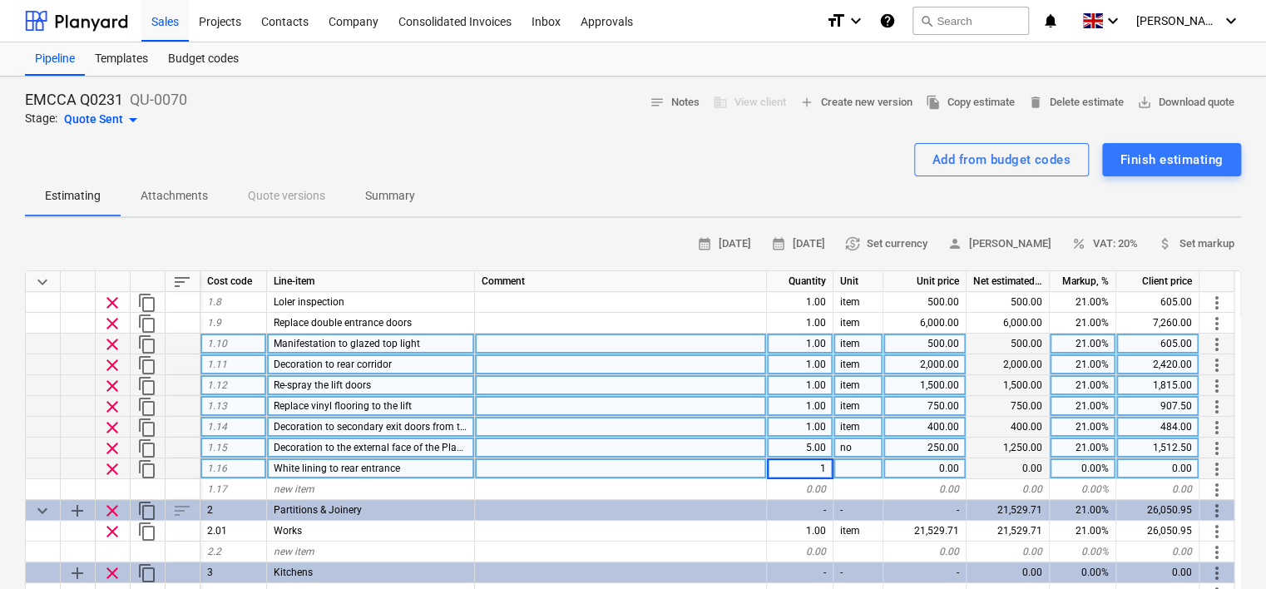
type textarea "x"
type input "item"
type textarea "x"
type input "750"
type textarea "x"
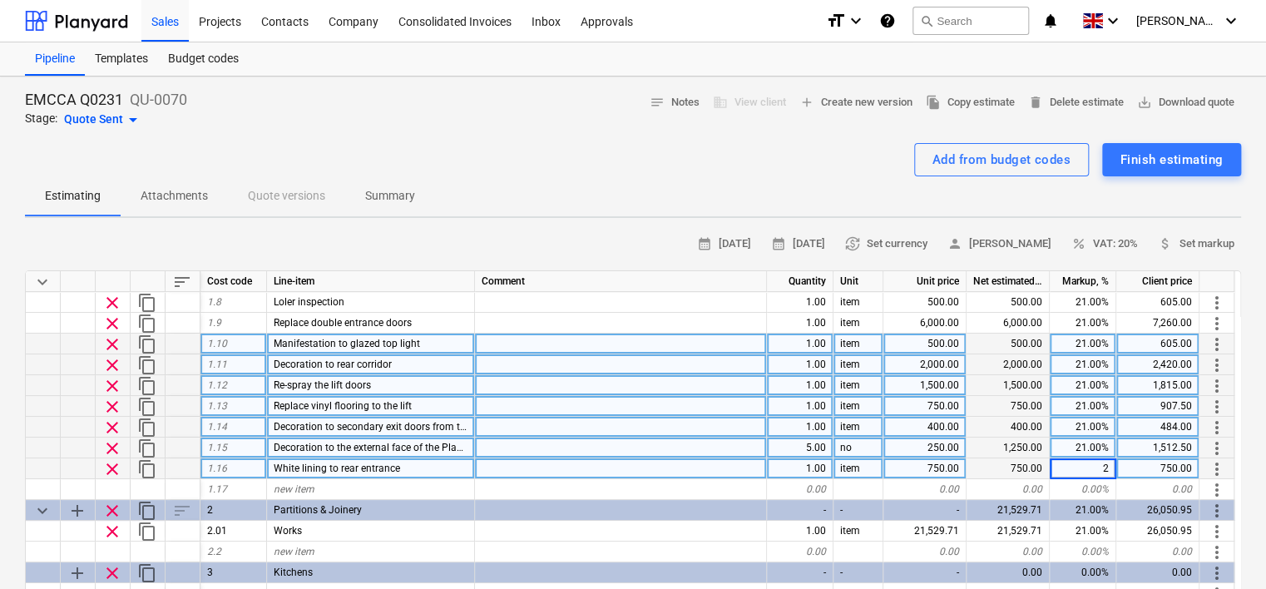
type input "21"
type textarea "x"
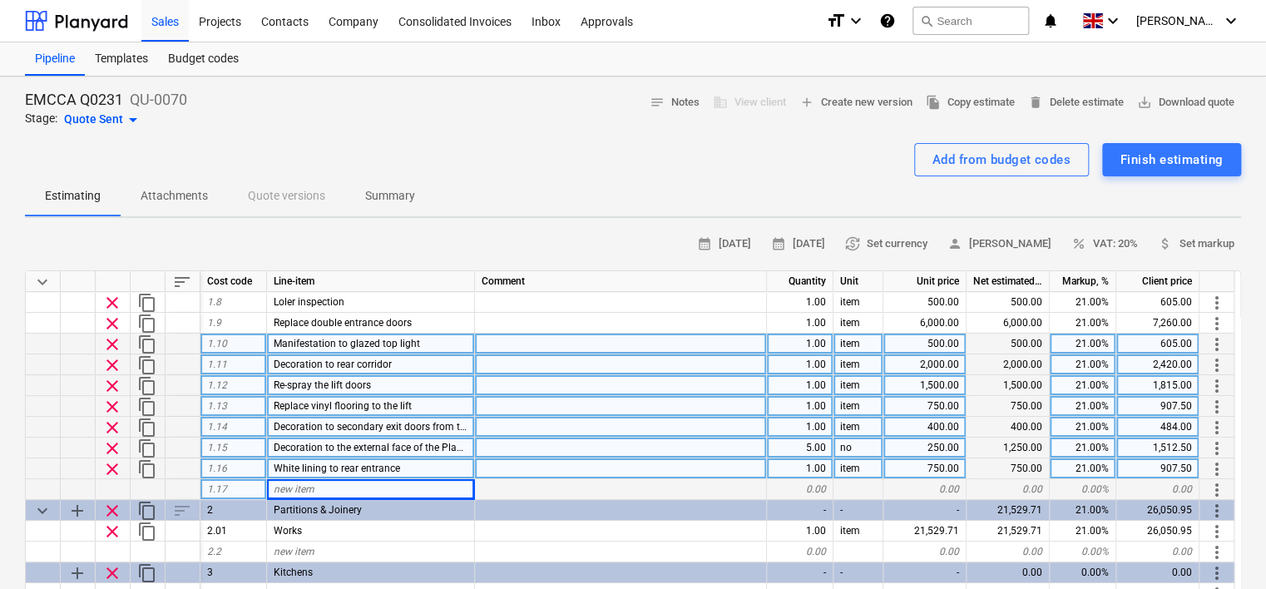
click at [335, 486] on div "new item" at bounding box center [371, 489] width 208 height 21
type input "2no additional safety bollards"
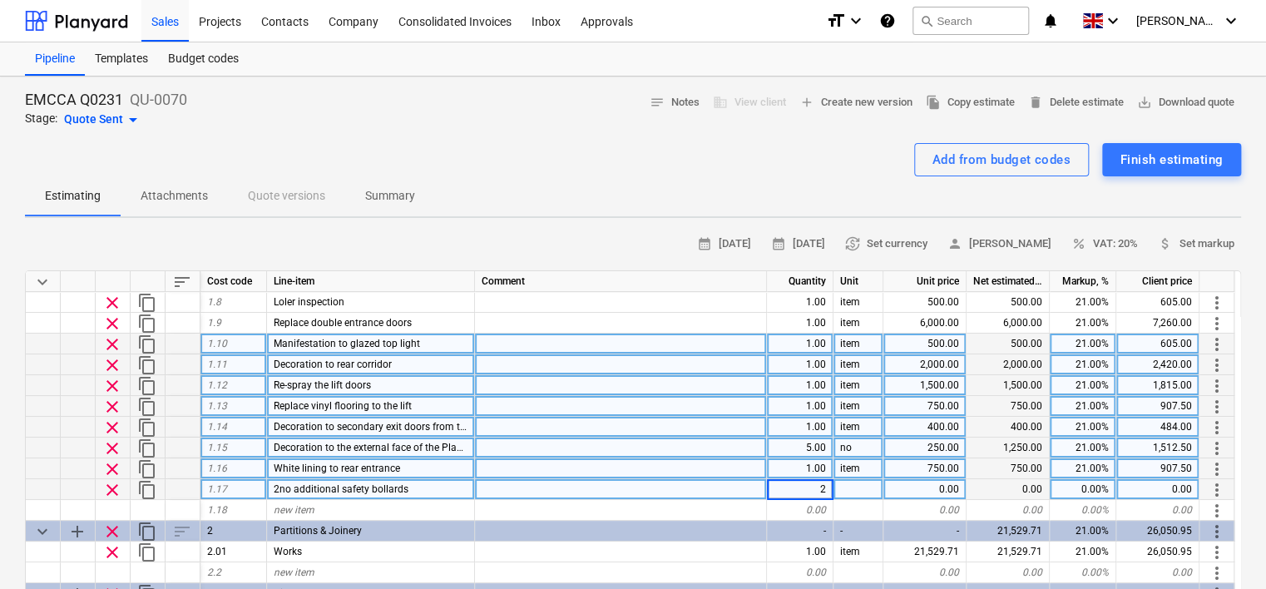
type textarea "x"
type input "no"
type textarea "x"
type input "100"
type textarea "x"
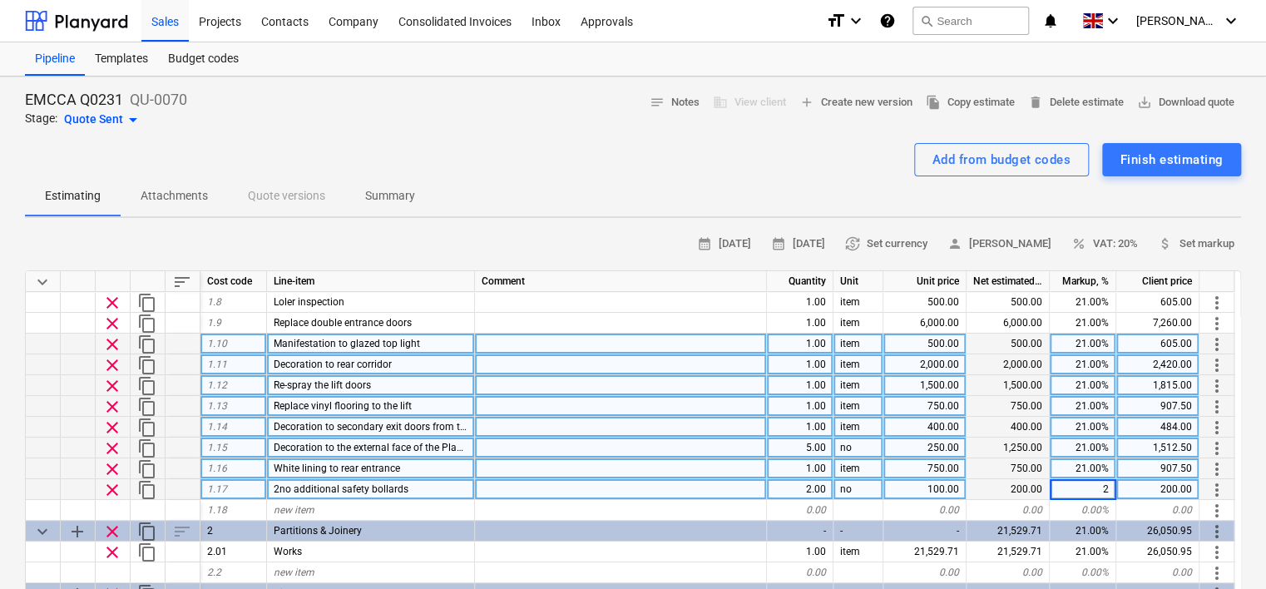
type input "21"
type textarea "x"
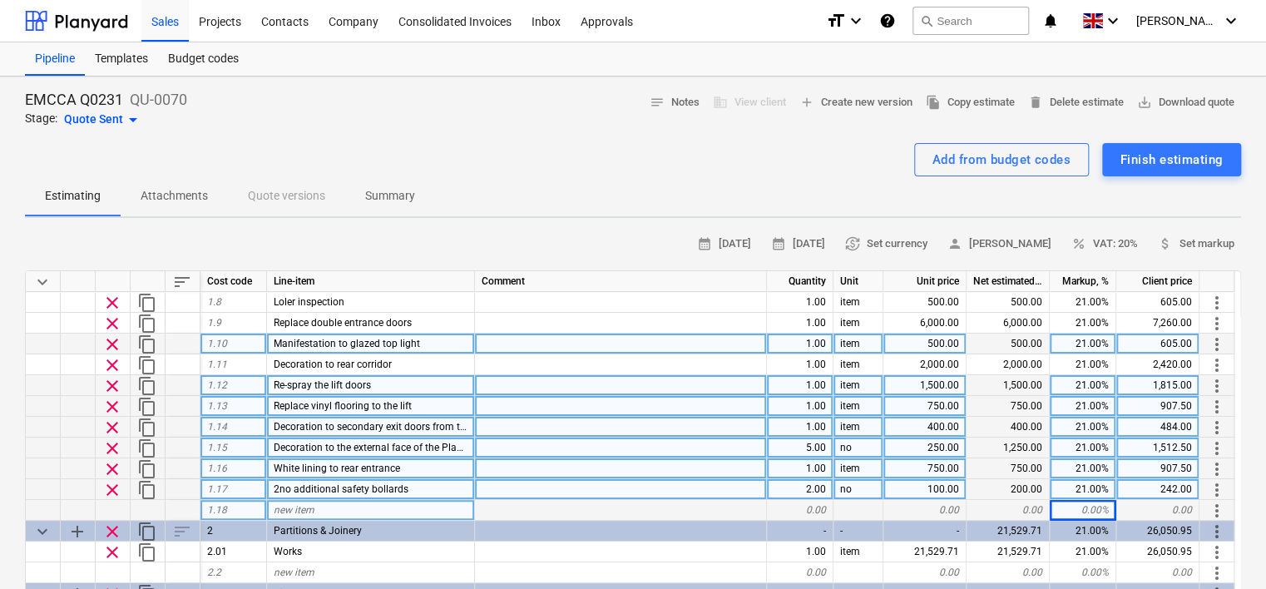
click at [322, 507] on div "new item" at bounding box center [371, 510] width 208 height 21
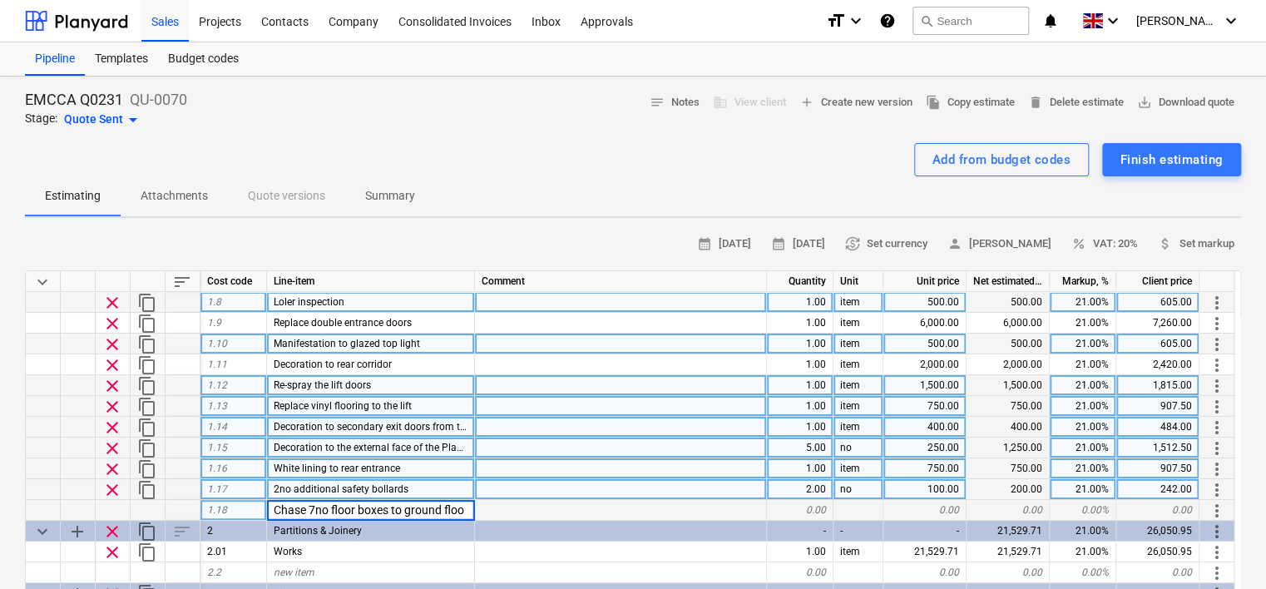
type input "Chase 7no floor boxes to ground floor"
type textarea "x"
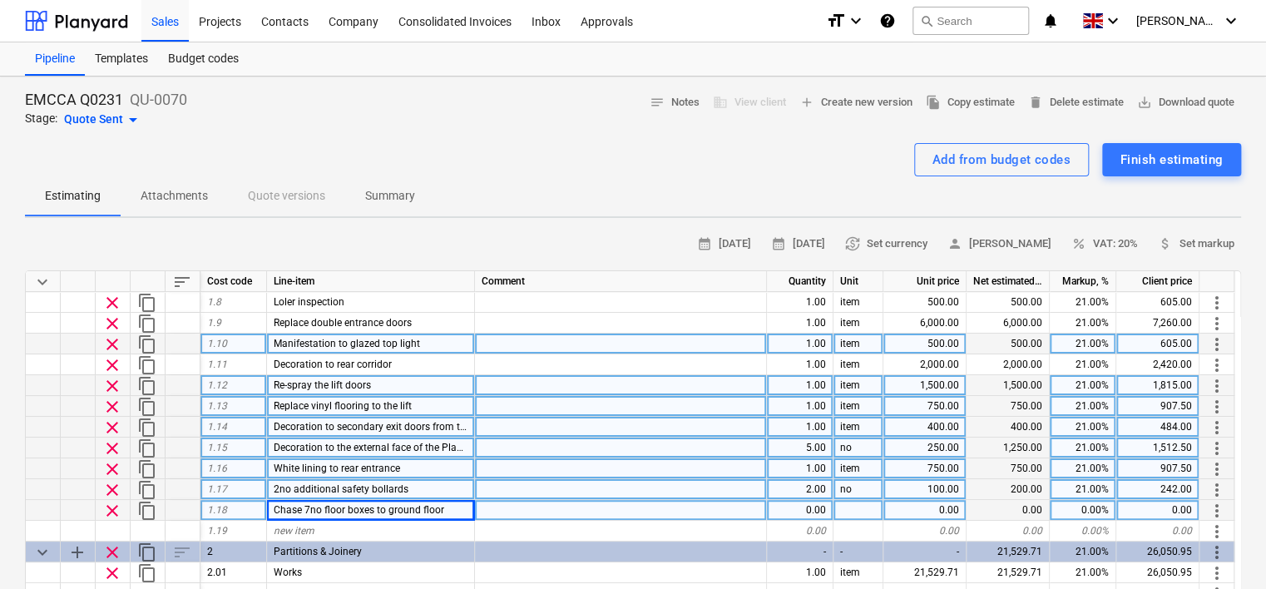
click at [810, 511] on div "0.00" at bounding box center [800, 510] width 67 height 21
type input "7"
type textarea "x"
type input "no"
type textarea "x"
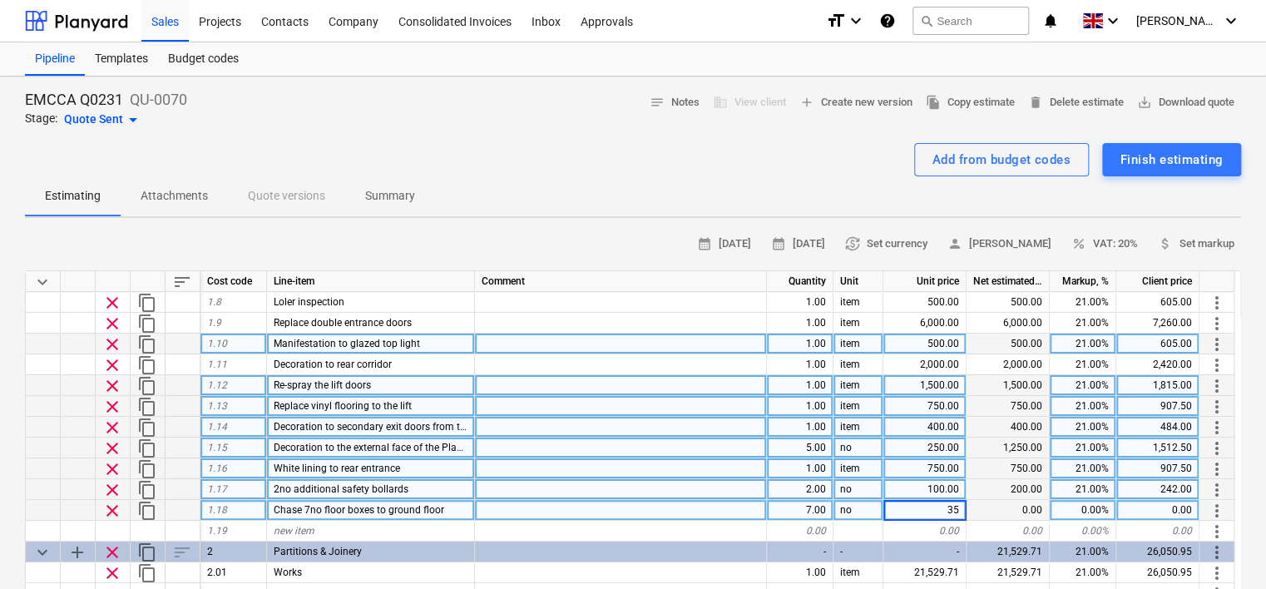
type input "350"
type textarea "x"
type input "21"
type textarea "x"
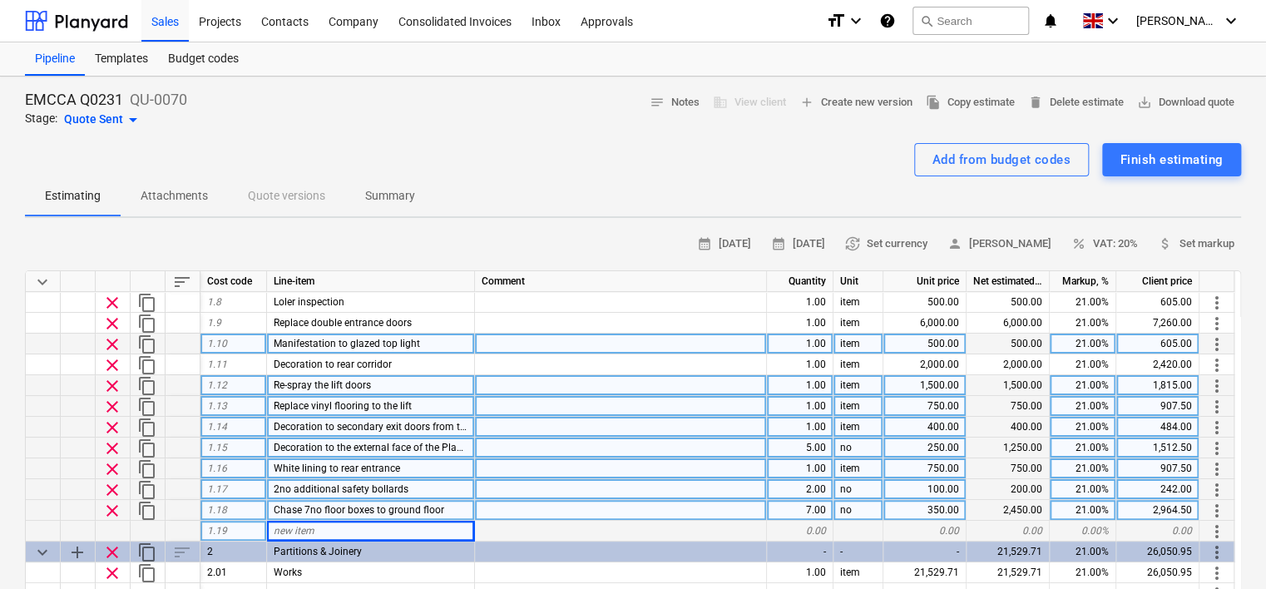
click at [300, 533] on span "new item" at bounding box center [294, 531] width 41 height 12
click at [344, 529] on div "new item" at bounding box center [371, 531] width 208 height 21
type input "Lift protection"
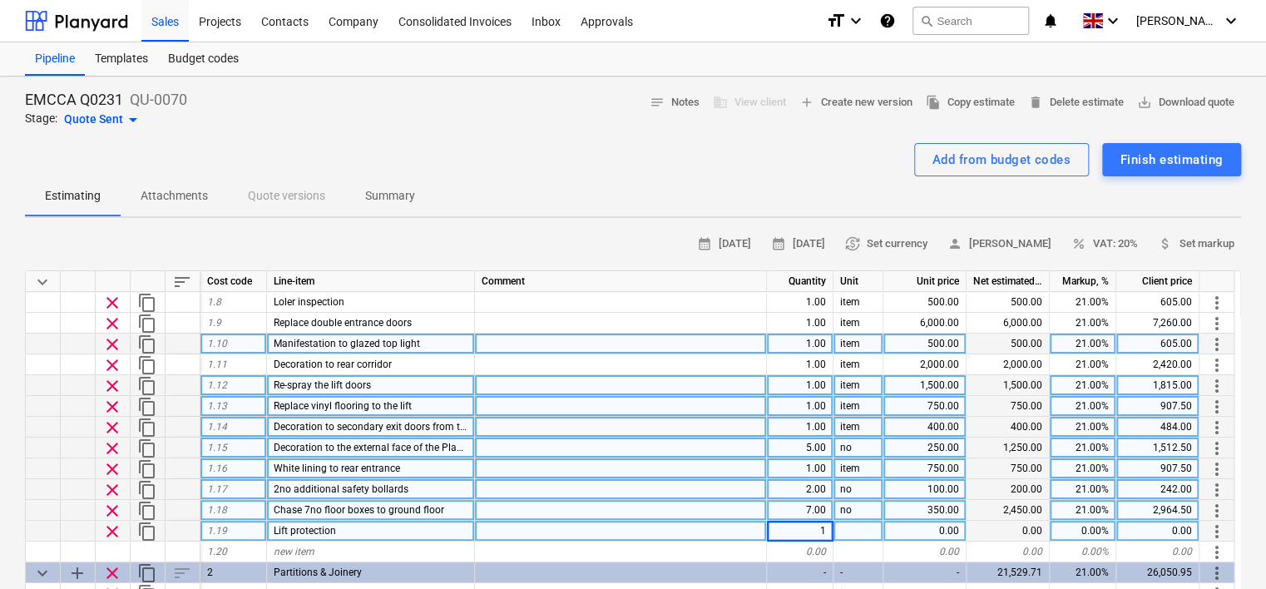
type textarea "x"
type input "item"
type textarea "x"
type input "400"
type textarea "x"
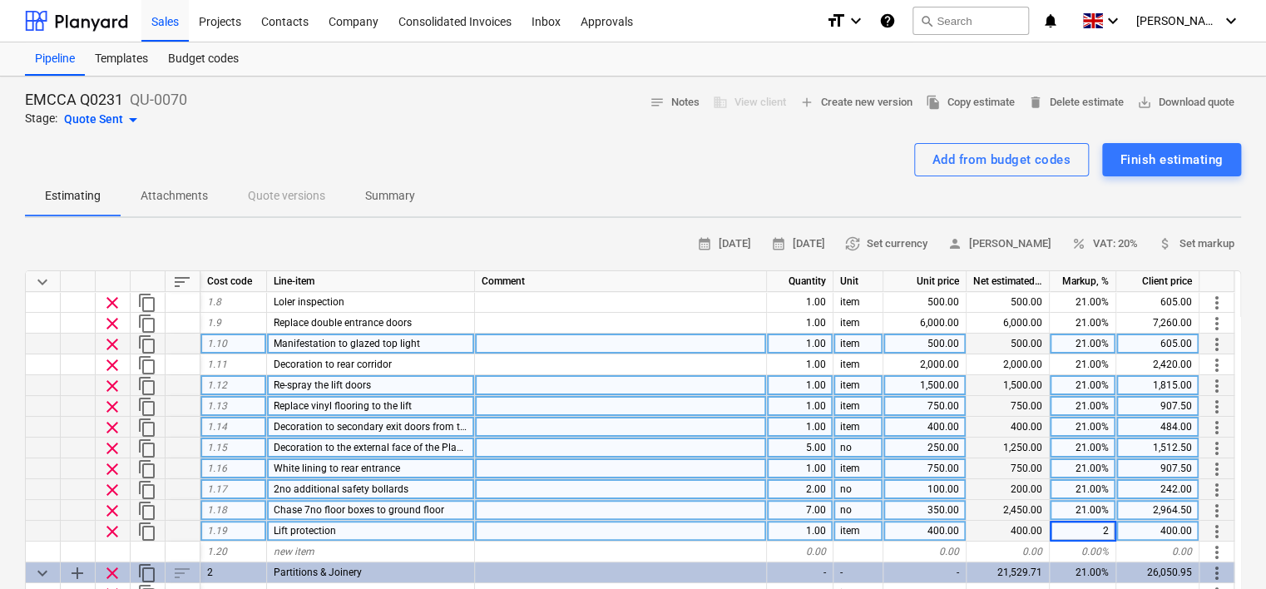
type input "21"
type textarea "x"
click at [950, 489] on div "100.00" at bounding box center [925, 489] width 83 height 21
type input "250"
type textarea "x"
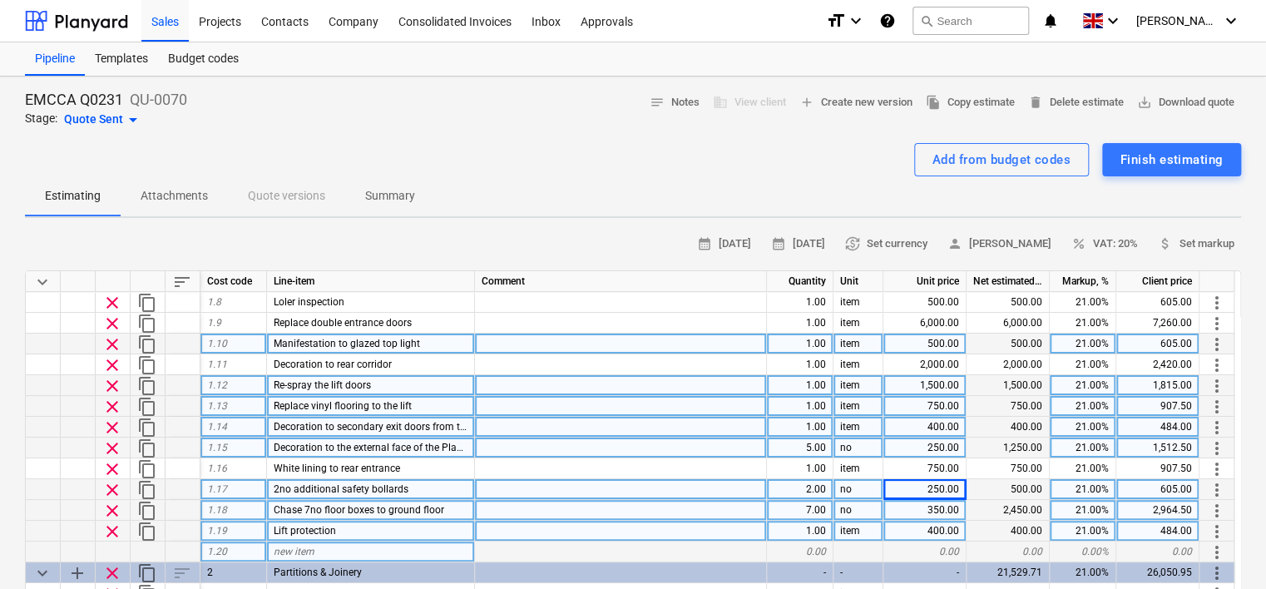
click at [684, 545] on div at bounding box center [621, 552] width 292 height 21
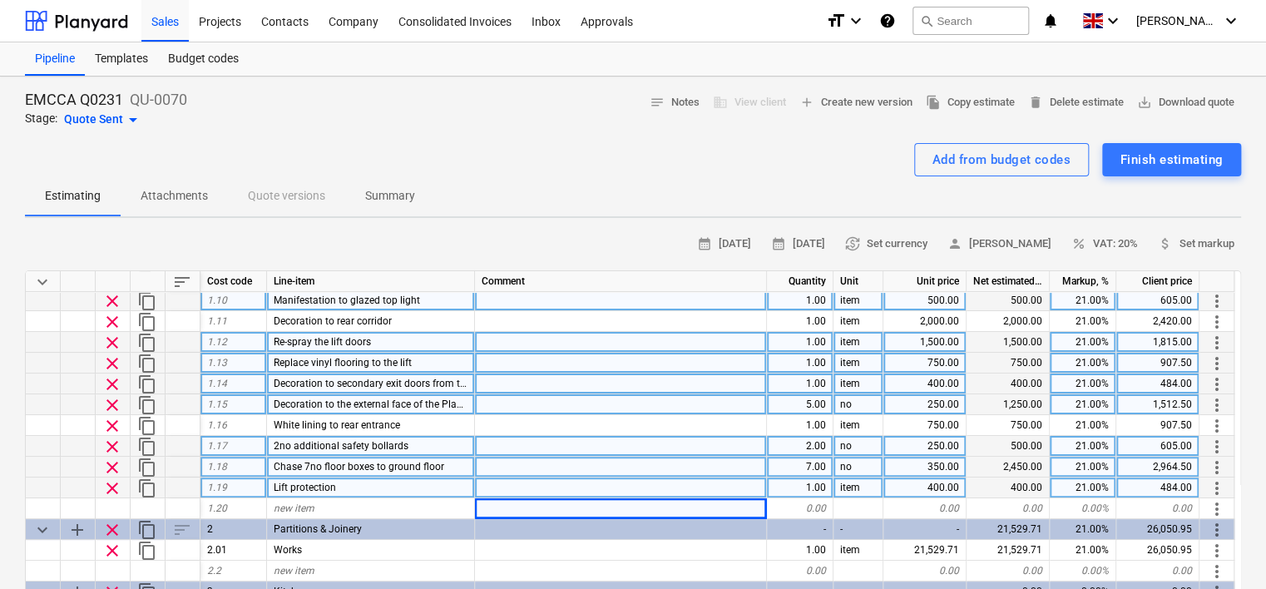
scroll to position [250, 0]
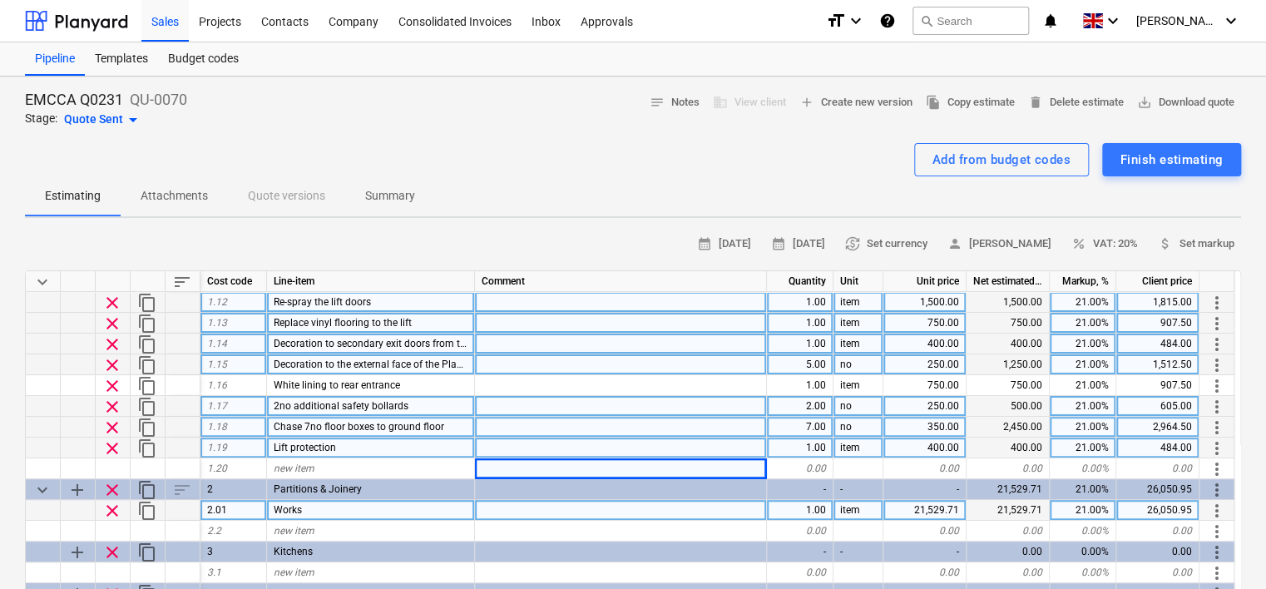
click at [320, 506] on div "Works" at bounding box center [371, 510] width 208 height 21
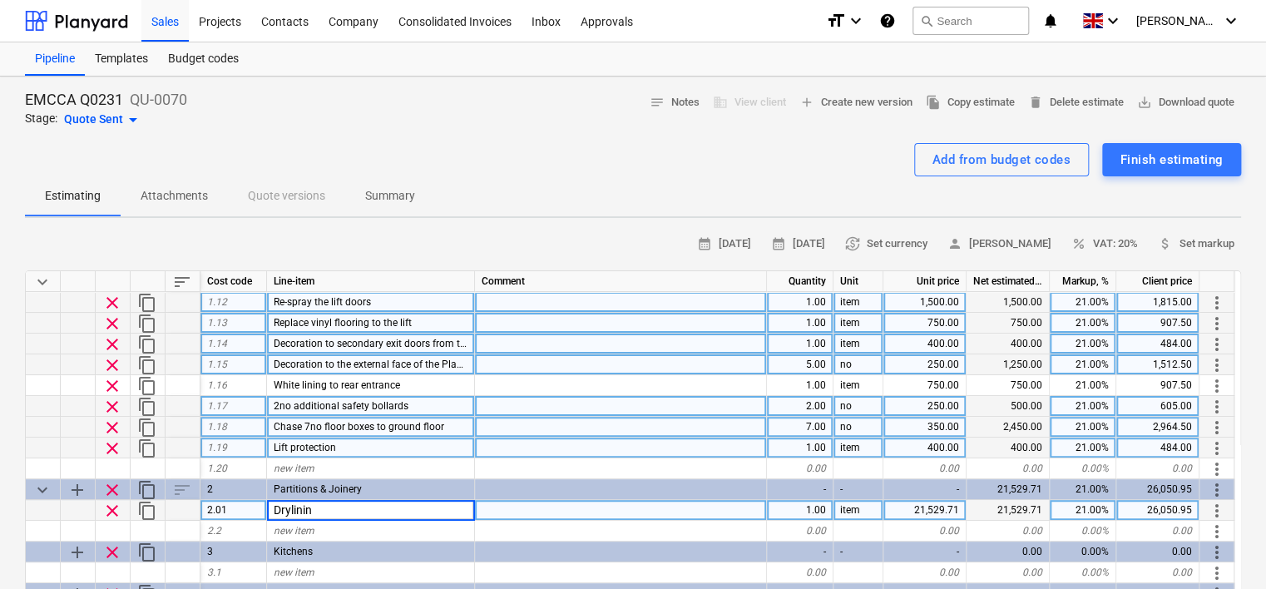
type input "Drylining"
type textarea "x"
type input "7740.92"
type textarea "x"
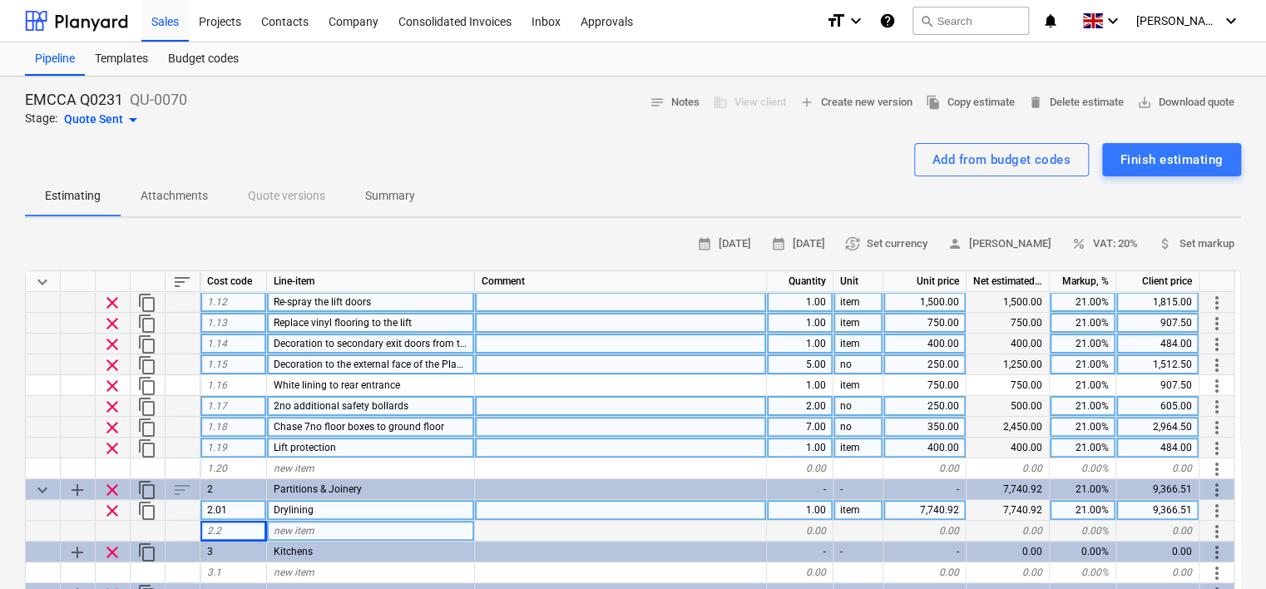
click at [352, 526] on div "new item" at bounding box center [371, 531] width 208 height 21
type input "Pelmets"
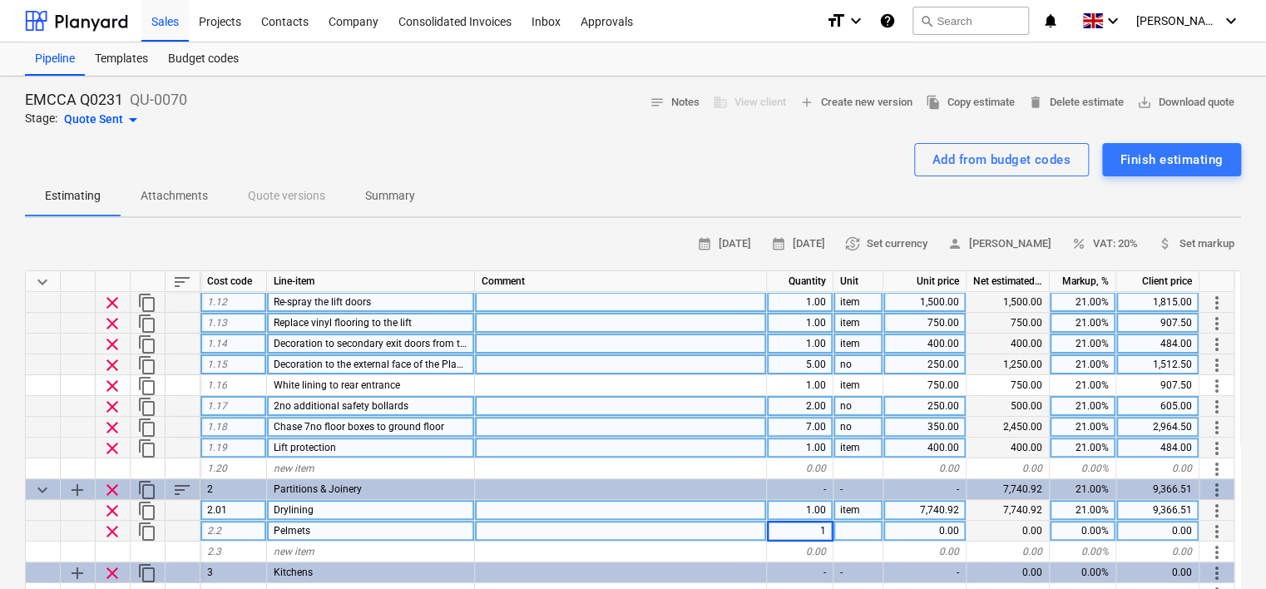
type textarea "x"
type input "item"
type textarea "x"
type input "1150"
type textarea "x"
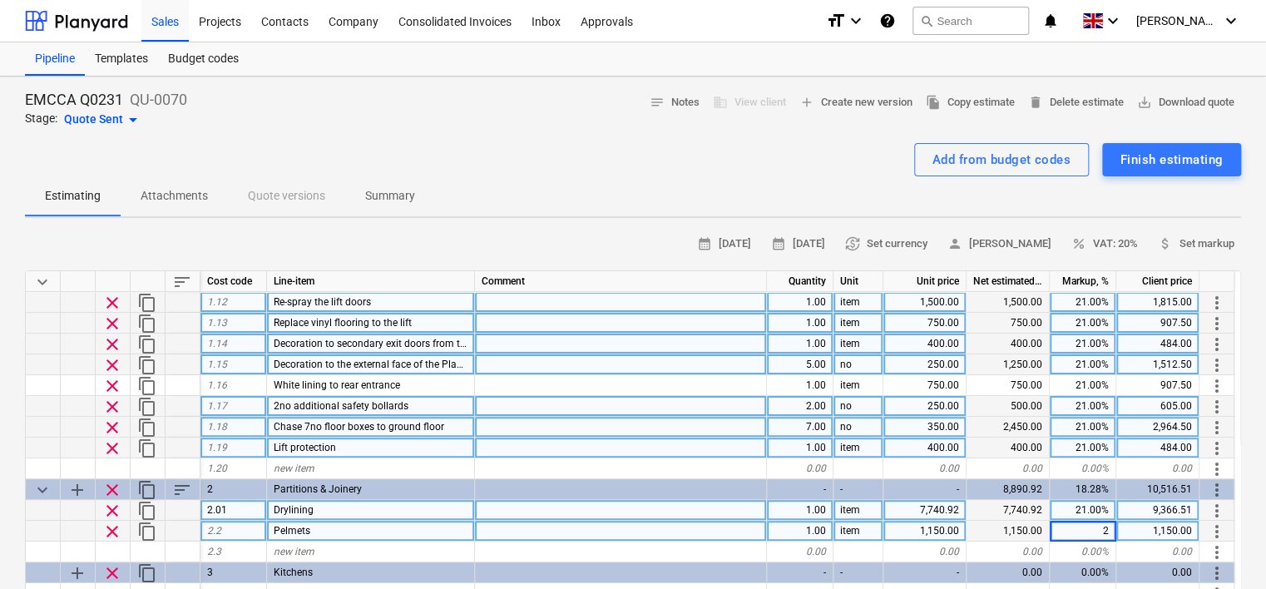
type input "21"
type textarea "x"
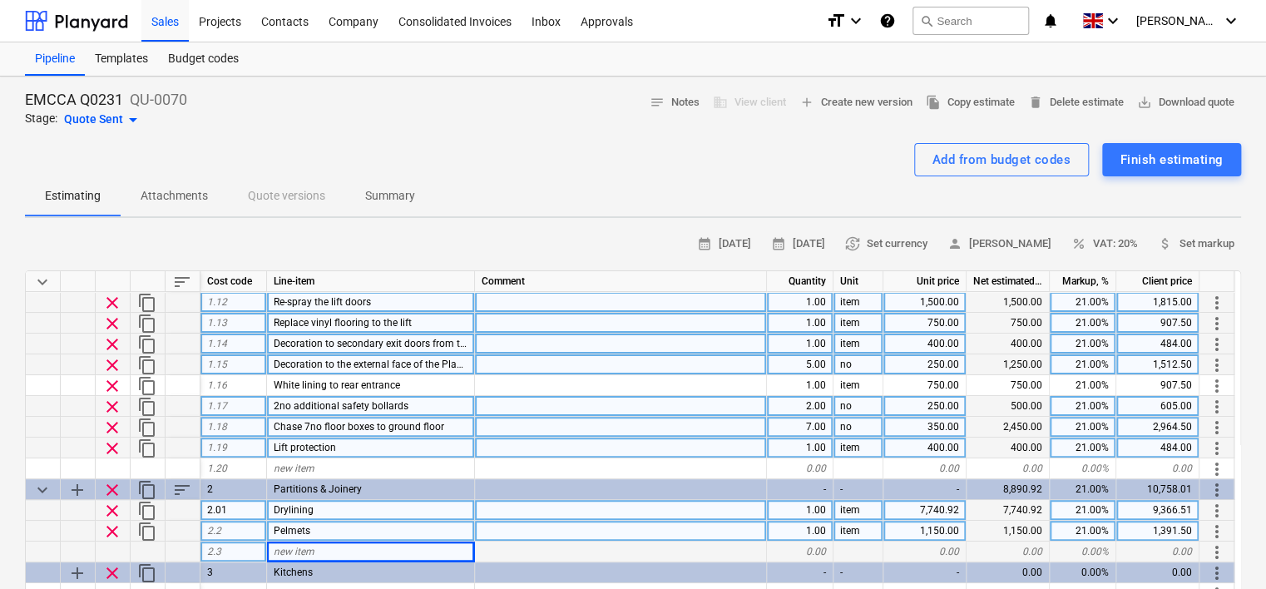
click at [315, 550] on div "new item" at bounding box center [371, 552] width 208 height 21
type input "Skirtings"
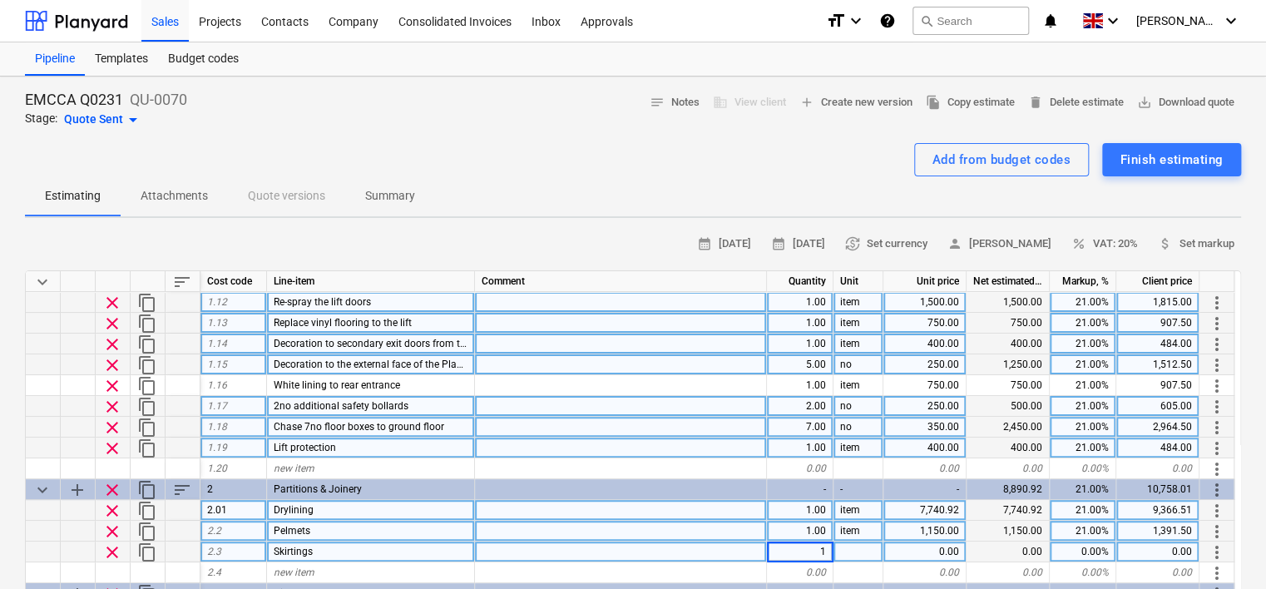
type textarea "x"
type input "item"
type textarea "x"
type input "1260"
type textarea "x"
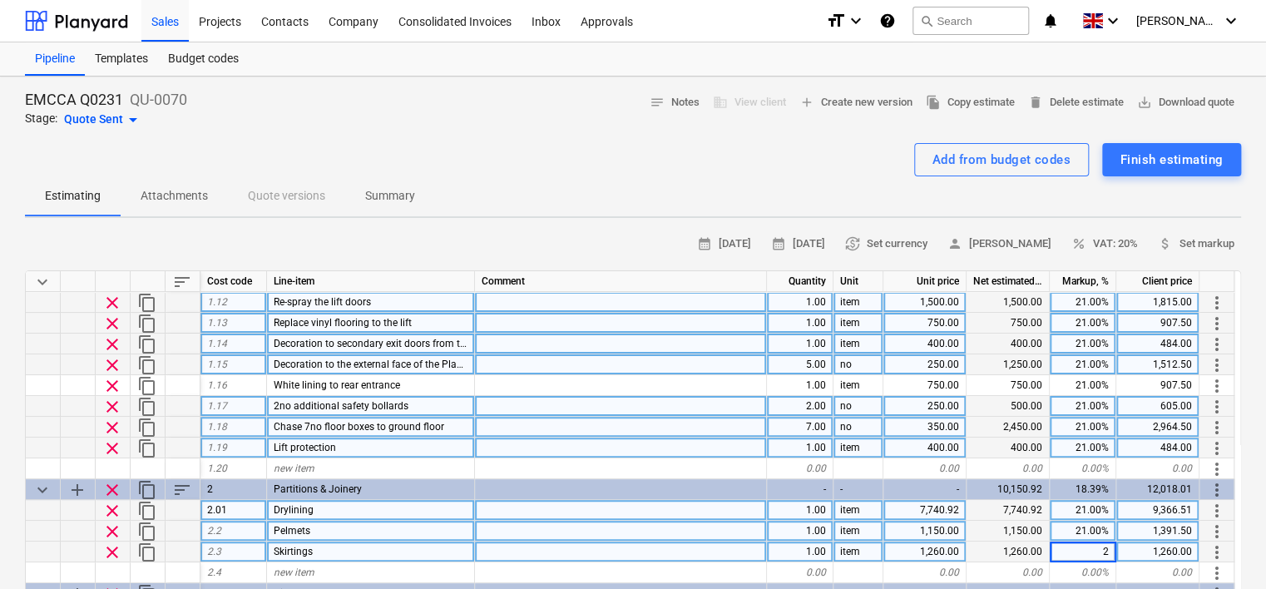
type input "21"
type textarea "x"
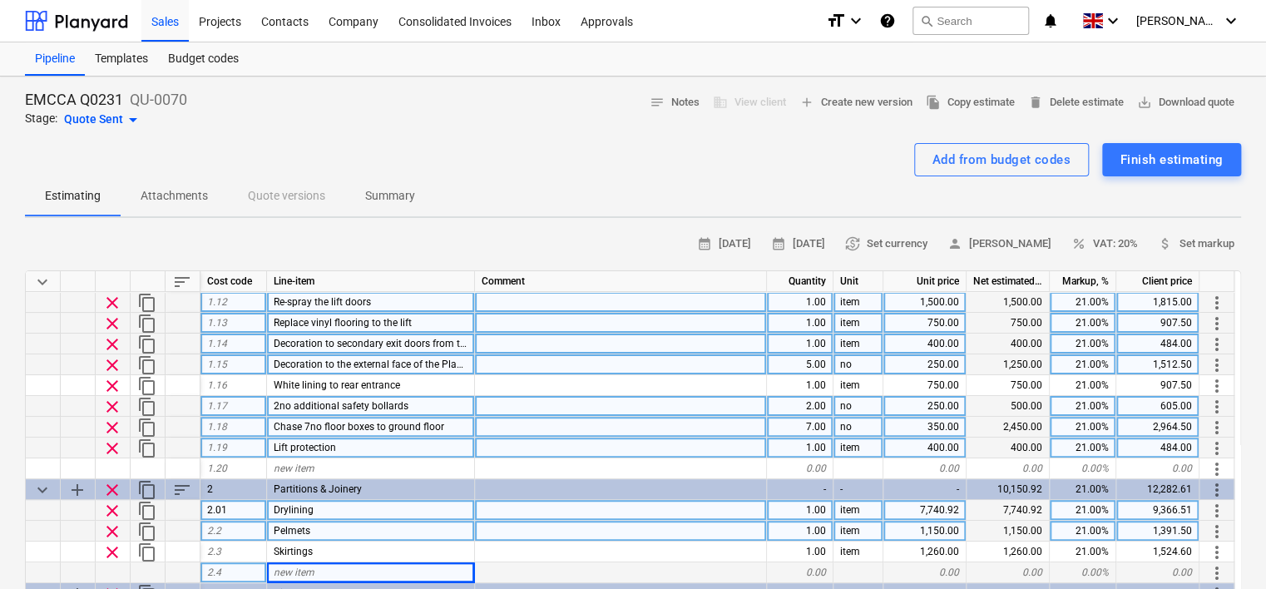
click at [305, 572] on span "new item" at bounding box center [294, 573] width 41 height 12
type input "Windowboards"
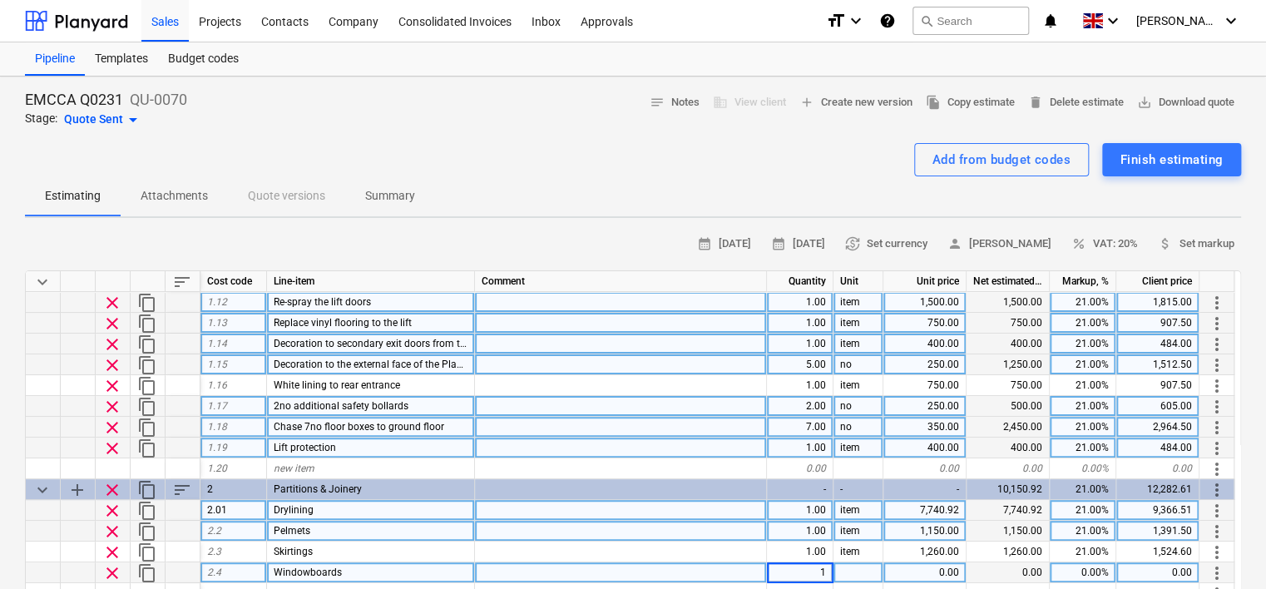
type textarea "x"
type input "item"
type textarea "x"
type input "662"
type textarea "x"
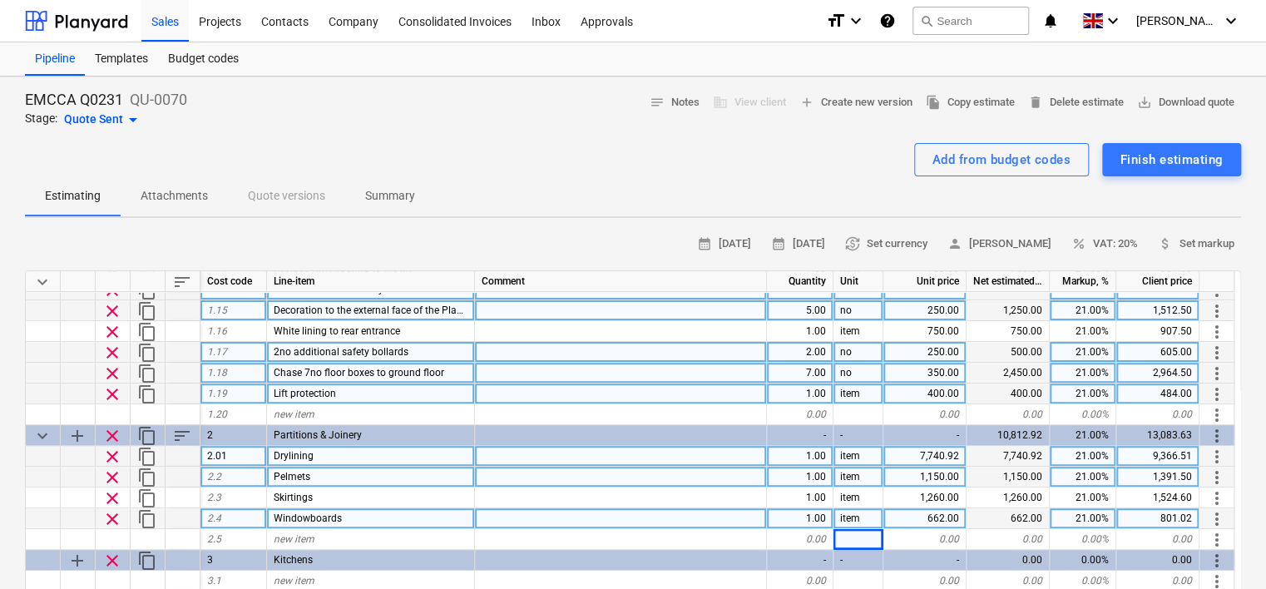
scroll to position [333, 0]
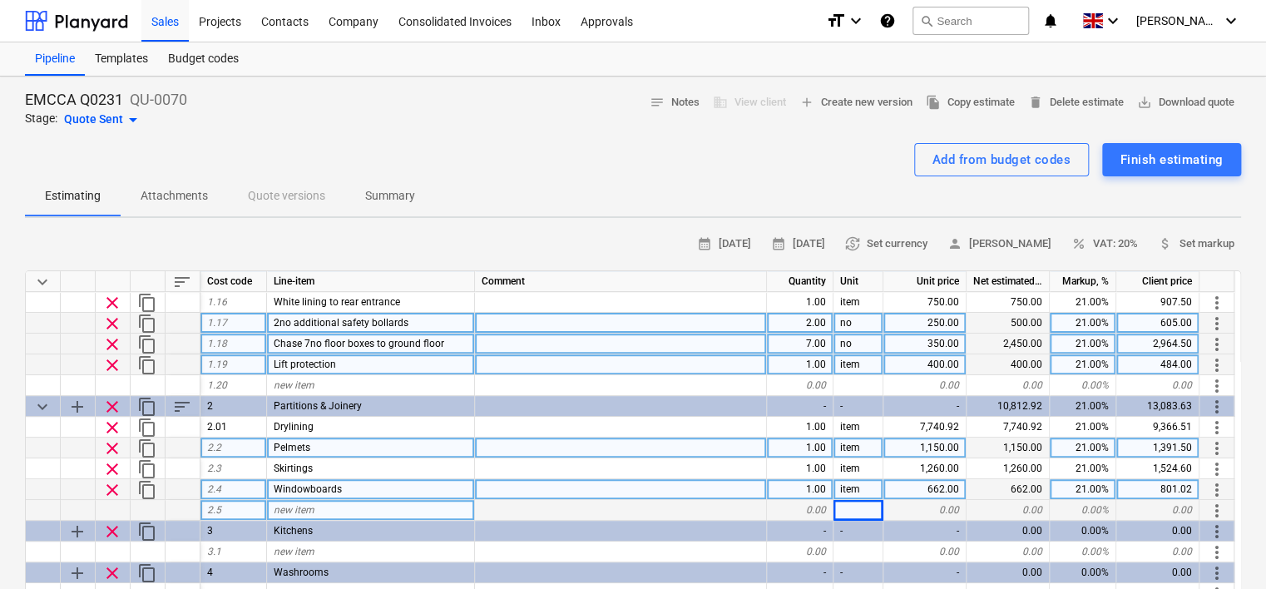
click at [307, 508] on span "new item" at bounding box center [294, 510] width 41 height 12
click at [335, 506] on div "new item" at bounding box center [371, 510] width 208 height 21
click at [338, 512] on div "new item" at bounding box center [371, 510] width 208 height 21
type input "Partitions"
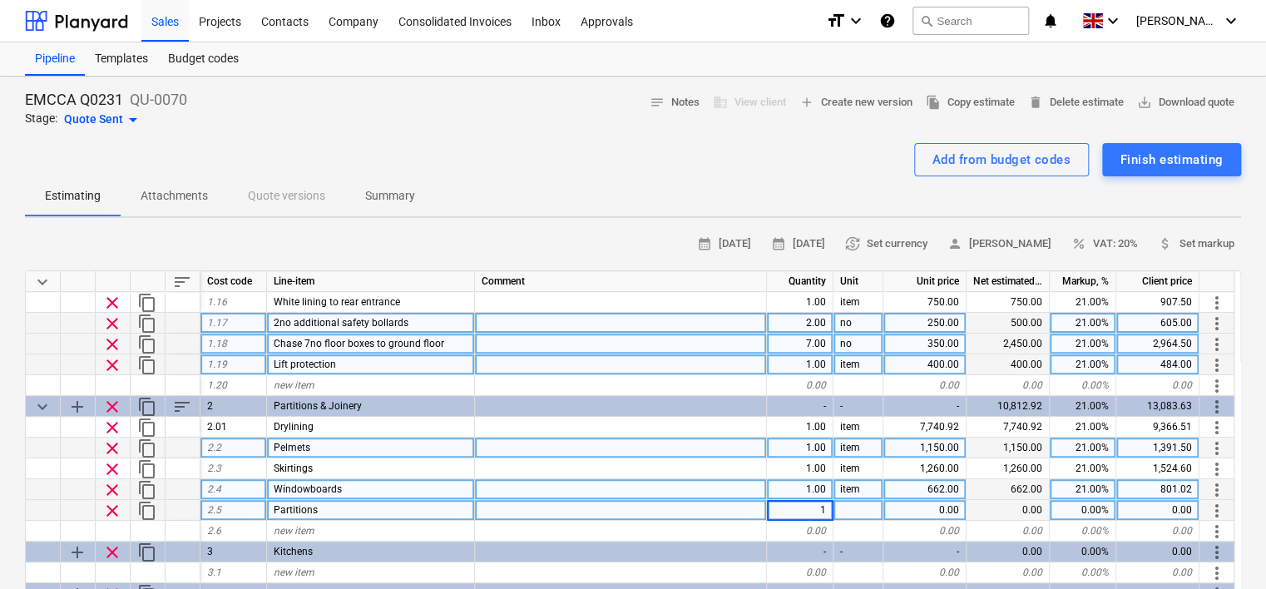
type textarea "x"
type input "item"
type textarea "x"
click at [919, 508] on div "0.00" at bounding box center [925, 510] width 83 height 21
type input "2376.79"
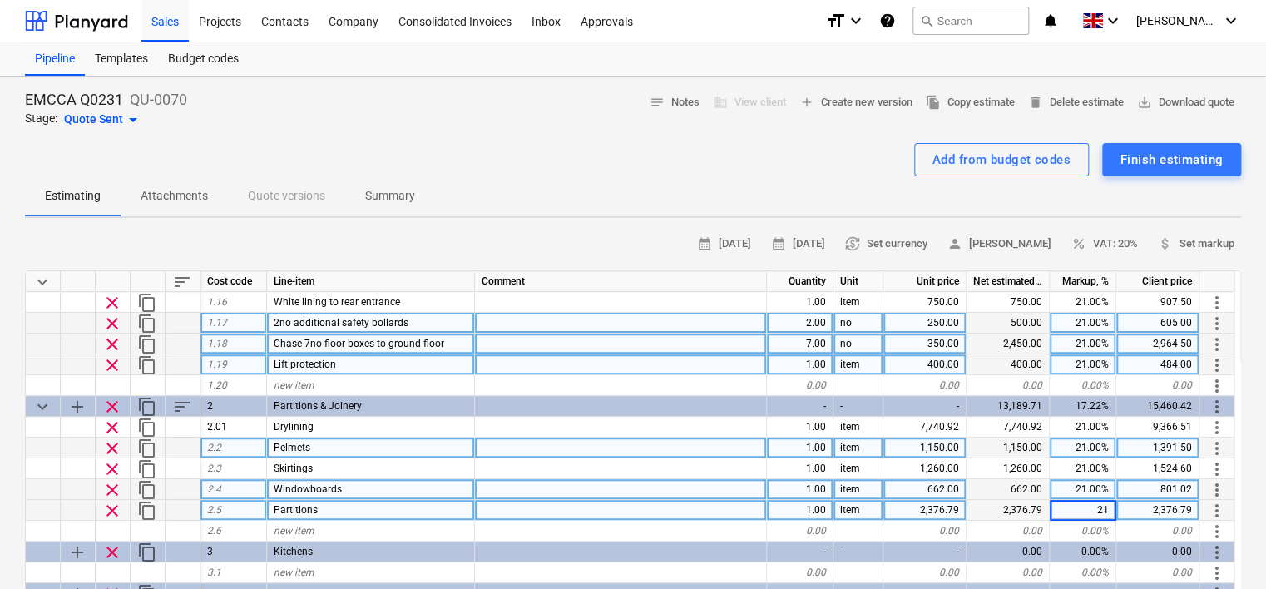
type textarea "x"
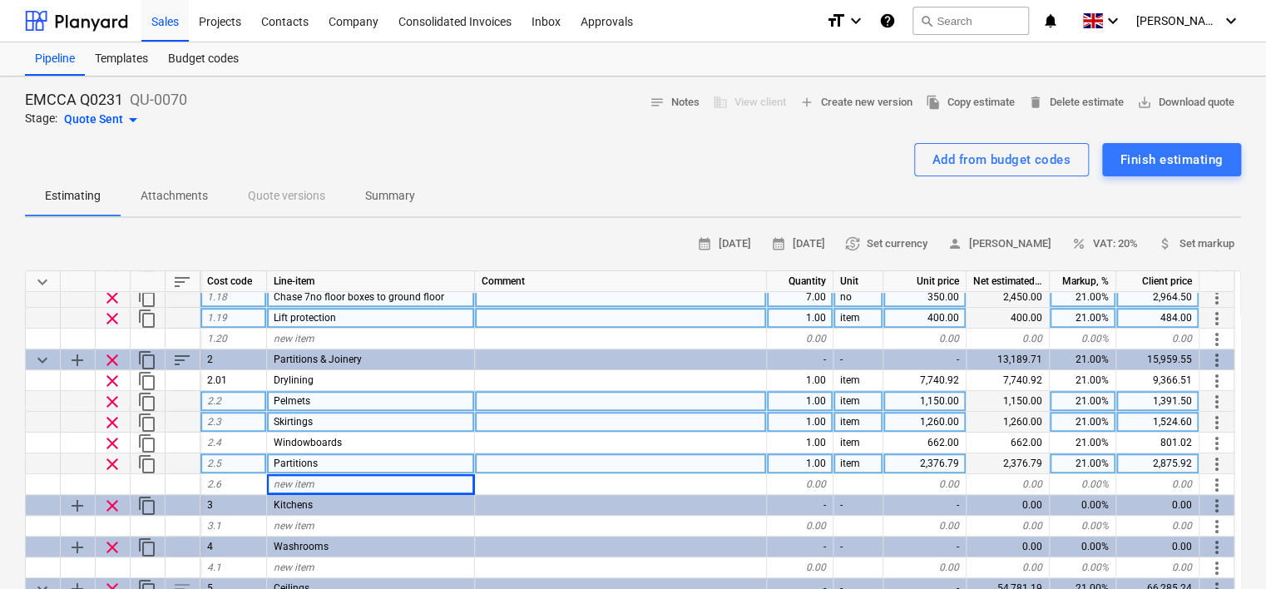
scroll to position [416, 0]
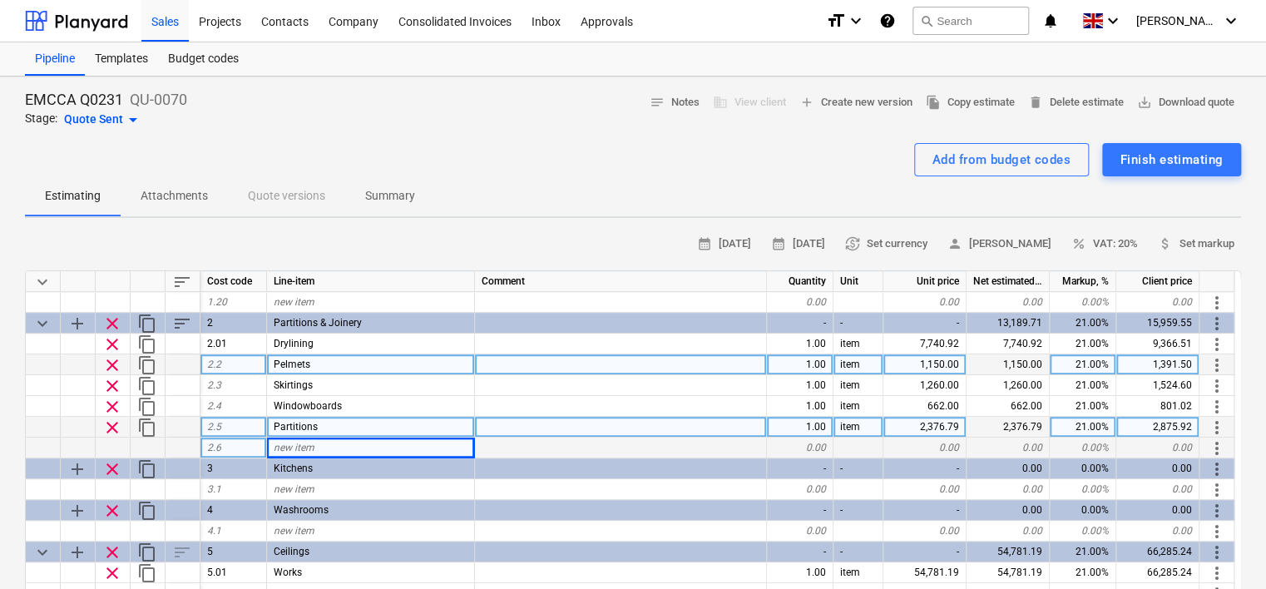
click at [344, 443] on div "new item" at bounding box center [371, 448] width 208 height 21
click at [932, 421] on div "2,376.79" at bounding box center [925, 427] width 83 height 21
type input "2776.79"
type textarea "x"
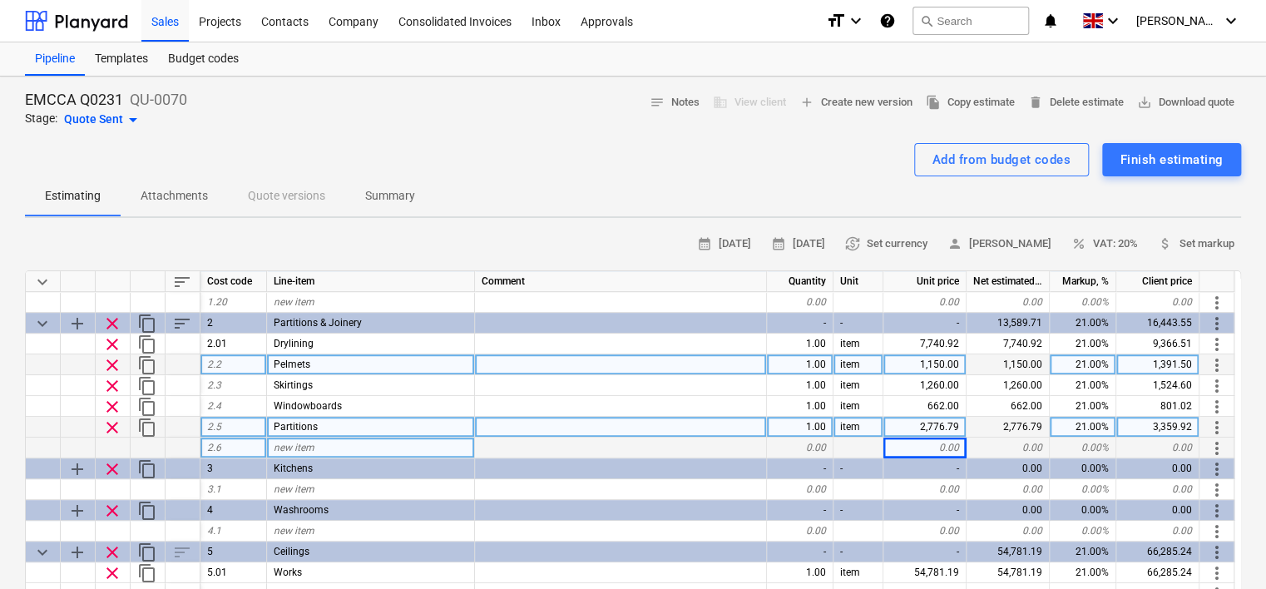
click at [331, 443] on div "new item" at bounding box center [371, 448] width 208 height 21
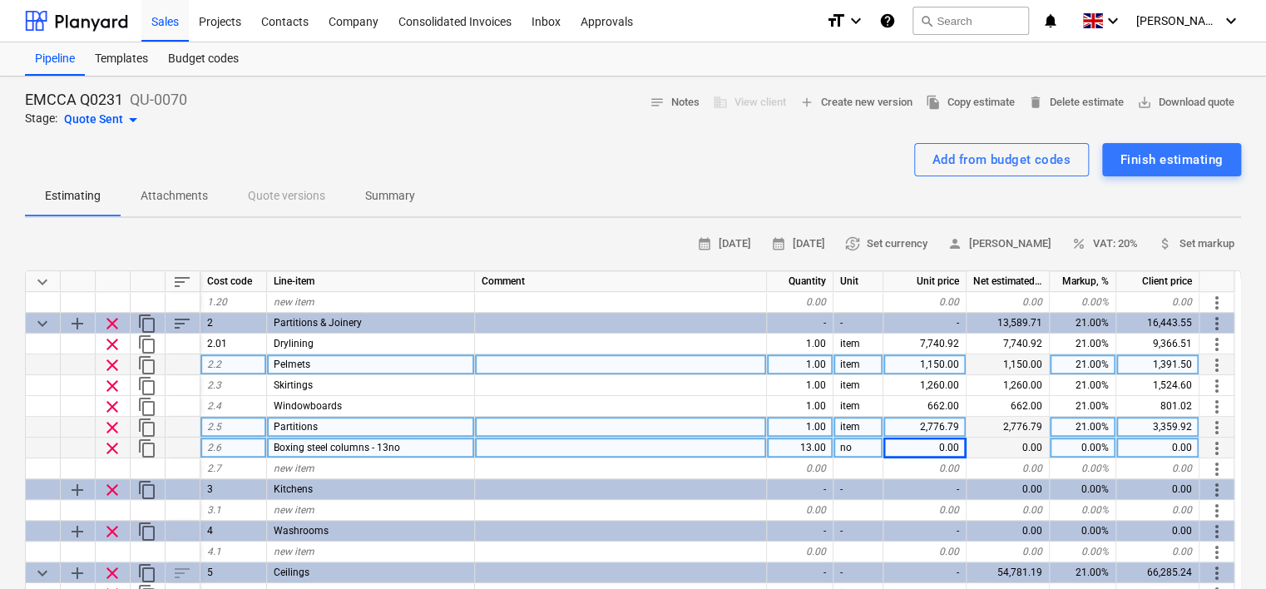
click at [932, 444] on div "0.00" at bounding box center [925, 448] width 83 height 21
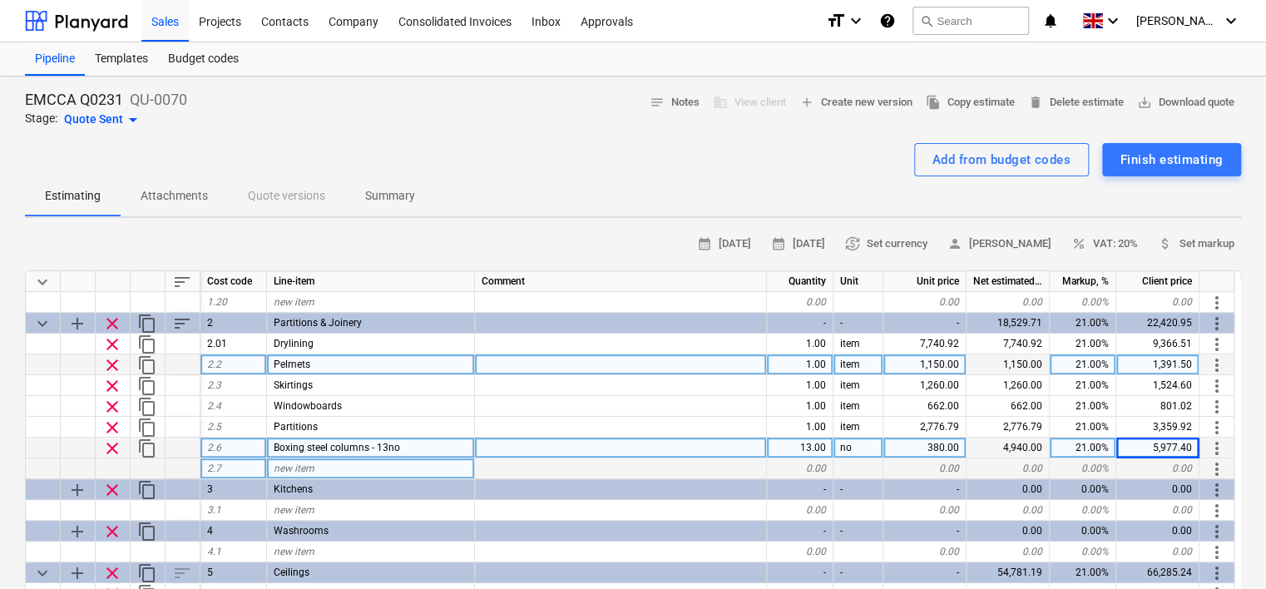
click at [394, 468] on div "new item" at bounding box center [371, 468] width 208 height 21
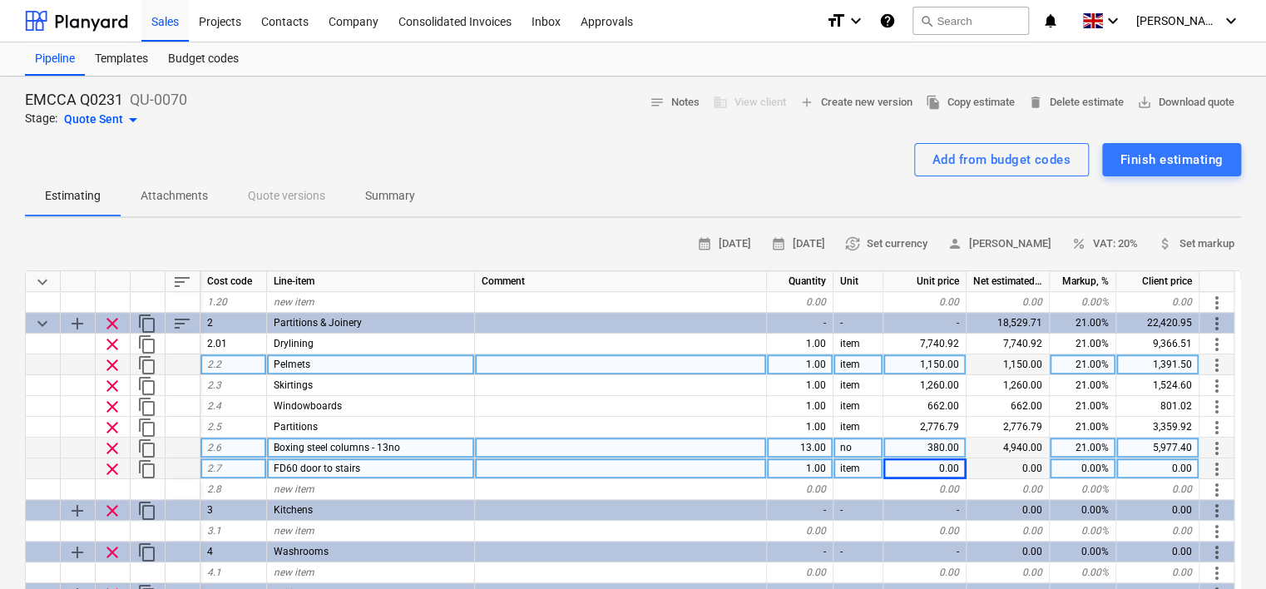
click at [931, 466] on div "0.00" at bounding box center [925, 468] width 83 height 21
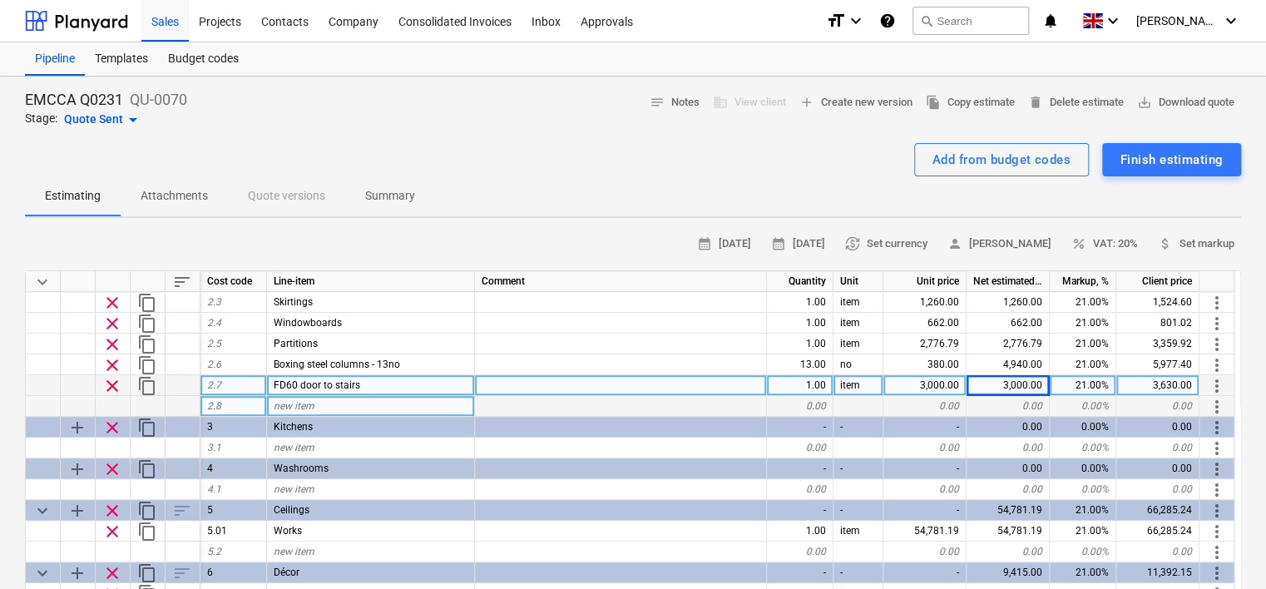
scroll to position [582, 0]
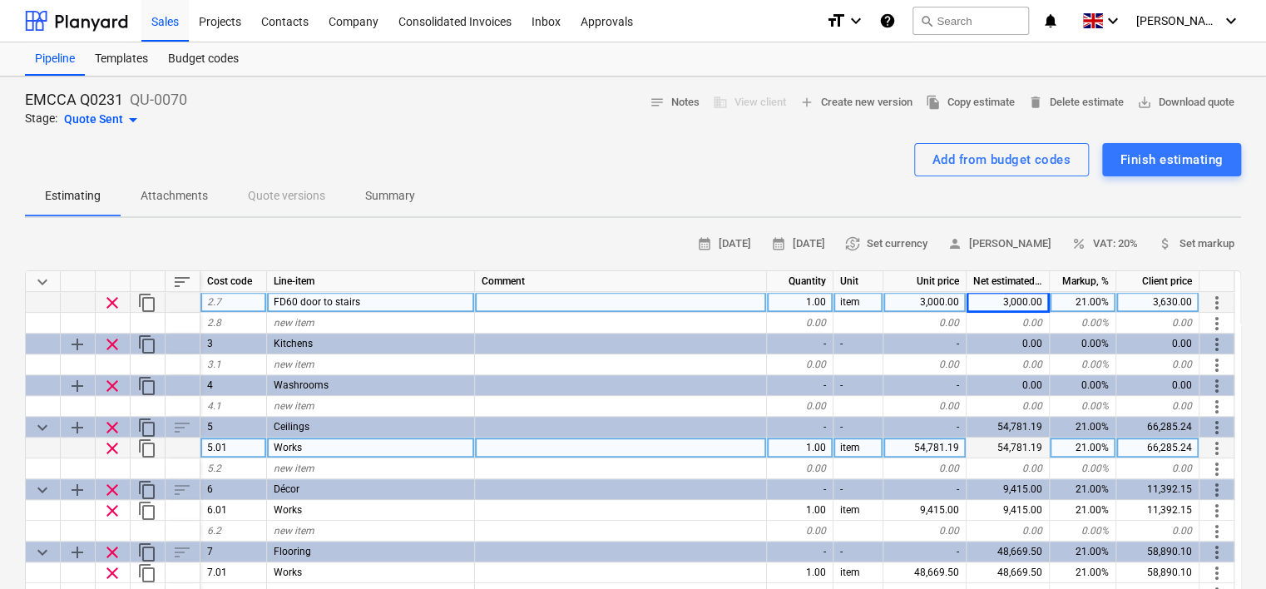
click at [319, 446] on div "Works" at bounding box center [371, 448] width 208 height 21
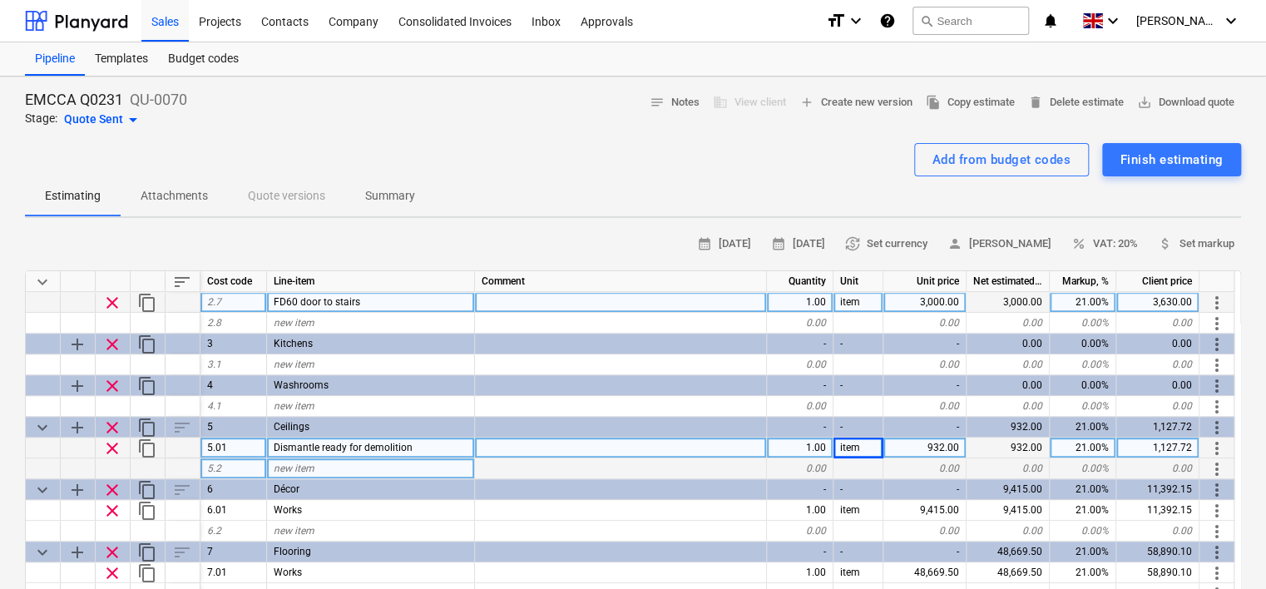
click at [353, 467] on div "new item" at bounding box center [371, 468] width 208 height 21
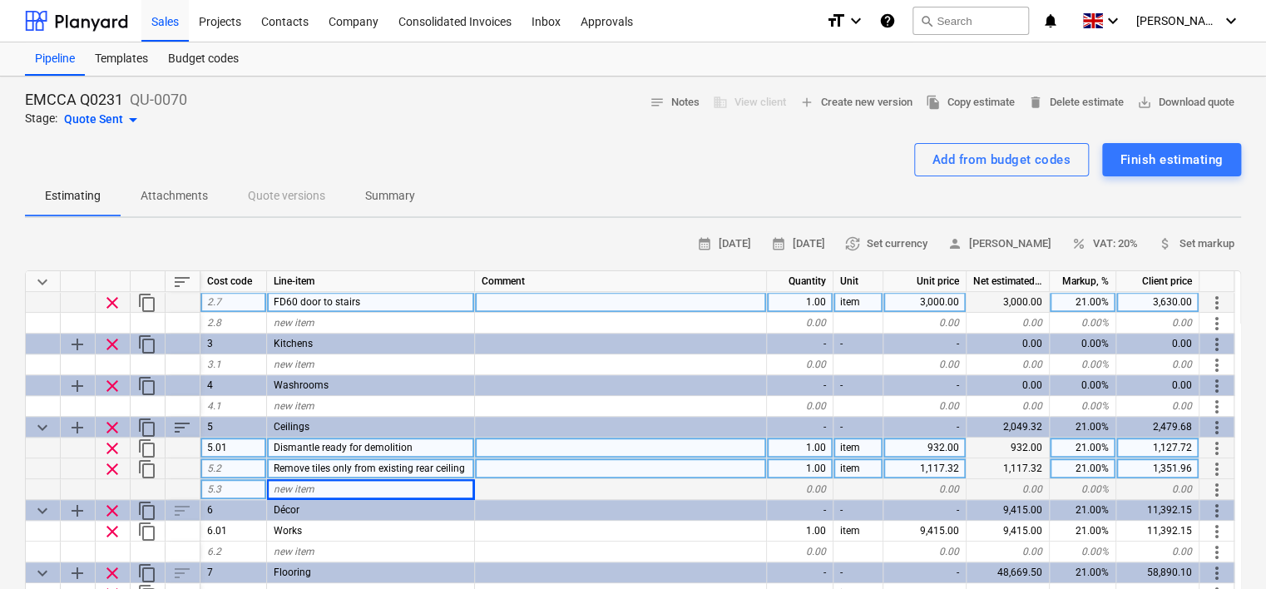
click at [363, 490] on div "new item" at bounding box center [371, 489] width 208 height 21
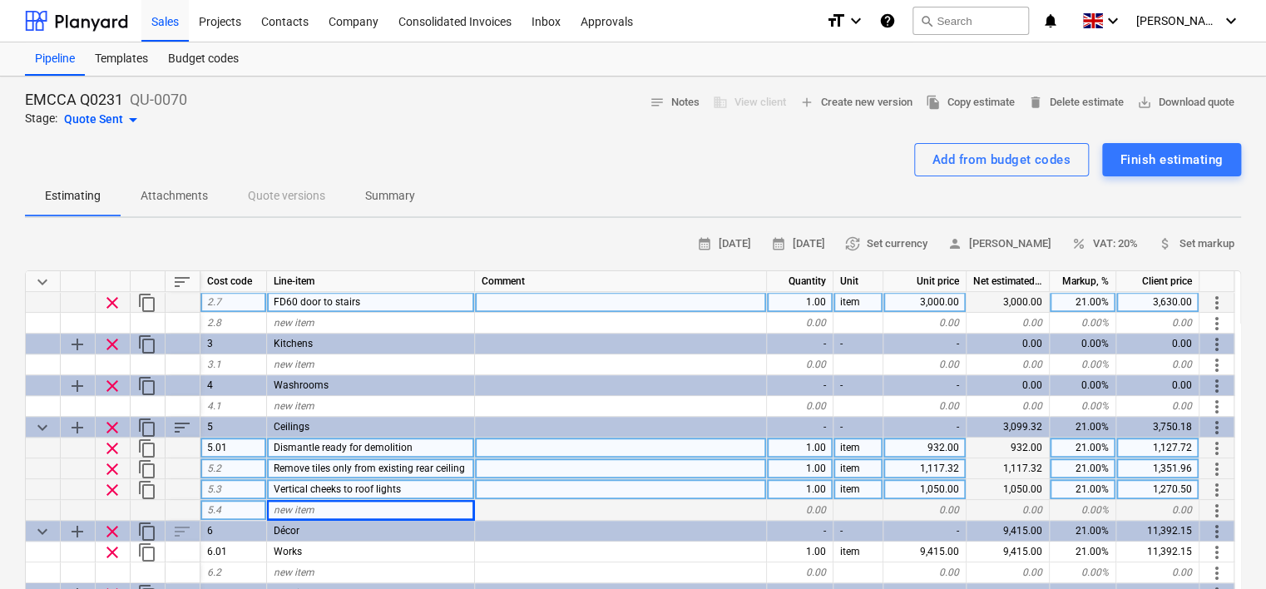
click at [351, 509] on div "new item" at bounding box center [371, 510] width 208 height 21
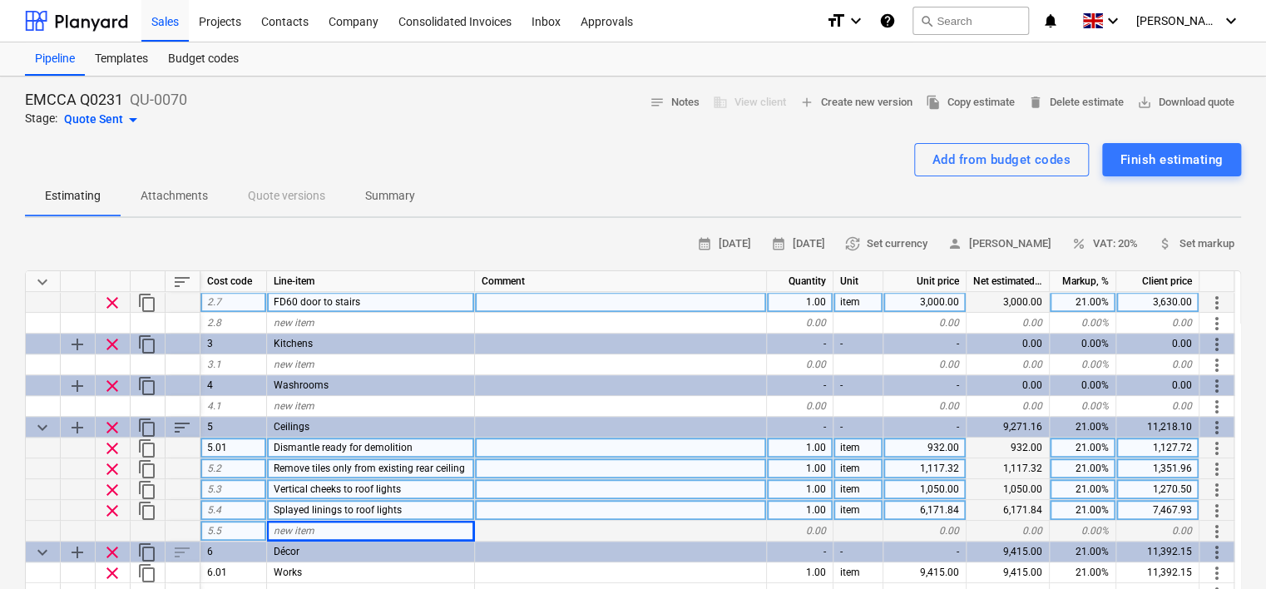
click at [424, 529] on div "new item" at bounding box center [371, 531] width 208 height 21
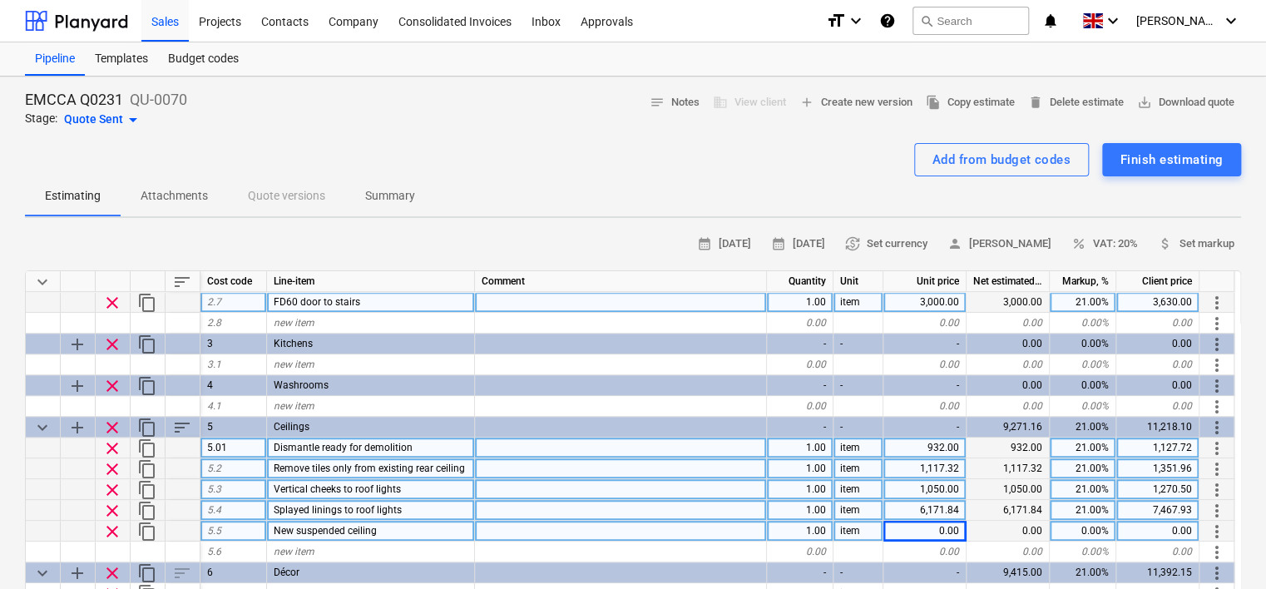
click at [939, 527] on div "0.00" at bounding box center [925, 531] width 83 height 21
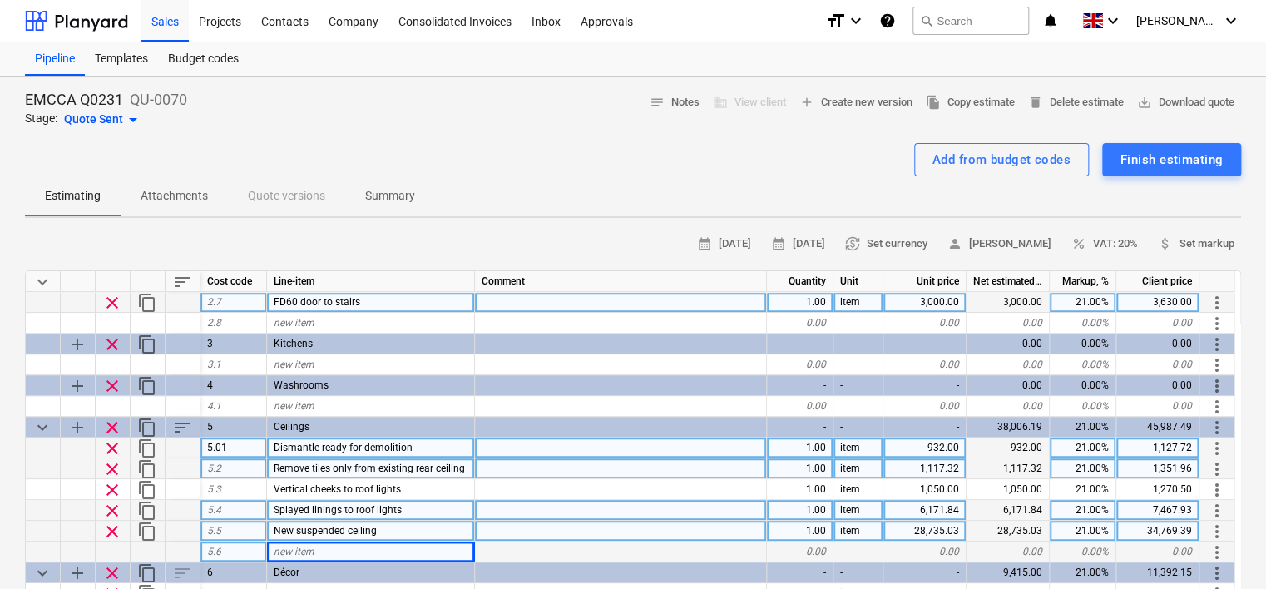
click at [360, 547] on div "new item" at bounding box center [371, 552] width 208 height 21
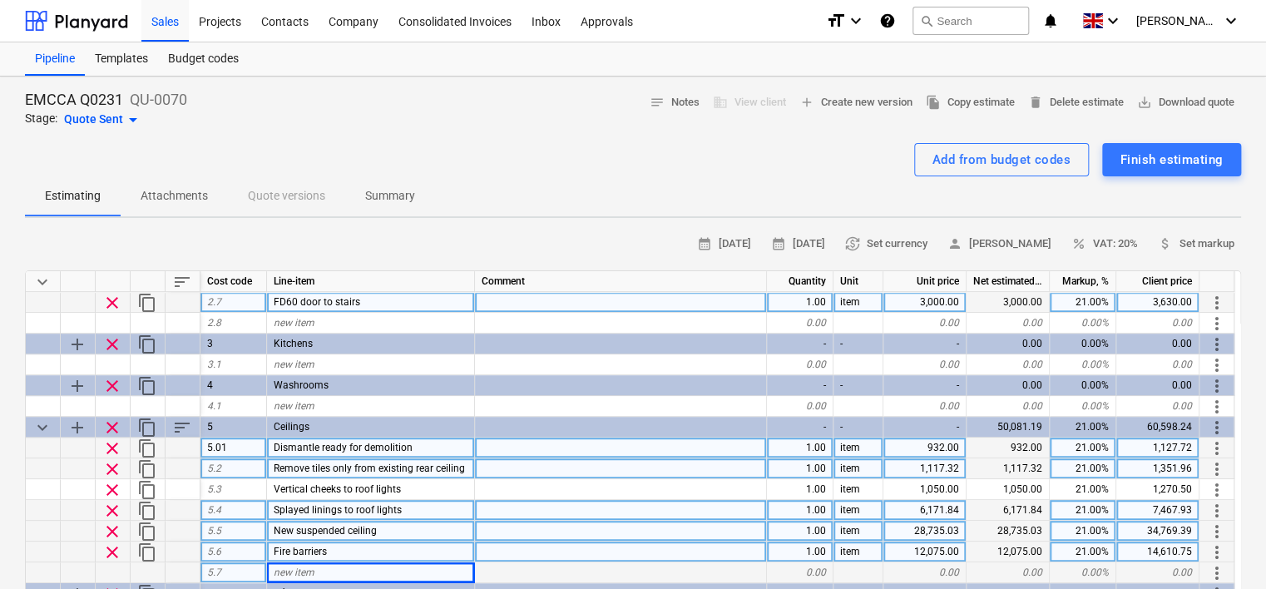
click at [339, 569] on div "new item" at bounding box center [371, 572] width 208 height 21
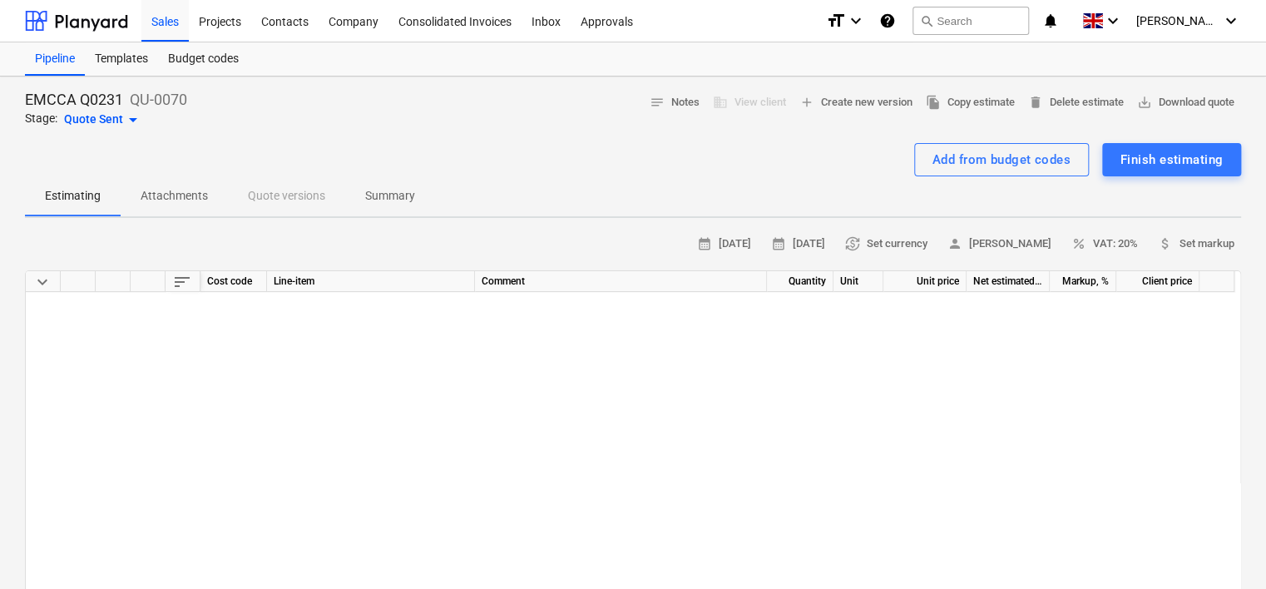
scroll to position [582, 0]
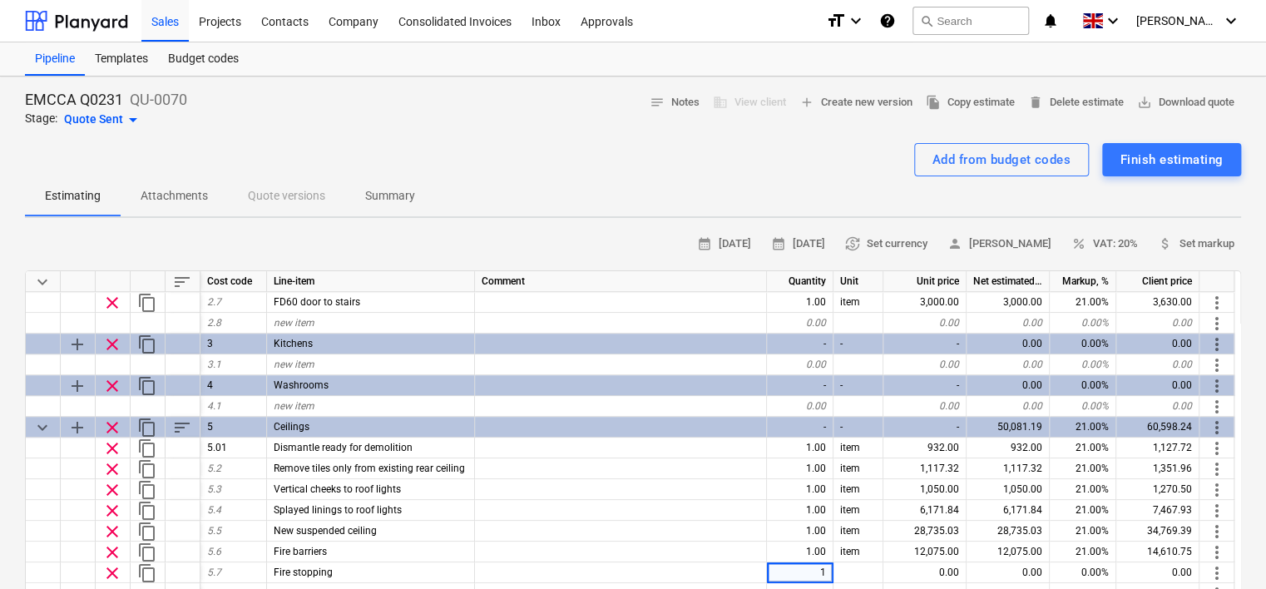
type textarea "x"
type input "item"
type textarea "x"
type input "2000"
type textarea "x"
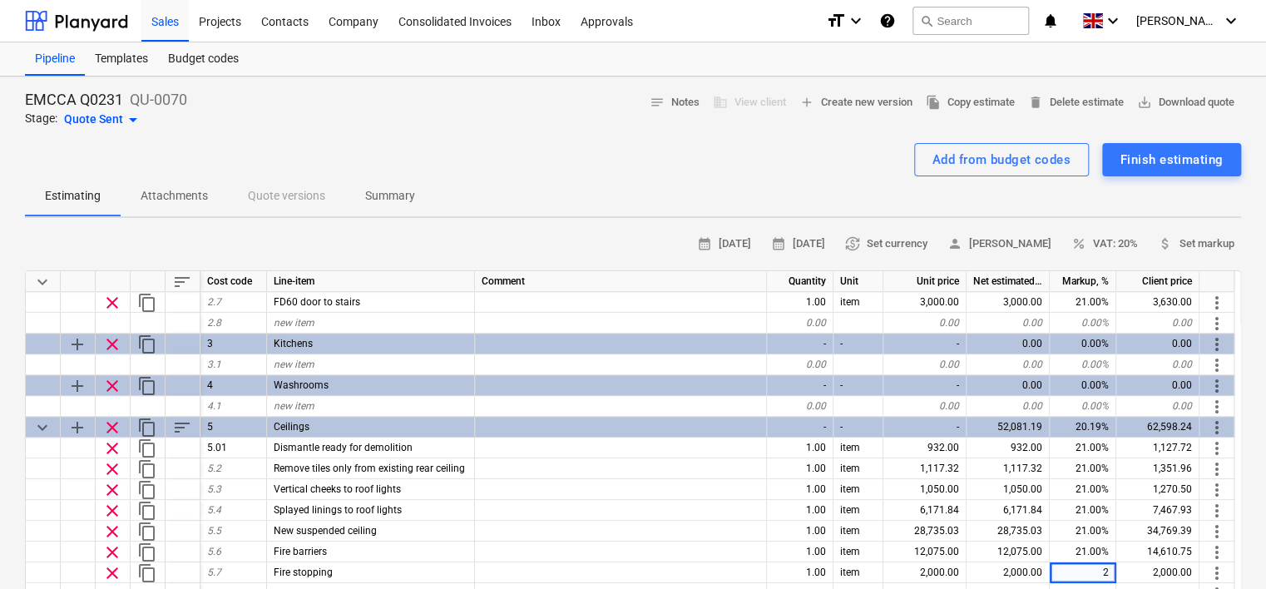
type input "21"
type textarea "x"
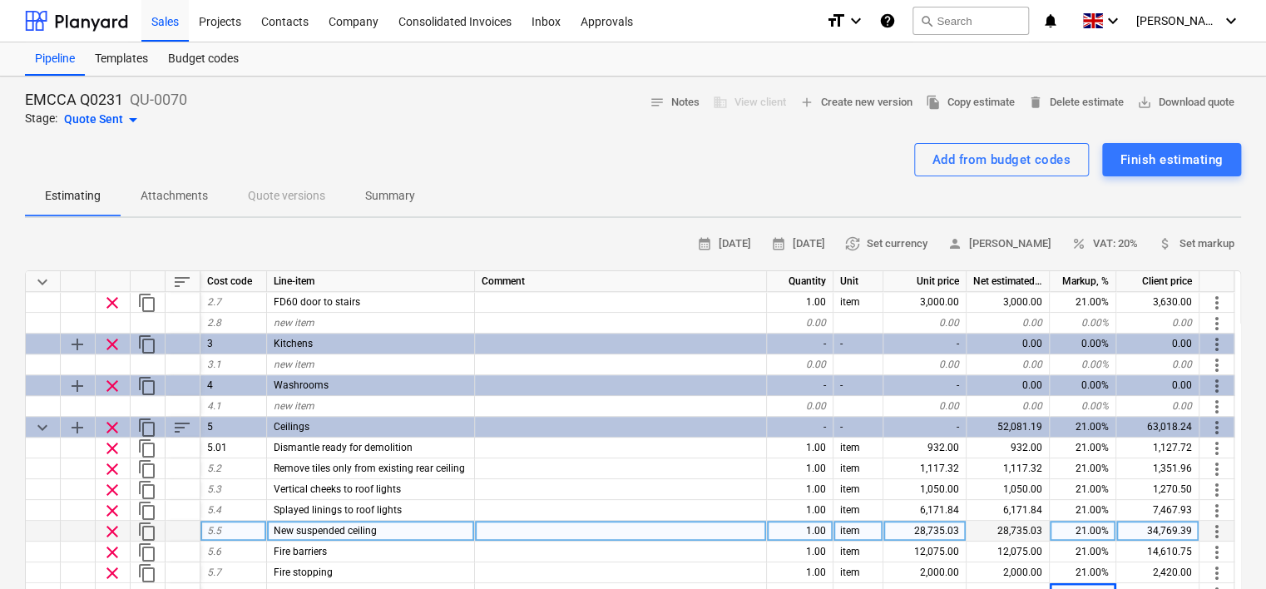
scroll to position [666, 0]
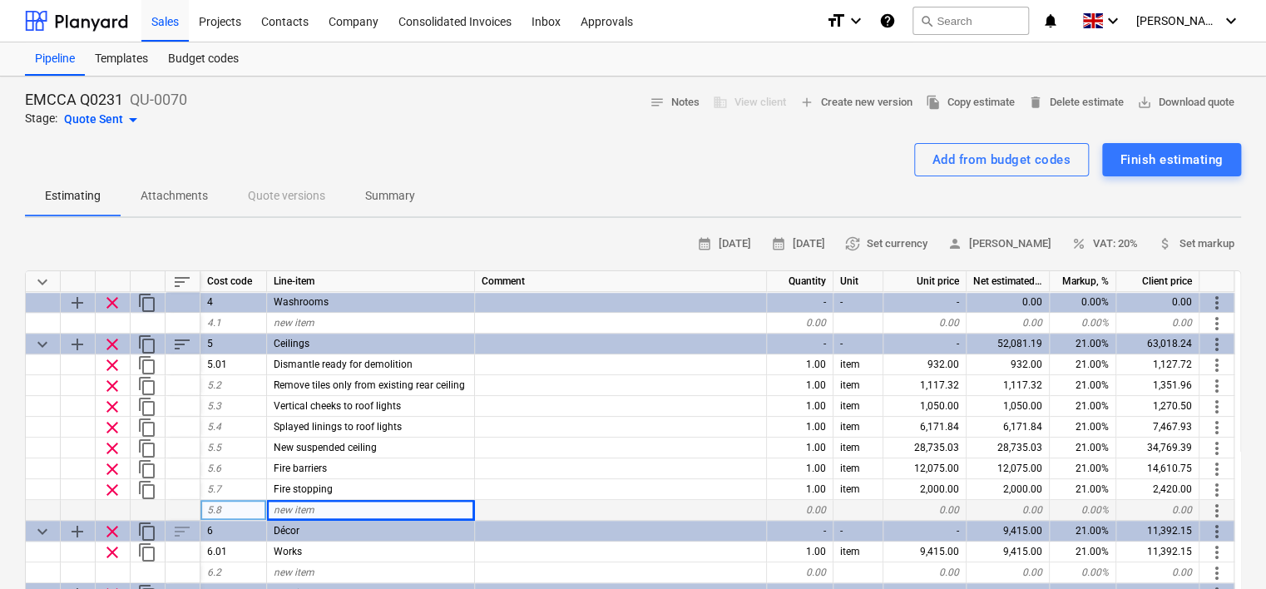
click at [356, 503] on div "new item" at bounding box center [371, 510] width 208 height 21
type input "A & B access & supervision"
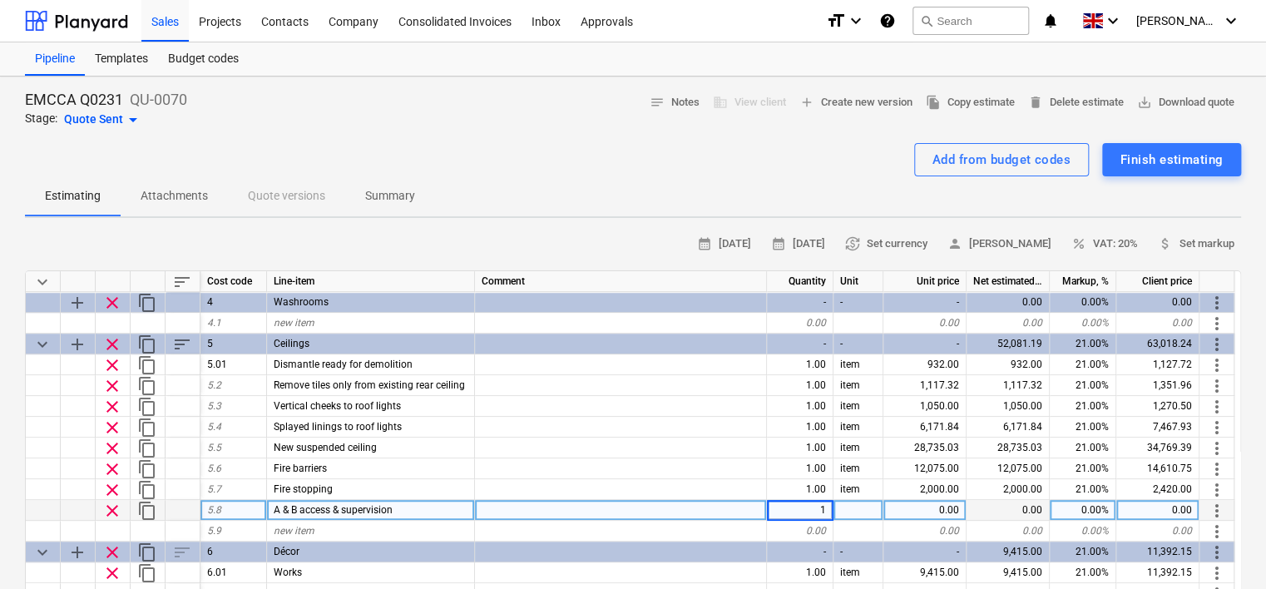
type textarea "x"
type input "item"
type textarea "x"
click at [912, 505] on div "0.00" at bounding box center [925, 510] width 83 height 21
type input "2700"
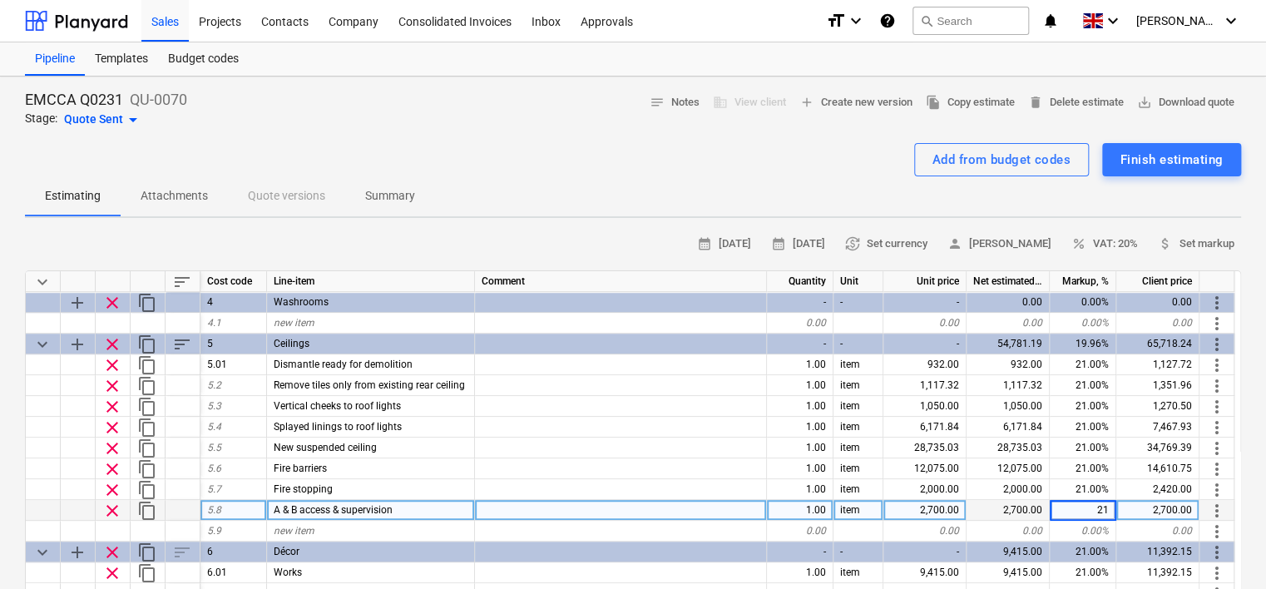
type textarea "x"
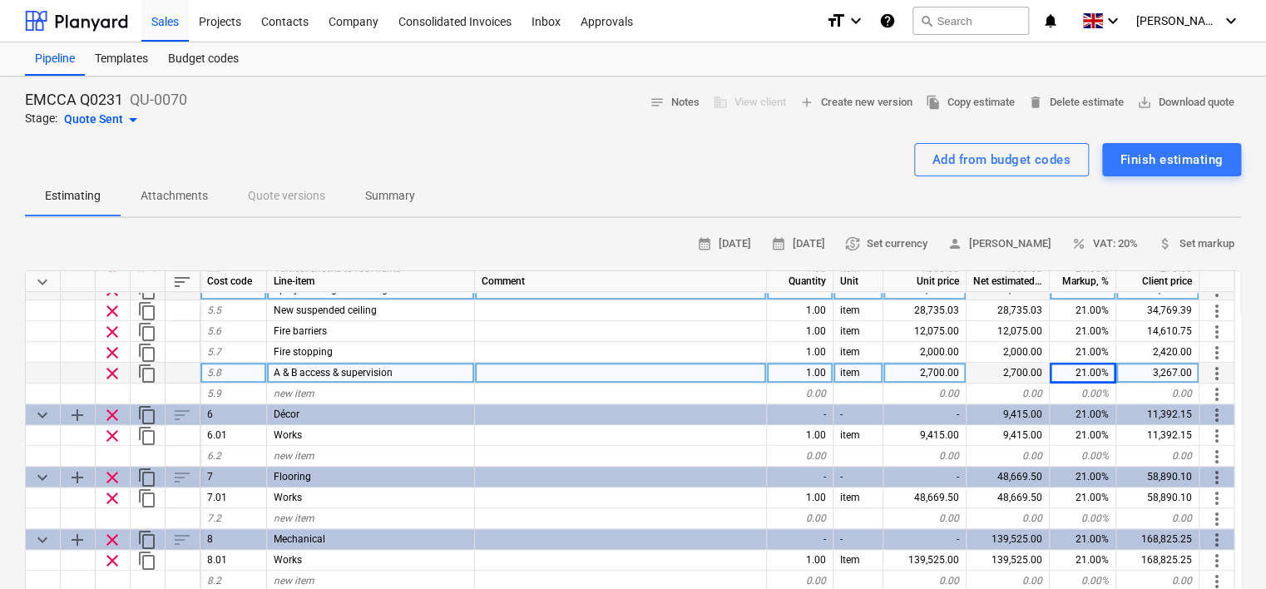
scroll to position [832, 0]
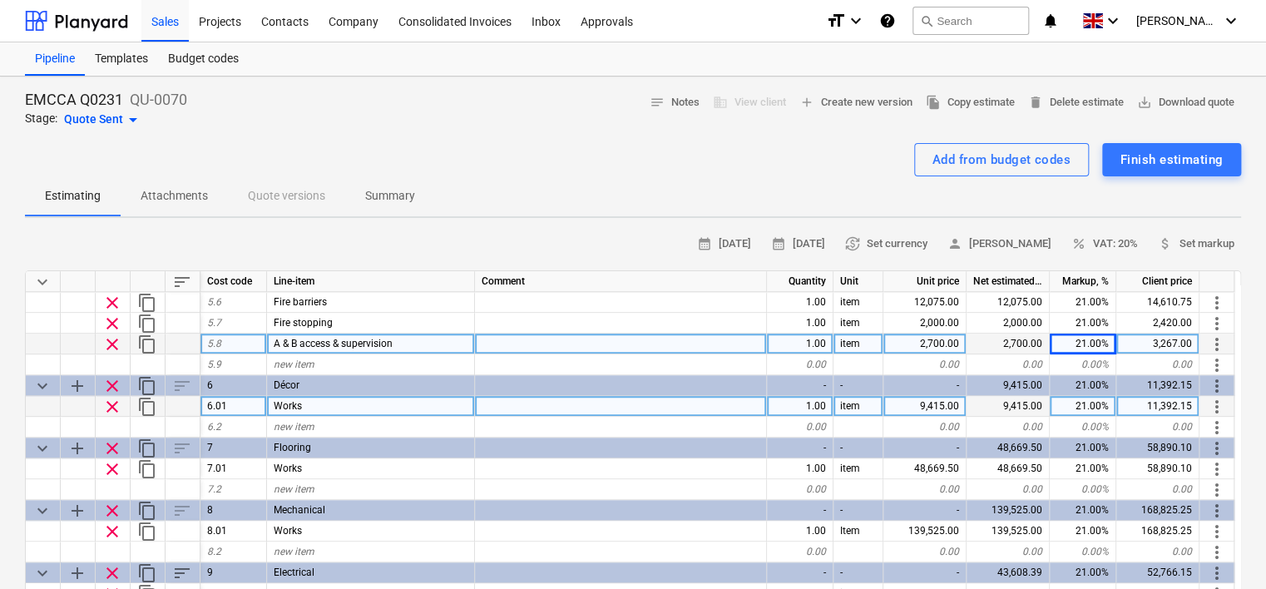
click at [323, 402] on div "Works" at bounding box center [371, 406] width 208 height 21
type input "Drylining"
type textarea "x"
type input "1495"
type textarea "x"
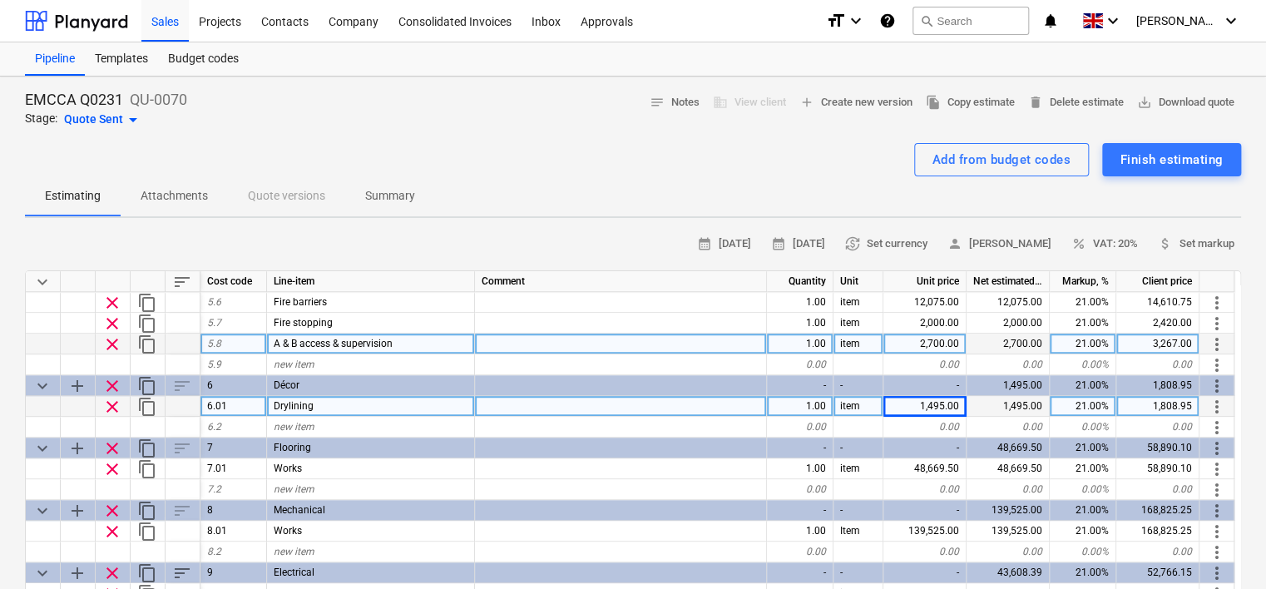
click at [944, 406] on div "1,495.00" at bounding box center [925, 406] width 83 height 21
click at [942, 401] on input "1495" at bounding box center [925, 406] width 82 height 20
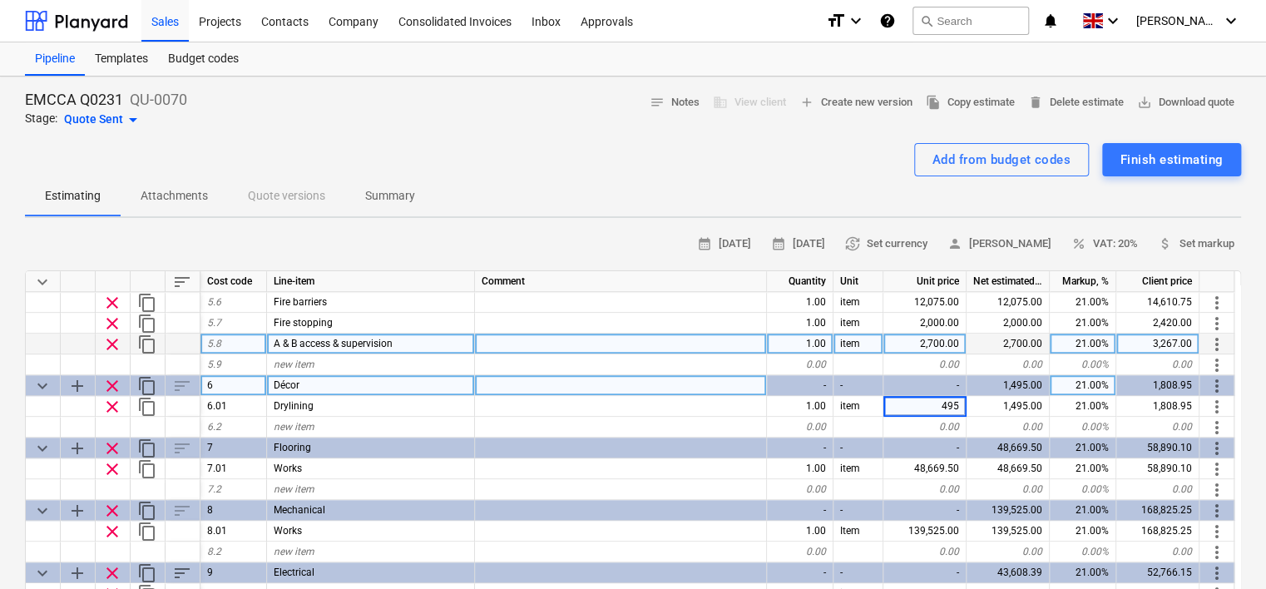
type input "2495"
type textarea "x"
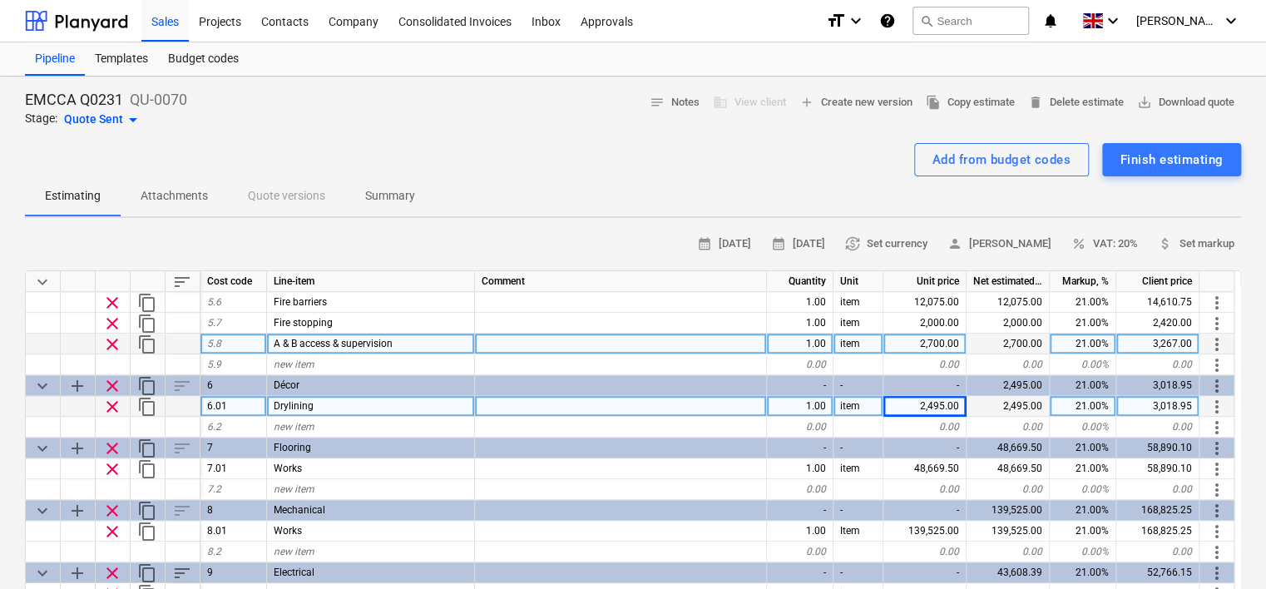
click at [335, 407] on div "Drylining" at bounding box center [371, 406] width 208 height 21
click at [334, 403] on input "Drylining" at bounding box center [370, 406] width 207 height 20
type input "Drylining & skirts"
type textarea "x"
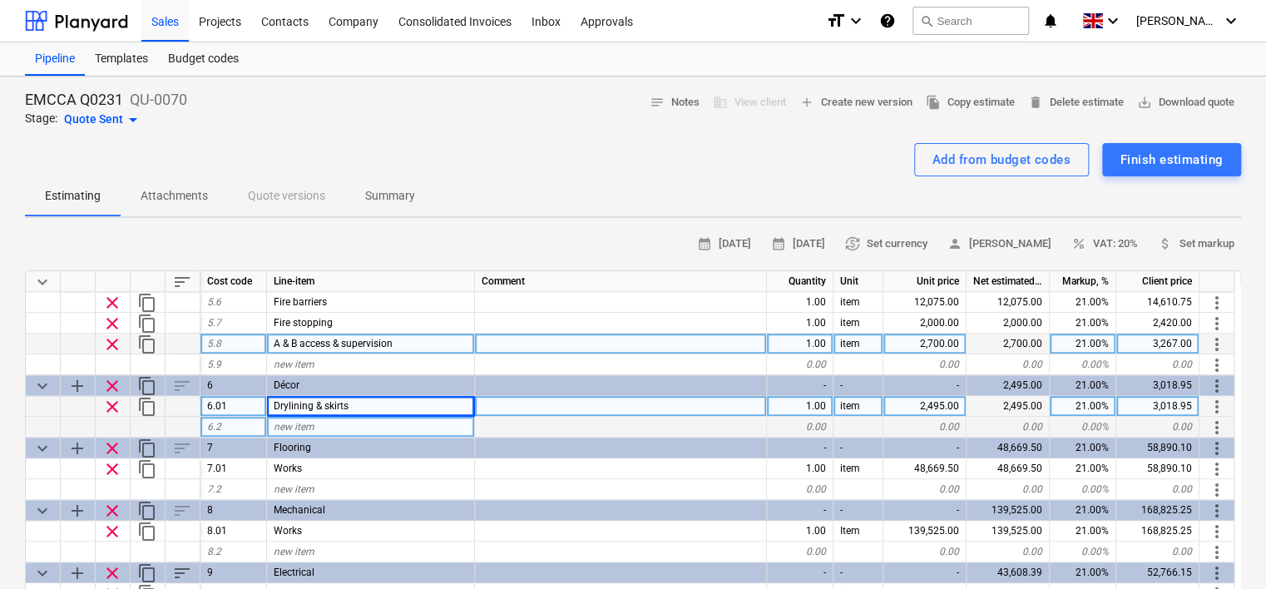
click at [331, 422] on div "new item" at bounding box center [371, 427] width 208 height 21
click at [352, 406] on div "Drylining & skirts" at bounding box center [371, 406] width 208 height 21
click at [364, 405] on input "Drylining & skirts" at bounding box center [370, 406] width 207 height 20
type input "Drylining & skirts - first"
type textarea "x"
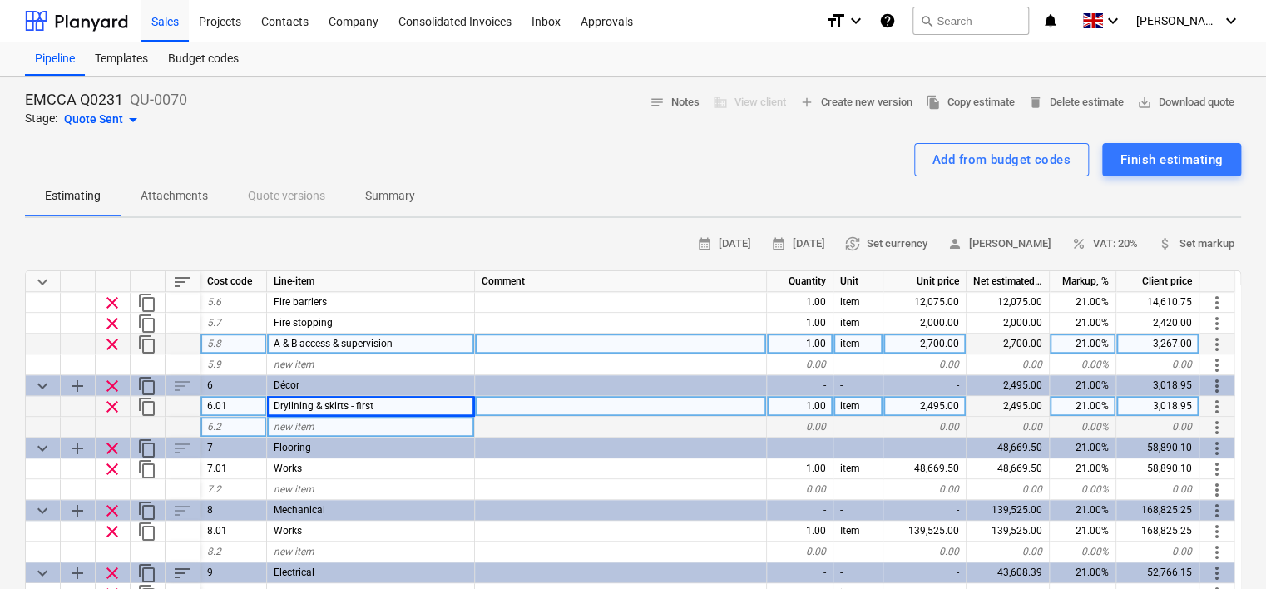
click at [353, 425] on div "new item" at bounding box center [371, 427] width 208 height 21
type input "Perimeter walls - first"
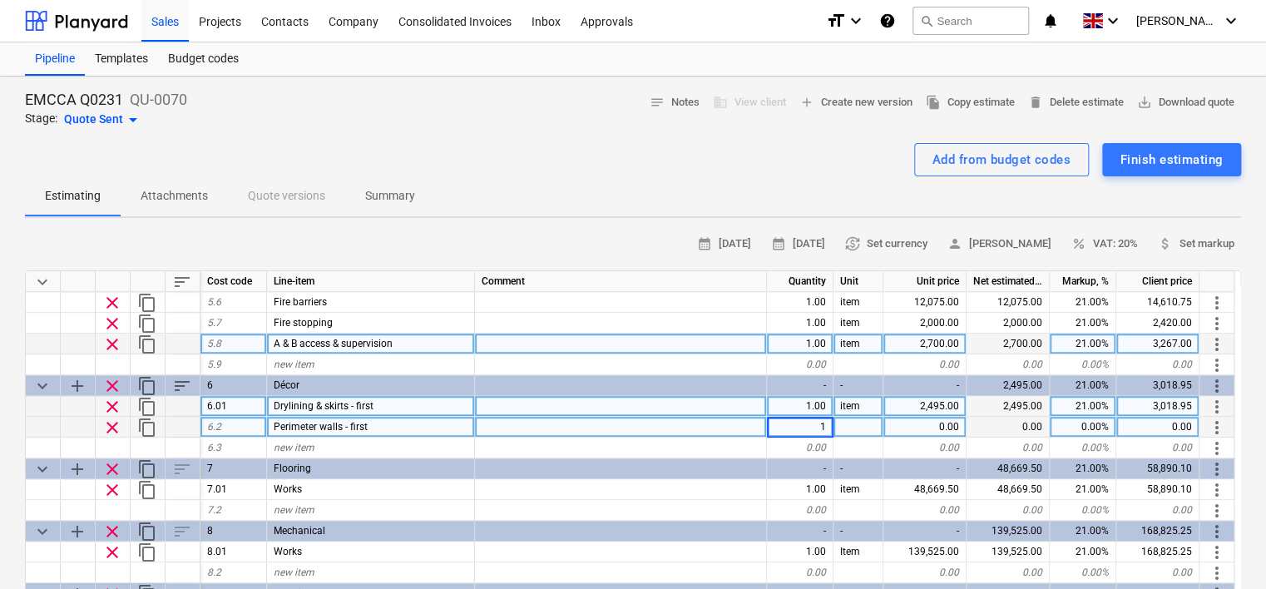
type textarea "x"
type input "item"
type textarea "x"
type input "1670"
type textarea "x"
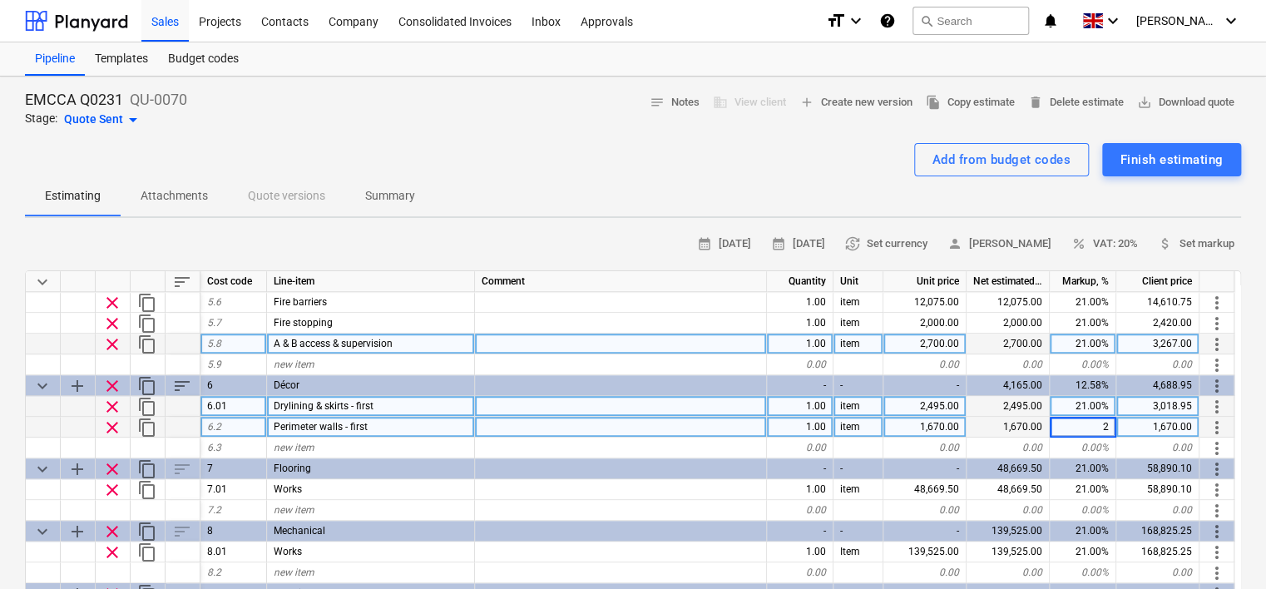
type input "21"
type textarea "x"
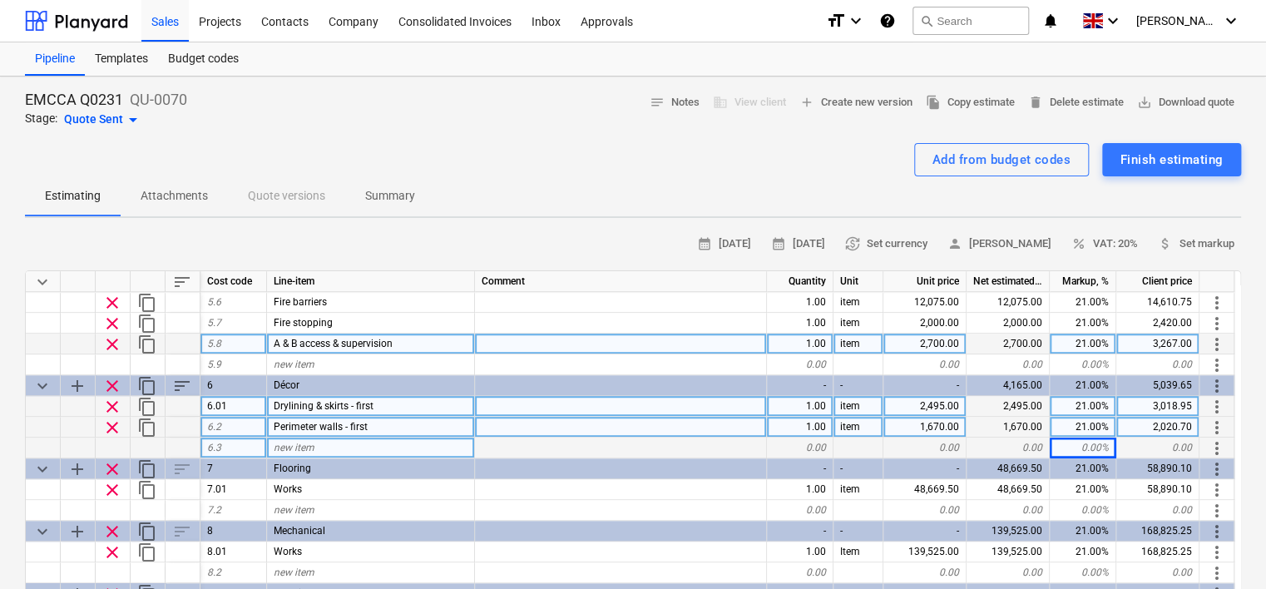
click at [346, 446] on div "new item" at bounding box center [371, 448] width 208 height 21
type input "Roof light reveals"
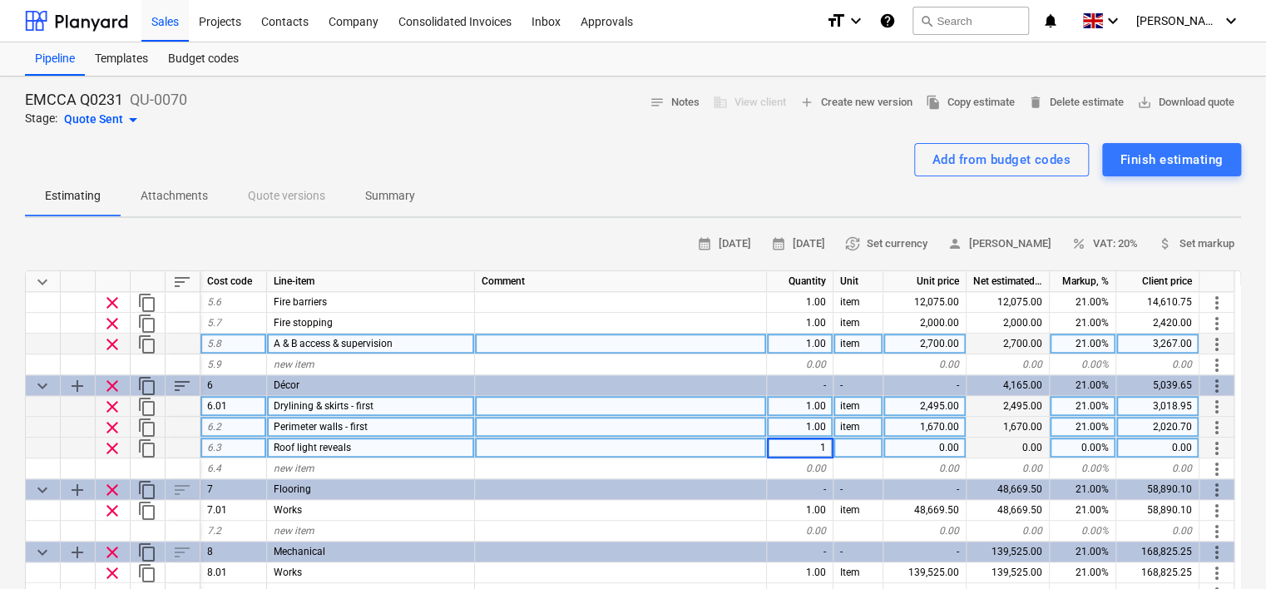
type textarea "x"
type input "item"
type textarea "x"
click at [918, 444] on div "0.00" at bounding box center [925, 448] width 83 height 21
type input "560"
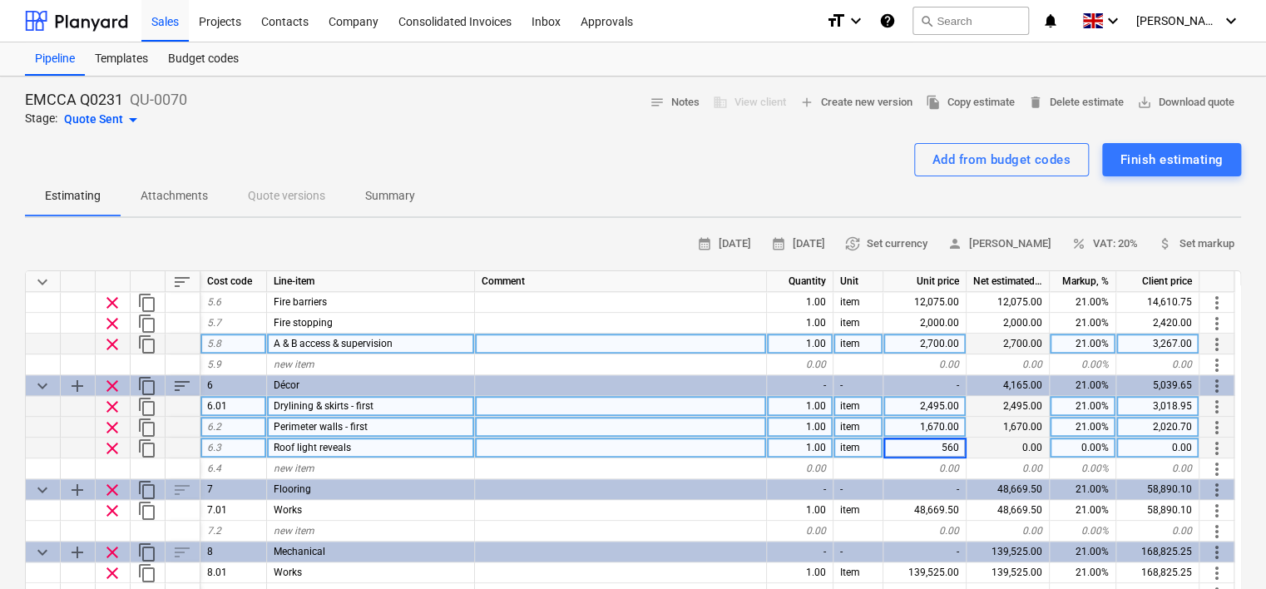
type textarea "x"
type input "21"
type textarea "x"
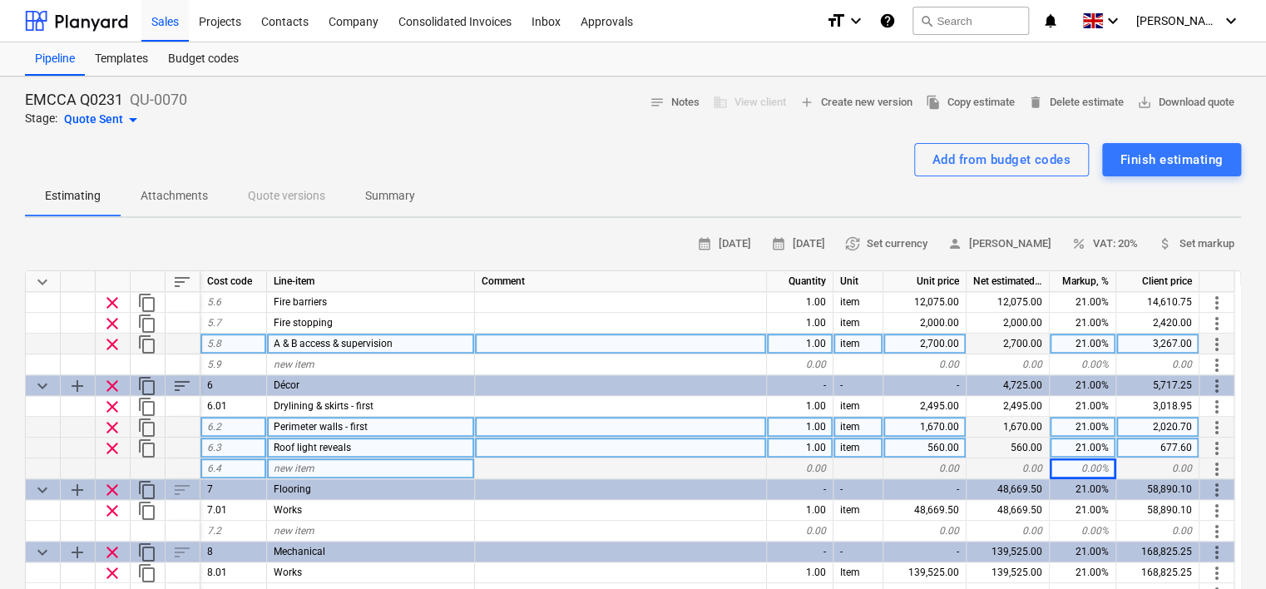
click at [323, 466] on div "new item" at bounding box center [371, 468] width 208 height 21
type input "Perimeter walls - ground"
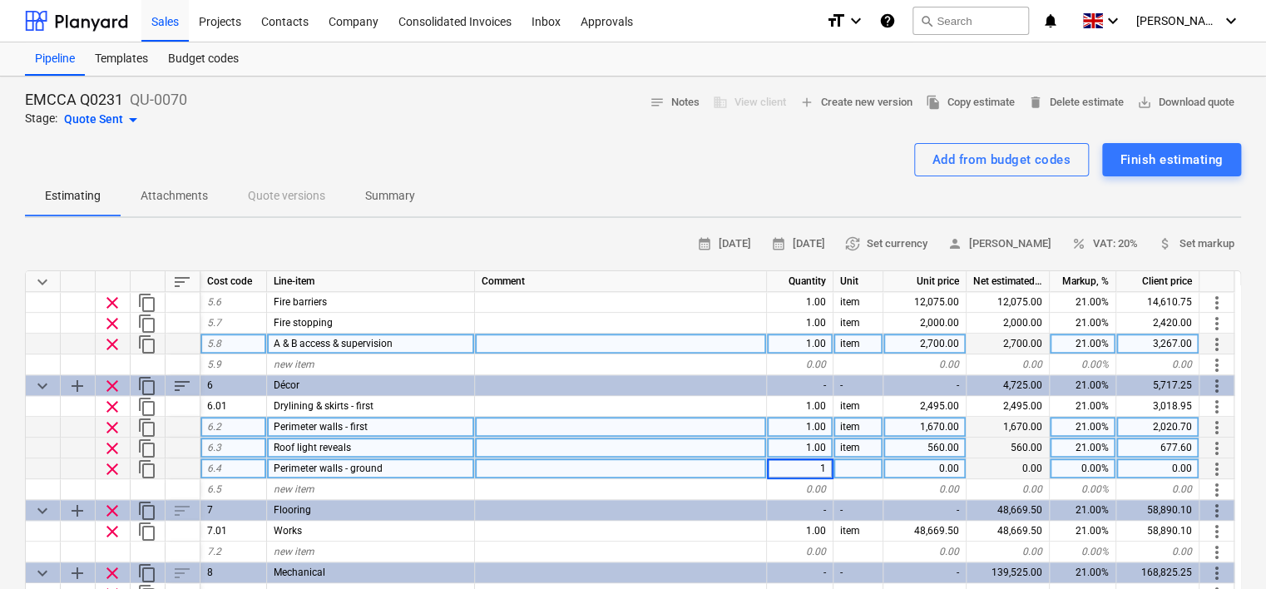
type textarea "x"
type input "item"
type textarea "x"
type input "2380"
type textarea "x"
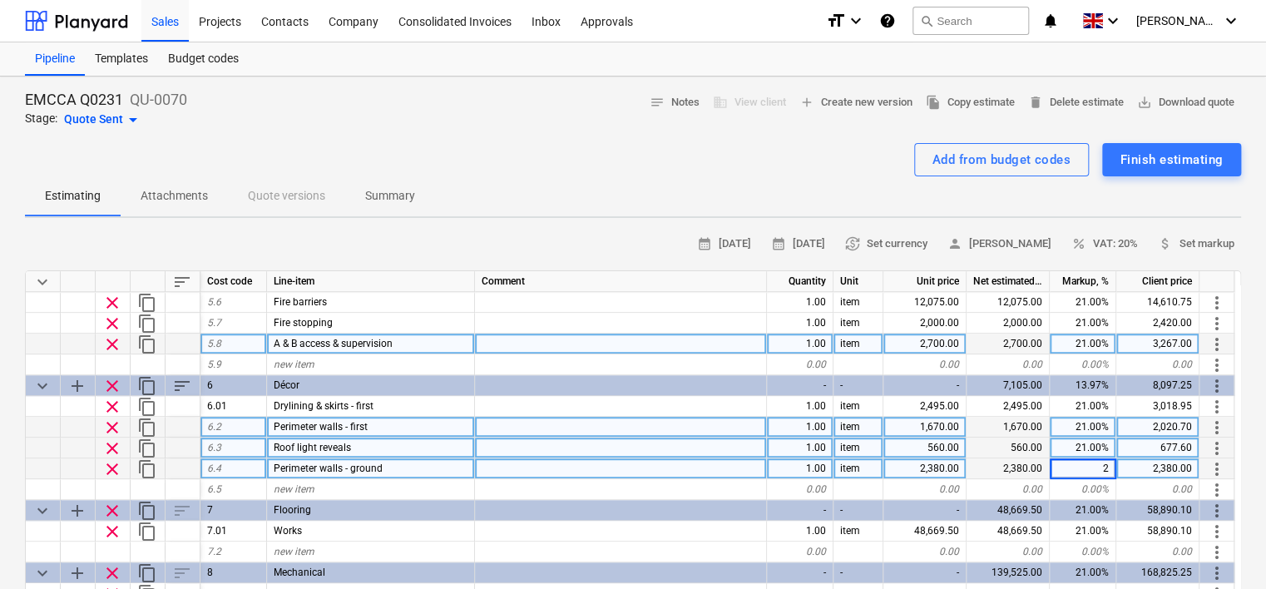
type input "21"
type textarea "x"
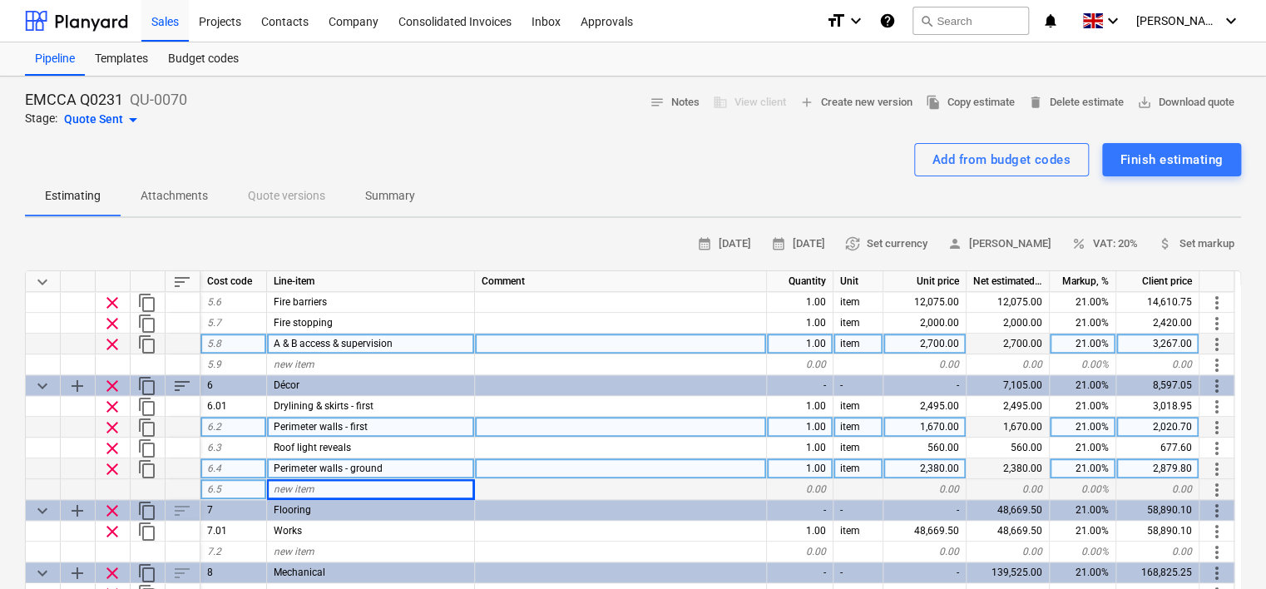
click at [365, 488] on div "new item" at bounding box center [371, 489] width 208 height 21
type input "External window surrounds - ground"
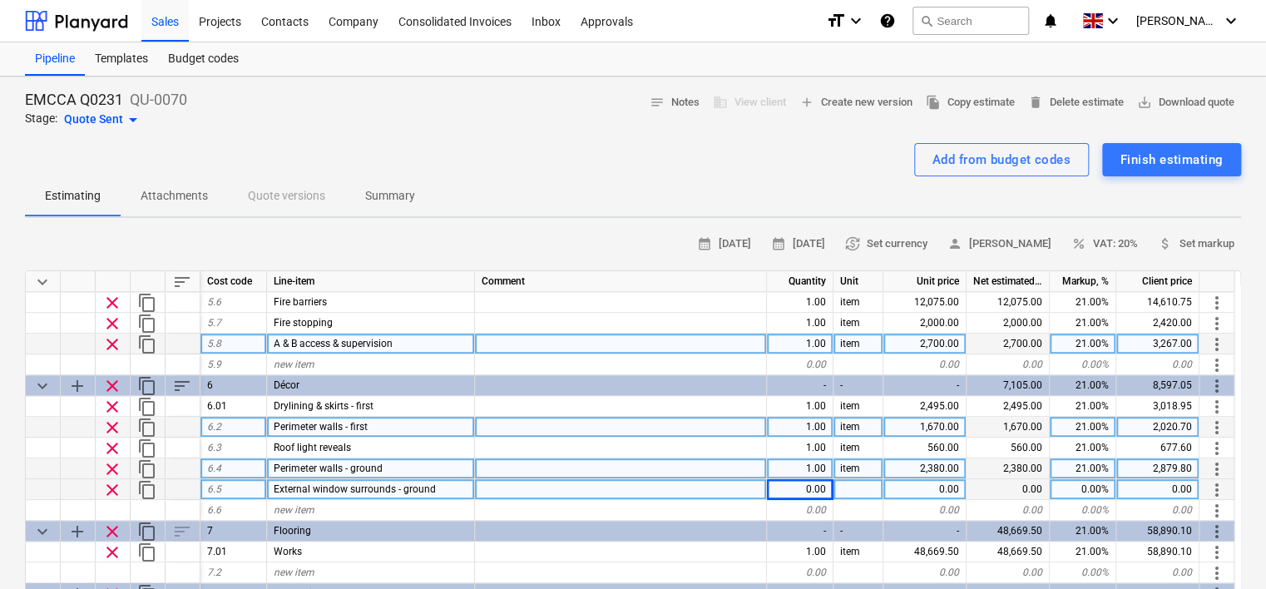
type textarea "x"
type input "item"
type textarea "x"
type input "2380"
type textarea "x"
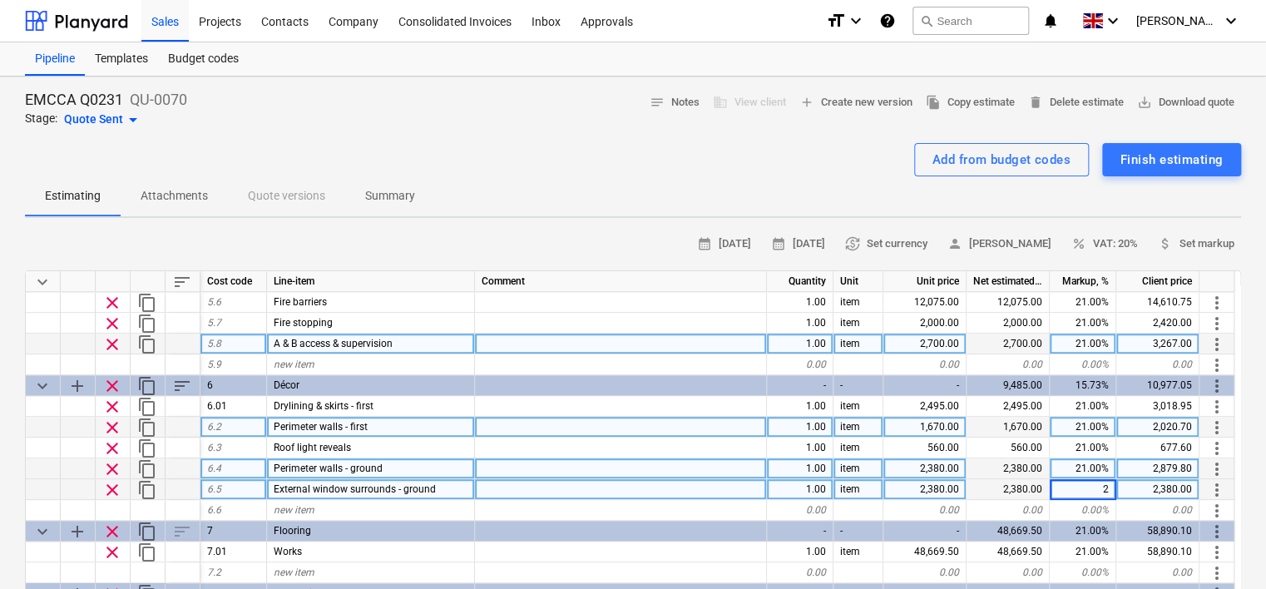
type input "21"
type textarea "x"
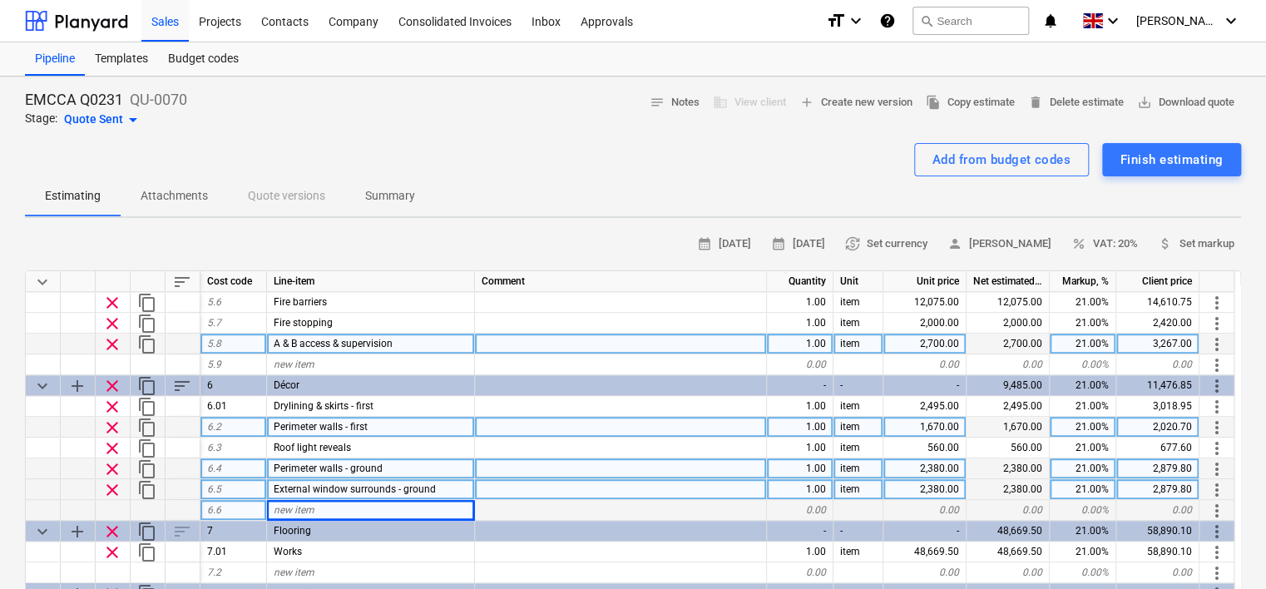
click at [340, 509] on div "new item" at bounding box center [371, 510] width 208 height 21
type input "Deep clean to aluminium windows"
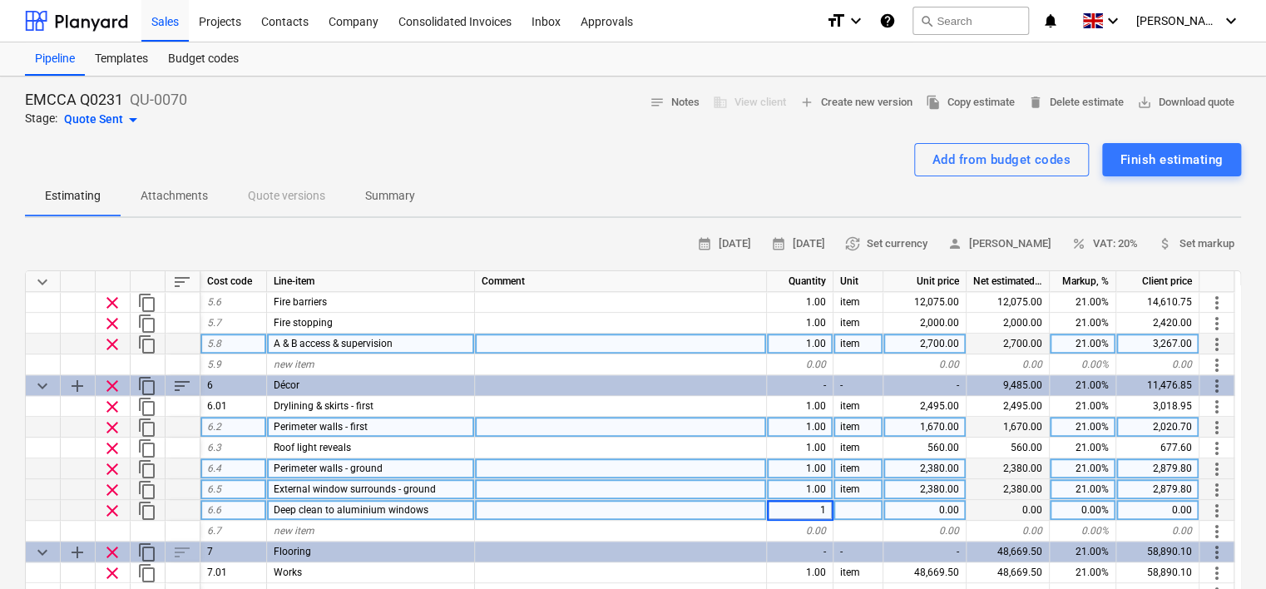
type textarea "x"
type input "item"
type textarea "x"
type input "560"
type textarea "x"
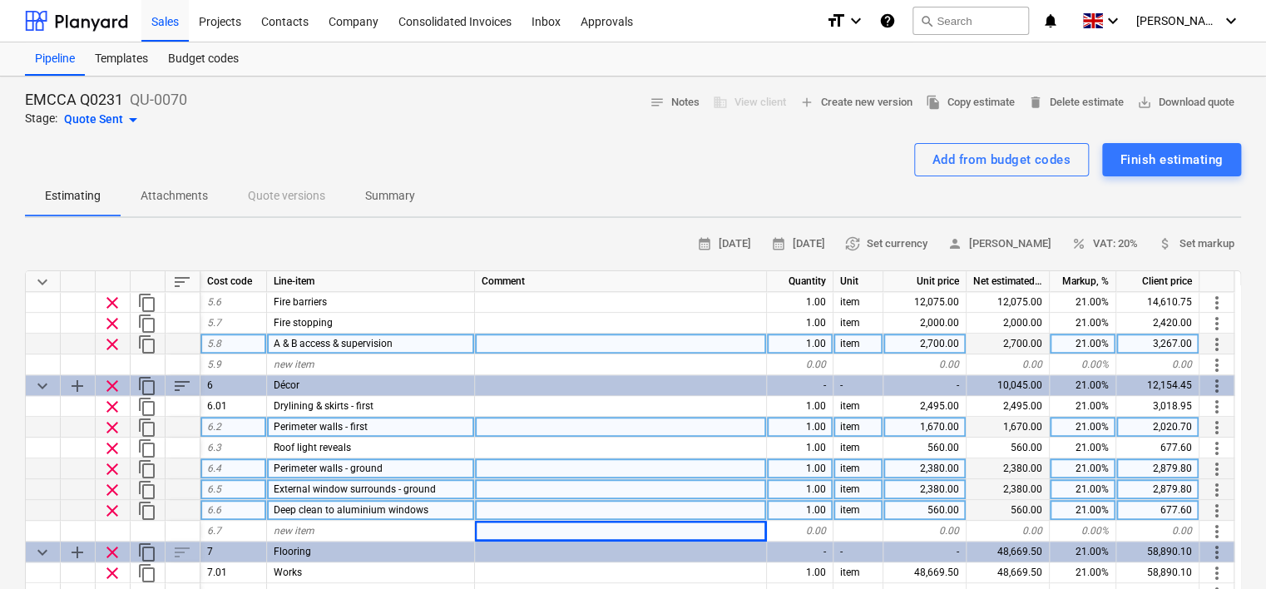
click at [944, 484] on div "2,380.00" at bounding box center [925, 489] width 83 height 21
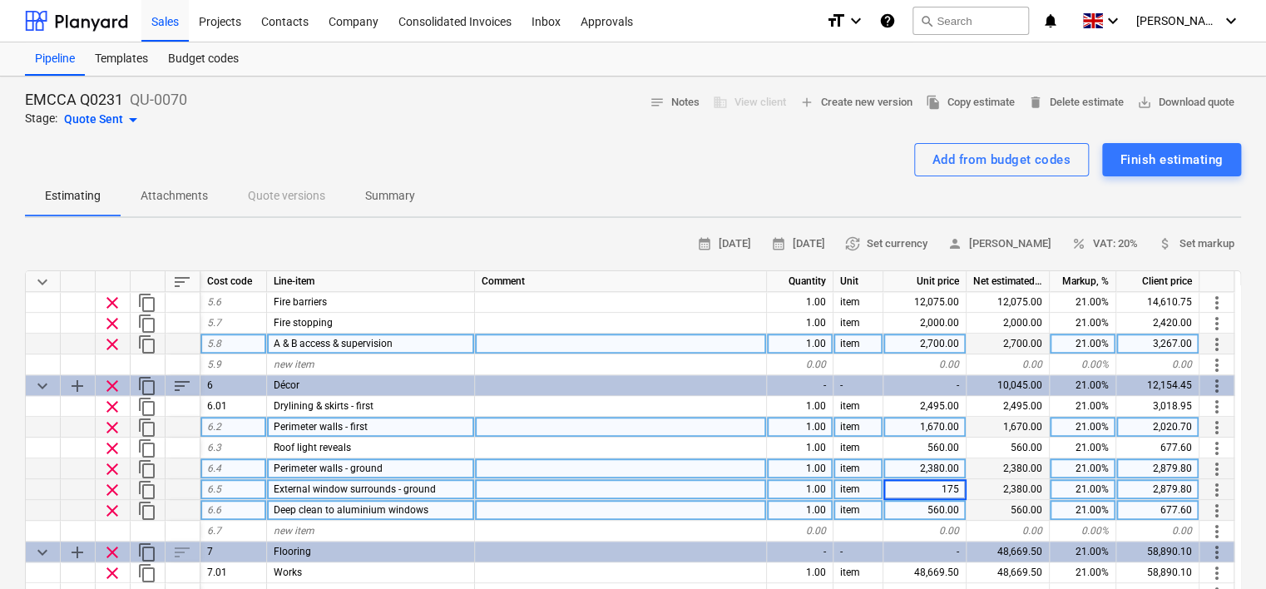
type input "1750"
type textarea "x"
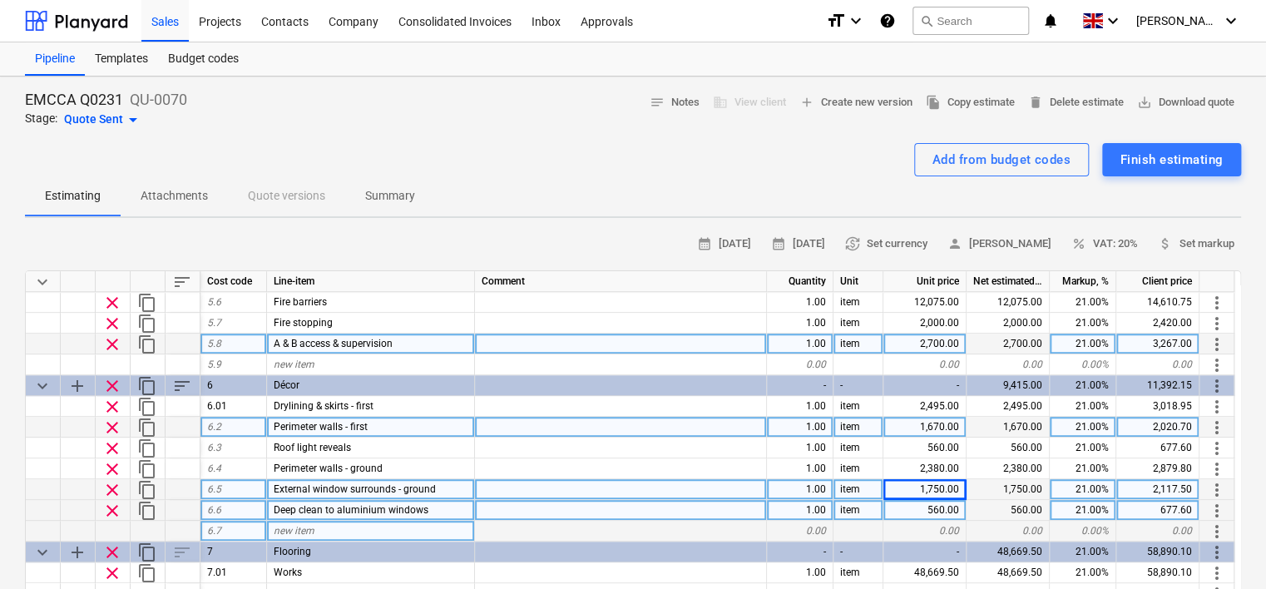
click at [691, 525] on div at bounding box center [621, 531] width 292 height 21
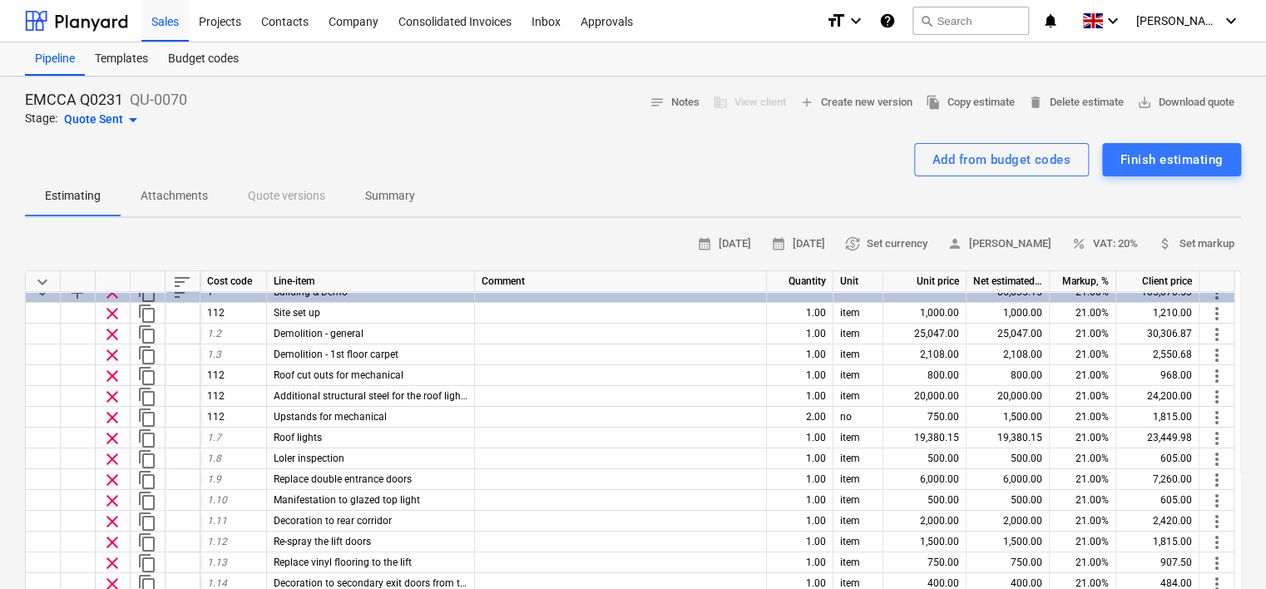
scroll to position [0, 0]
